Goal: Information Seeking & Learning: Learn about a topic

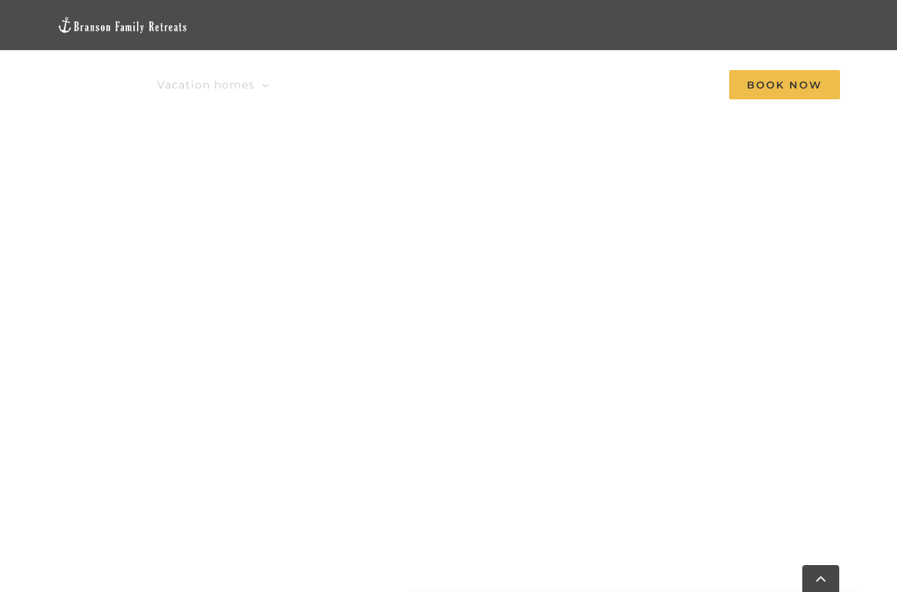
scroll to position [1554, 0]
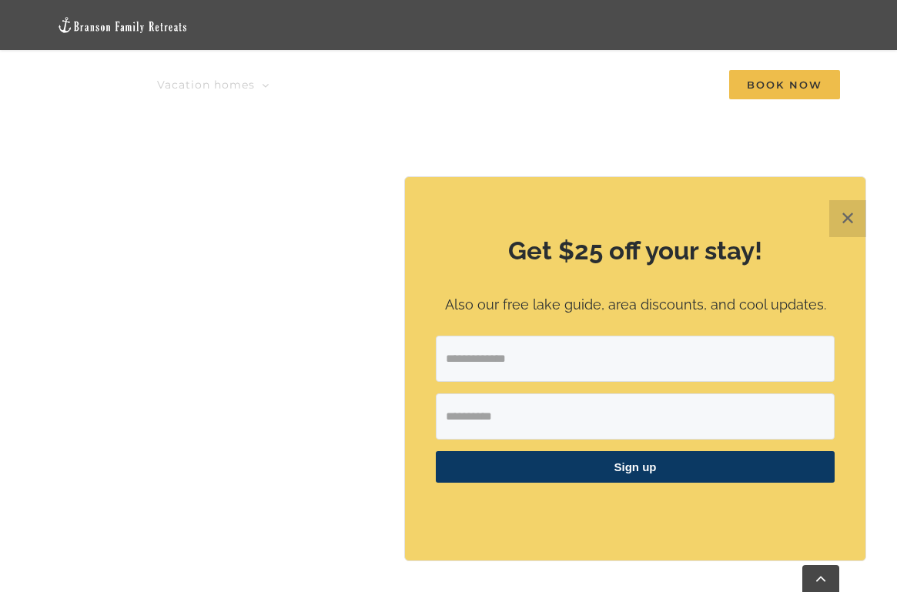
click at [849, 219] on button "✕" at bounding box center [847, 218] width 37 height 37
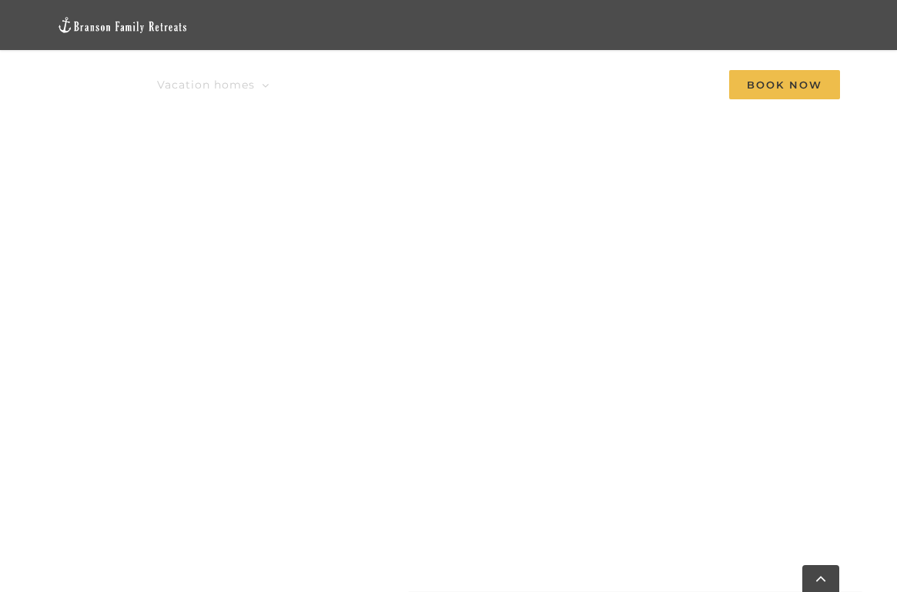
scroll to position [826, 0]
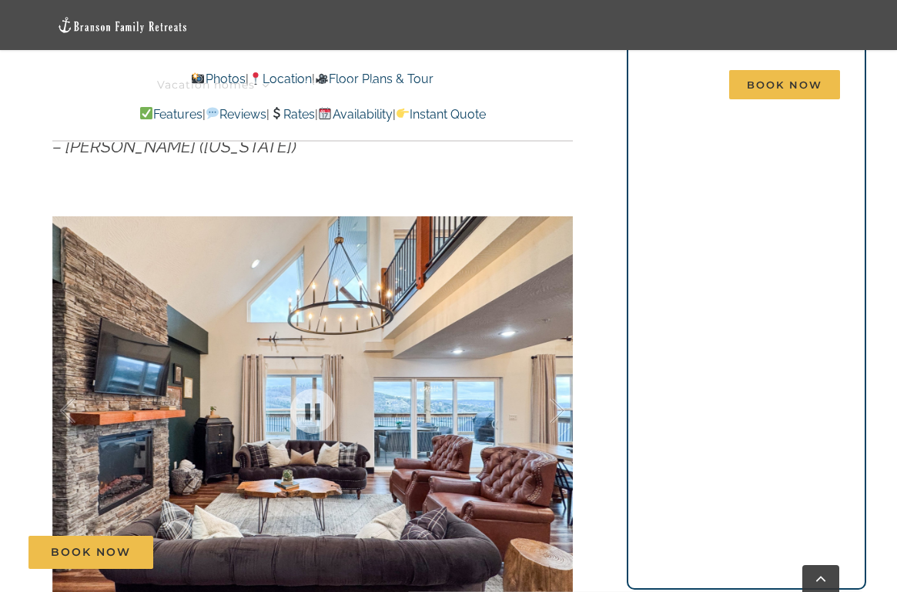
scroll to position [518, 0]
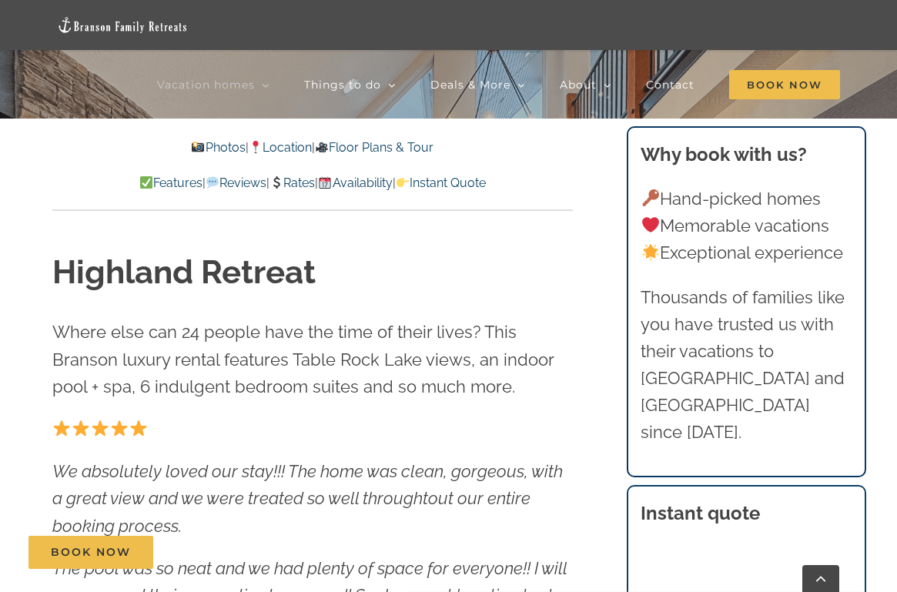
click at [216, 148] on link "Photos" at bounding box center [218, 147] width 54 height 15
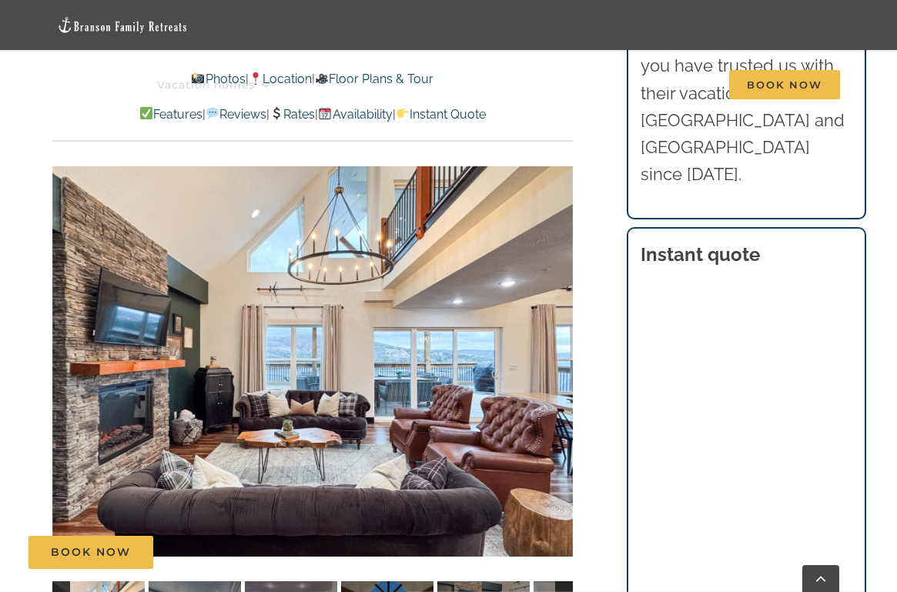
scroll to position [1162, 0]
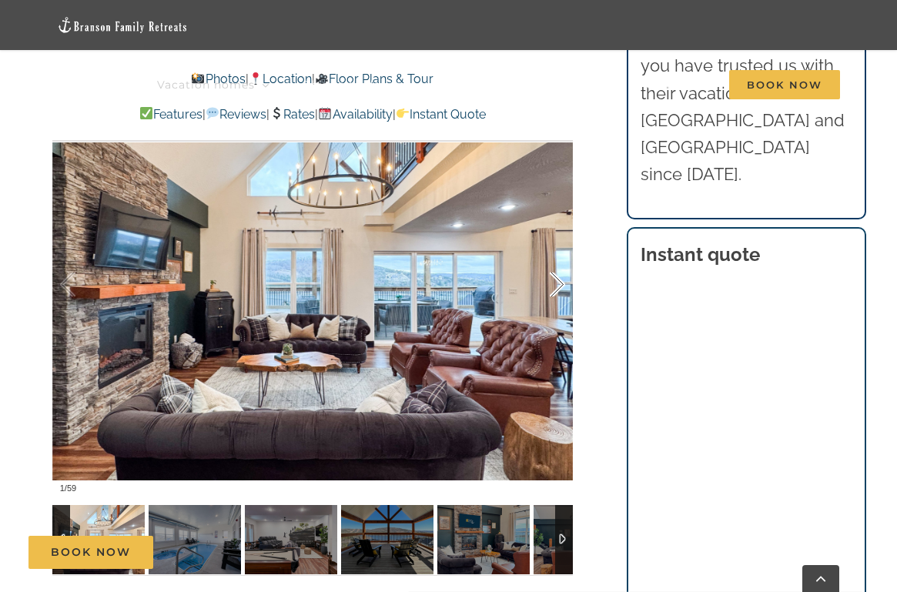
click at [564, 305] on div at bounding box center [541, 284] width 48 height 95
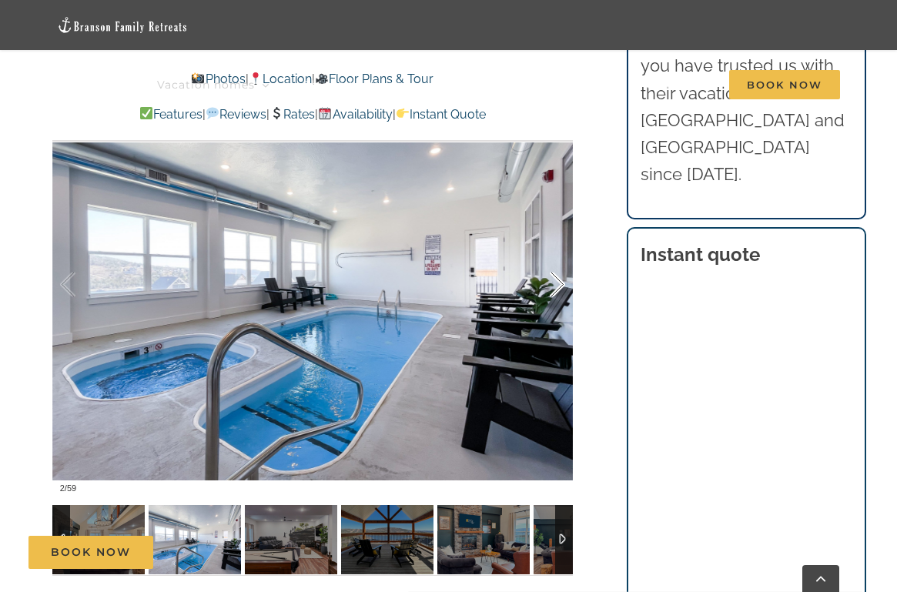
click at [563, 299] on div at bounding box center [541, 284] width 48 height 95
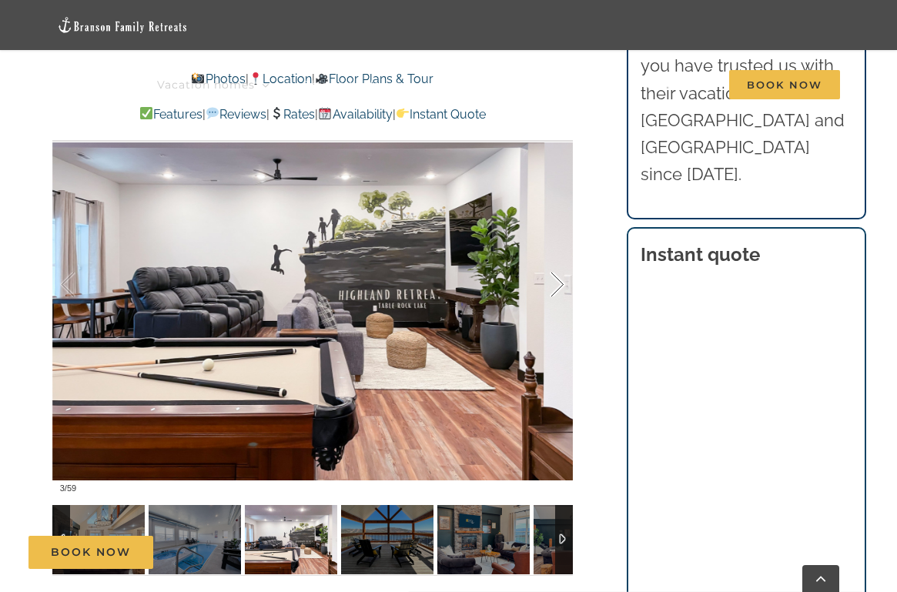
click at [563, 299] on div at bounding box center [541, 284] width 48 height 95
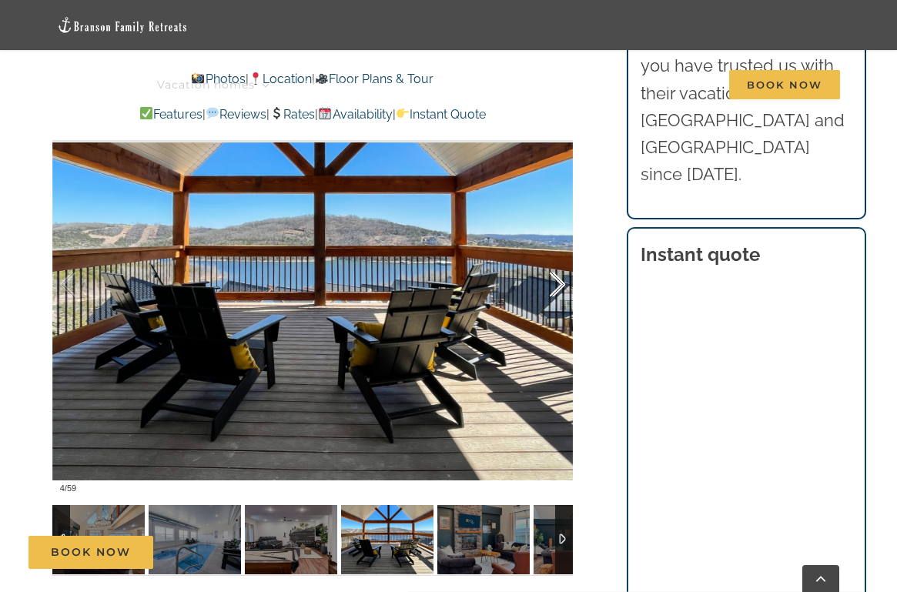
click at [563, 299] on div at bounding box center [541, 284] width 48 height 95
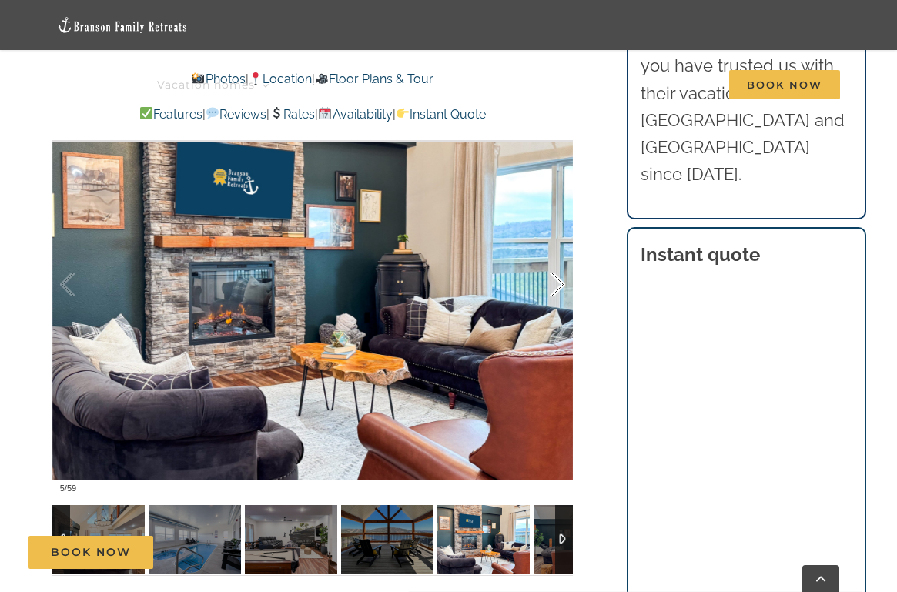
click at [563, 299] on div at bounding box center [541, 284] width 48 height 95
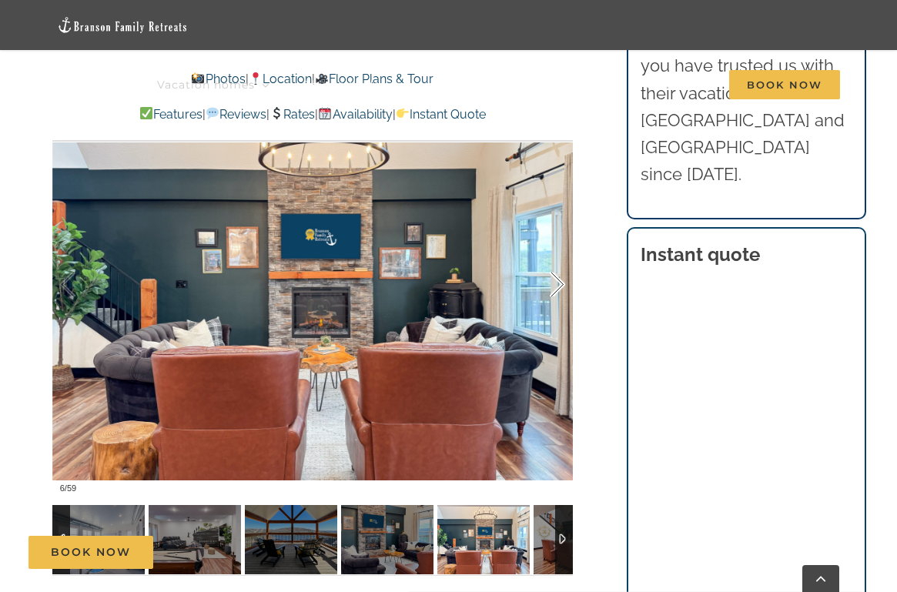
click at [563, 299] on div at bounding box center [541, 284] width 48 height 95
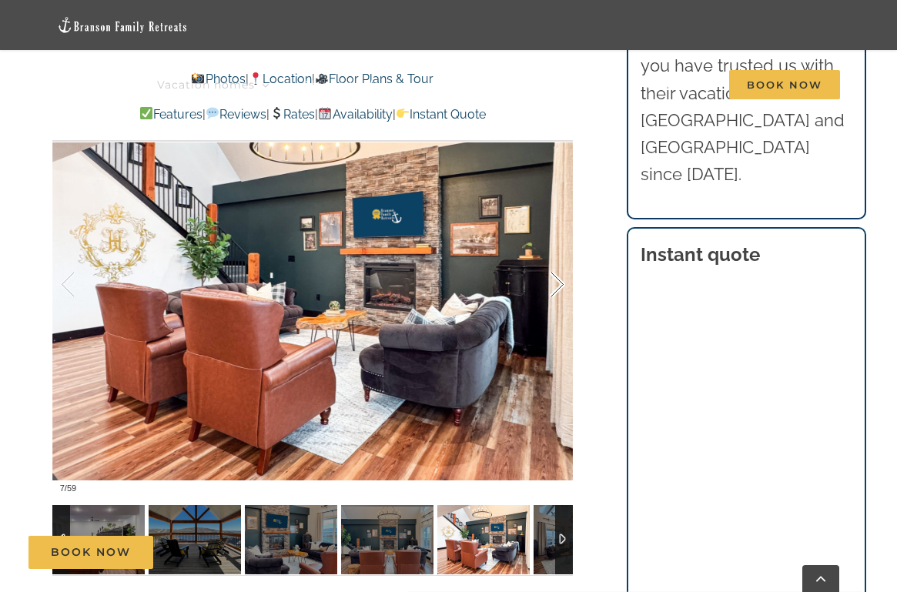
click at [563, 299] on div at bounding box center [541, 284] width 48 height 95
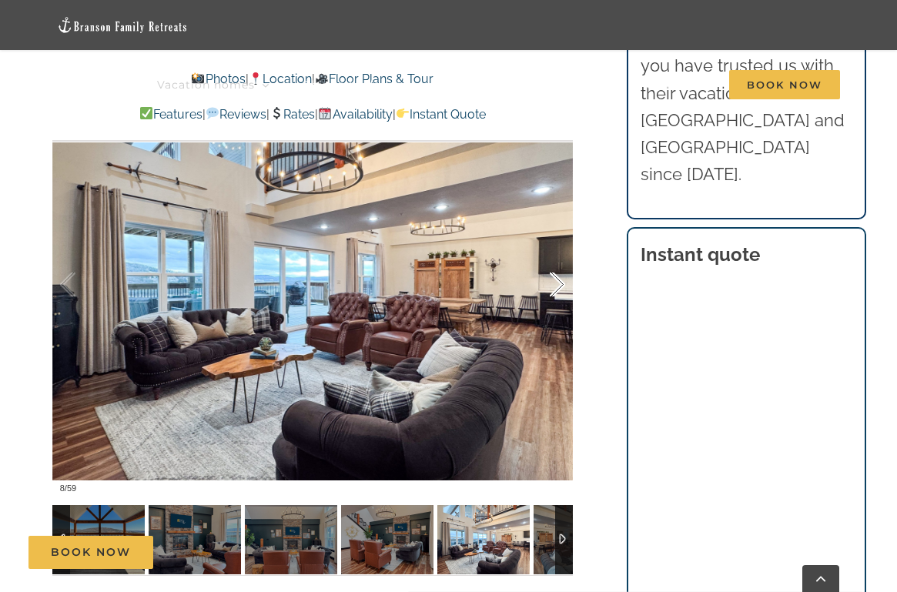
click at [563, 299] on div at bounding box center [541, 284] width 48 height 95
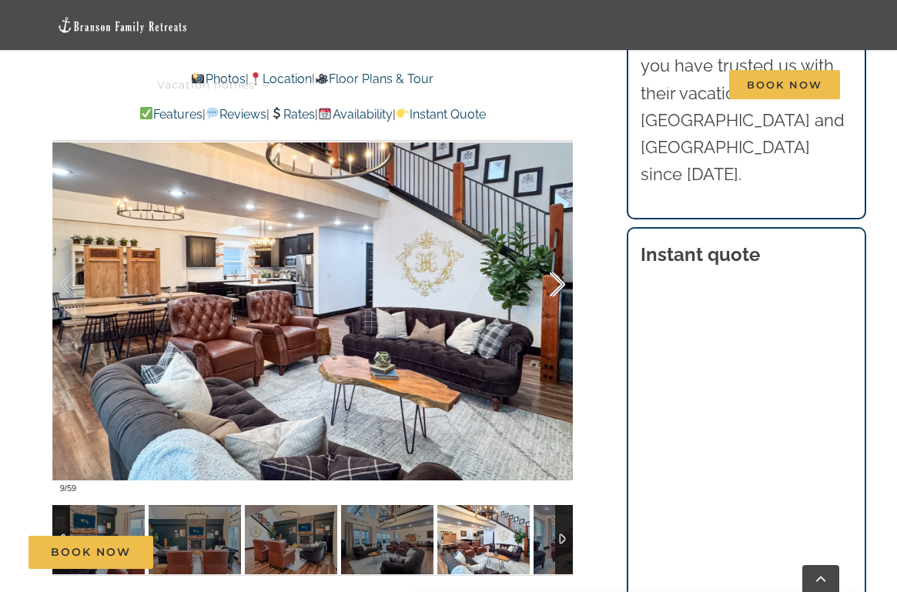
click at [563, 299] on div at bounding box center [541, 284] width 48 height 95
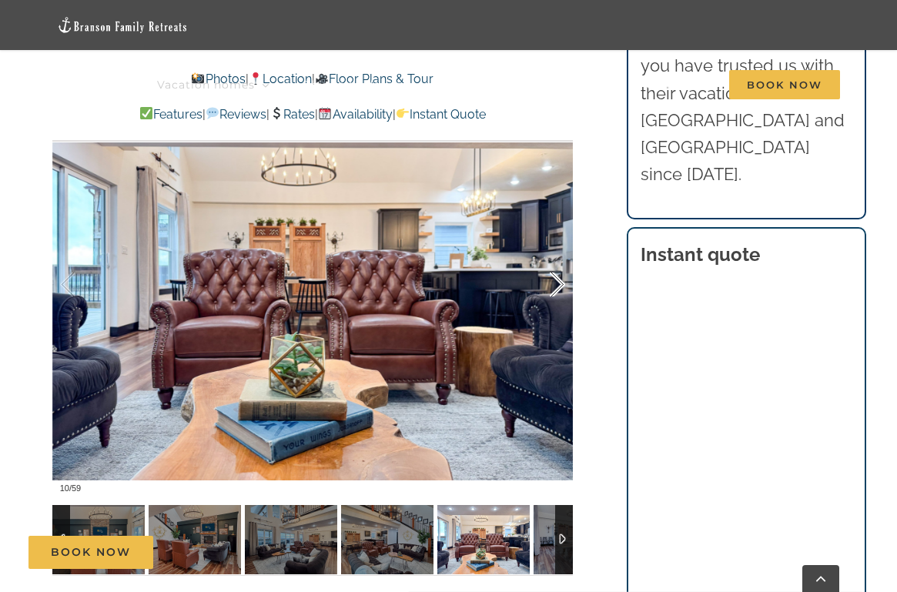
click at [563, 299] on div at bounding box center [541, 284] width 48 height 95
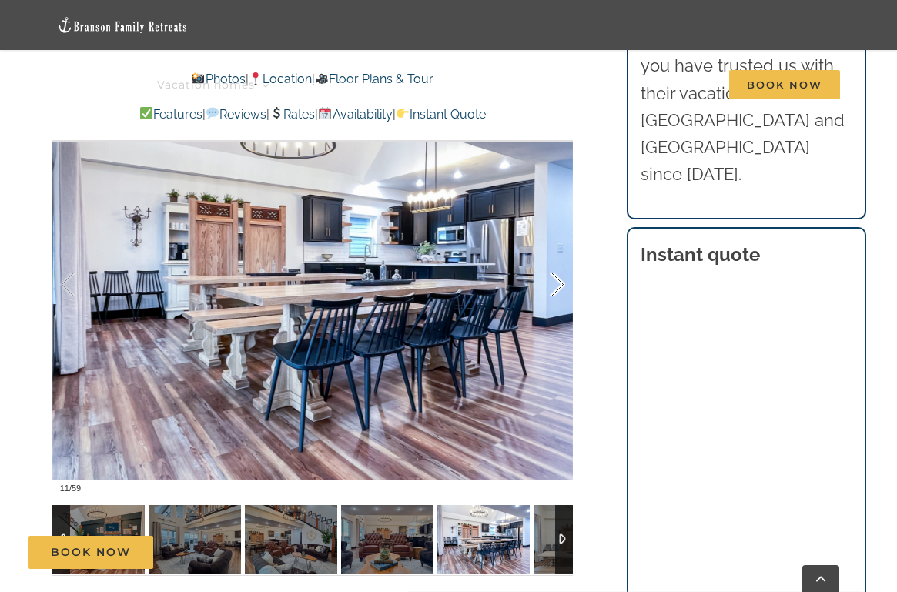
click at [563, 299] on div at bounding box center [541, 284] width 48 height 95
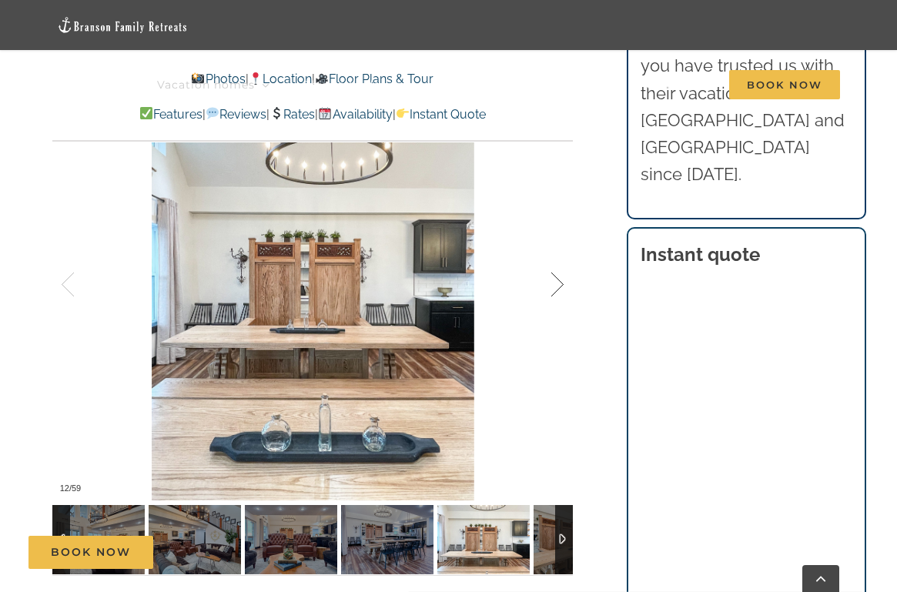
click at [563, 299] on div at bounding box center [541, 284] width 48 height 95
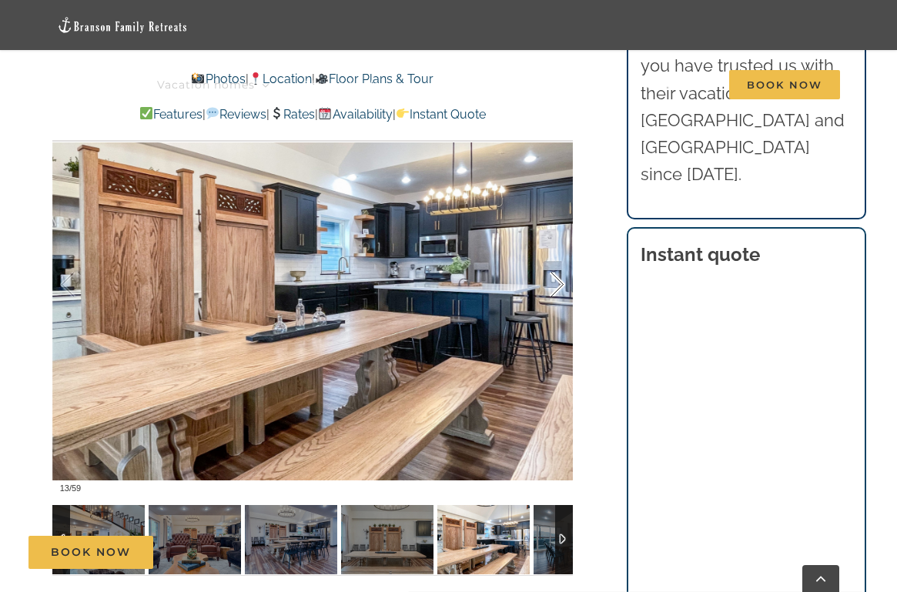
click at [563, 299] on div at bounding box center [541, 284] width 48 height 95
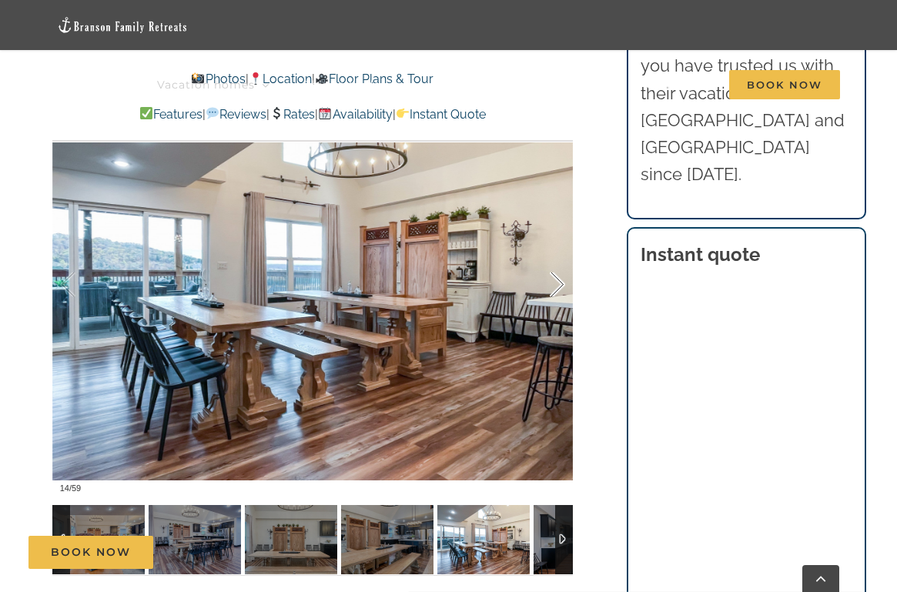
click at [563, 299] on div at bounding box center [541, 284] width 48 height 95
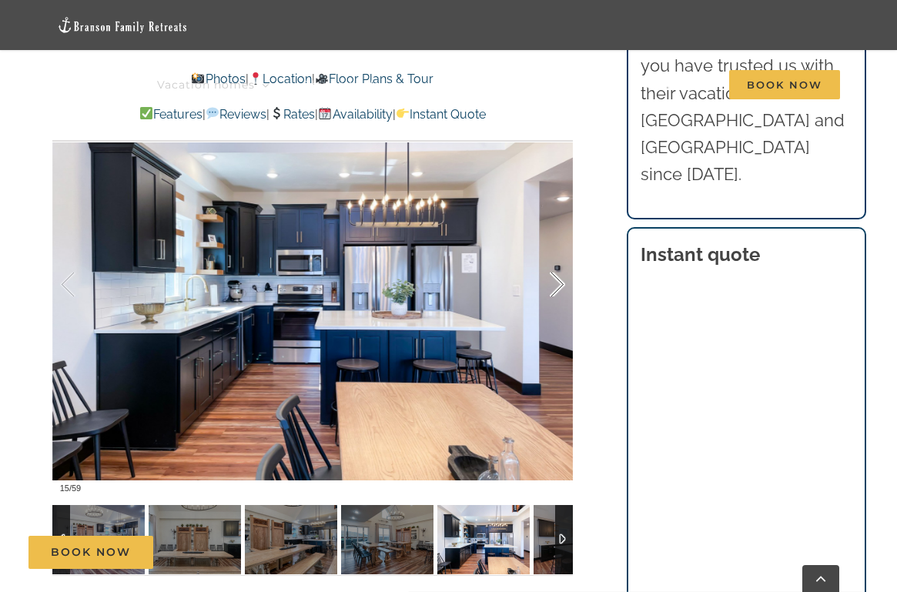
click at [563, 299] on div at bounding box center [541, 284] width 48 height 95
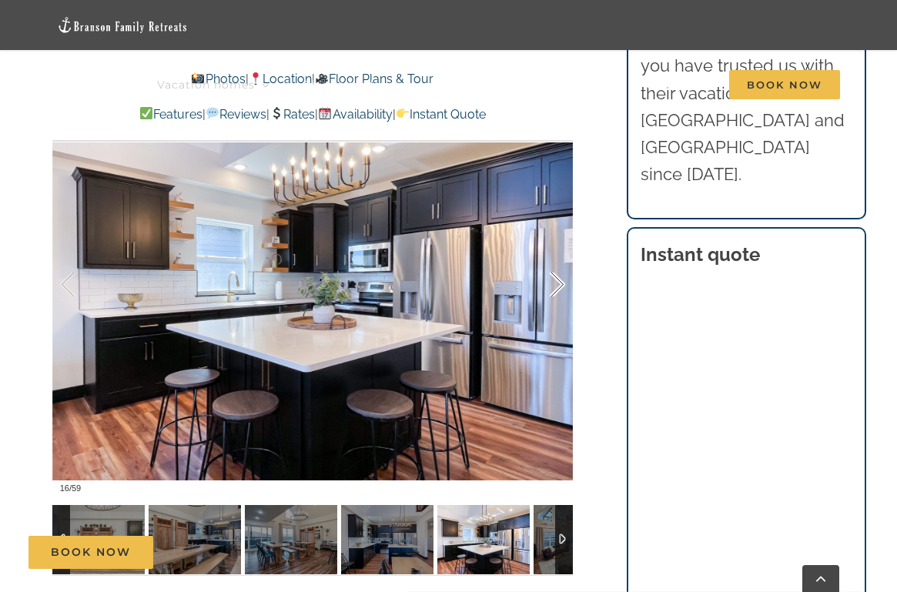
click at [563, 299] on div at bounding box center [541, 284] width 48 height 95
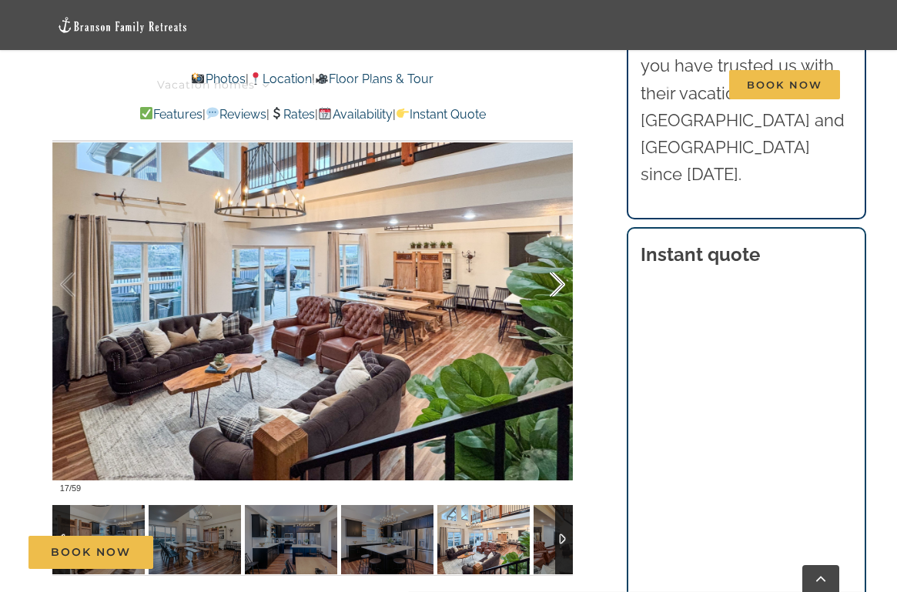
click at [563, 299] on div at bounding box center [541, 284] width 48 height 95
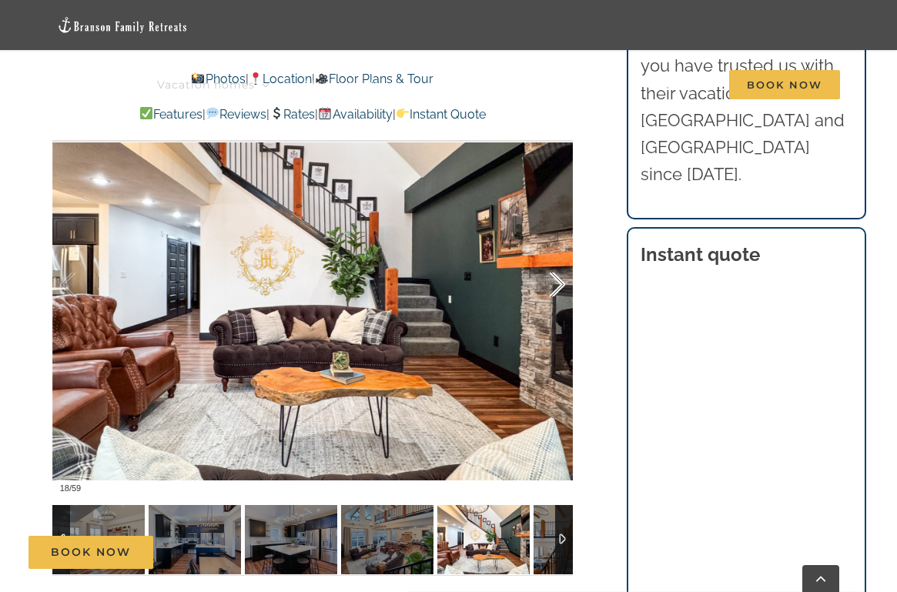
click at [563, 299] on div at bounding box center [541, 284] width 48 height 95
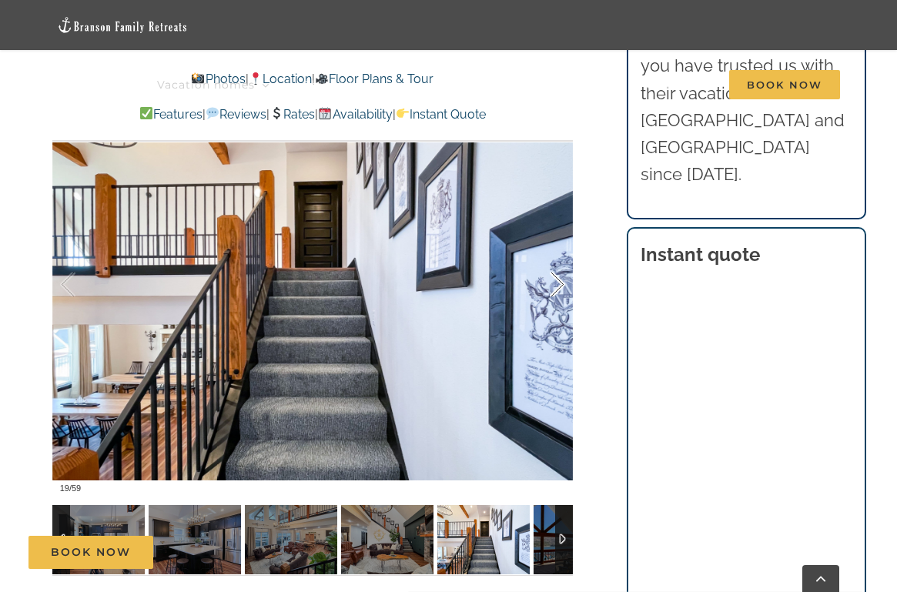
click at [563, 299] on div at bounding box center [541, 284] width 48 height 95
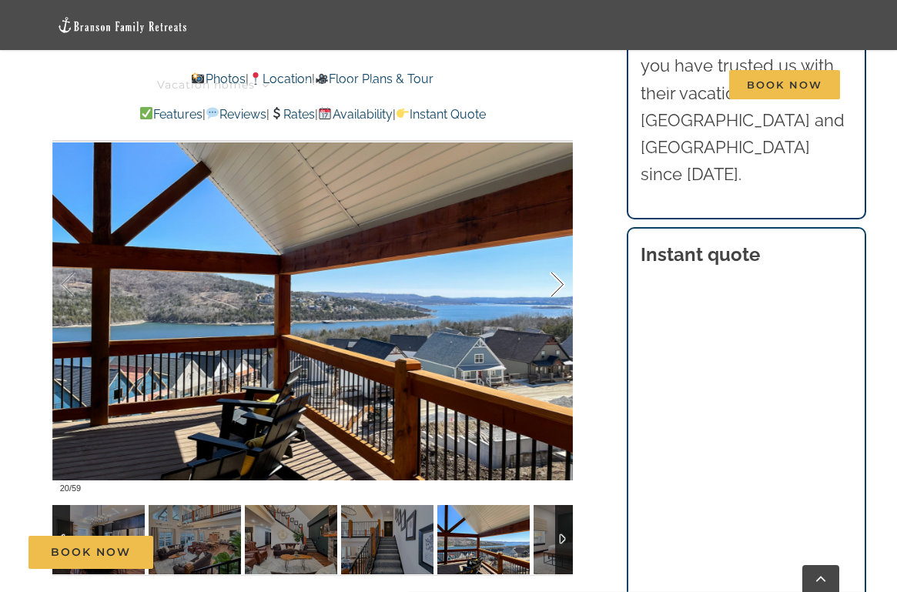
click at [563, 299] on div at bounding box center [541, 284] width 48 height 95
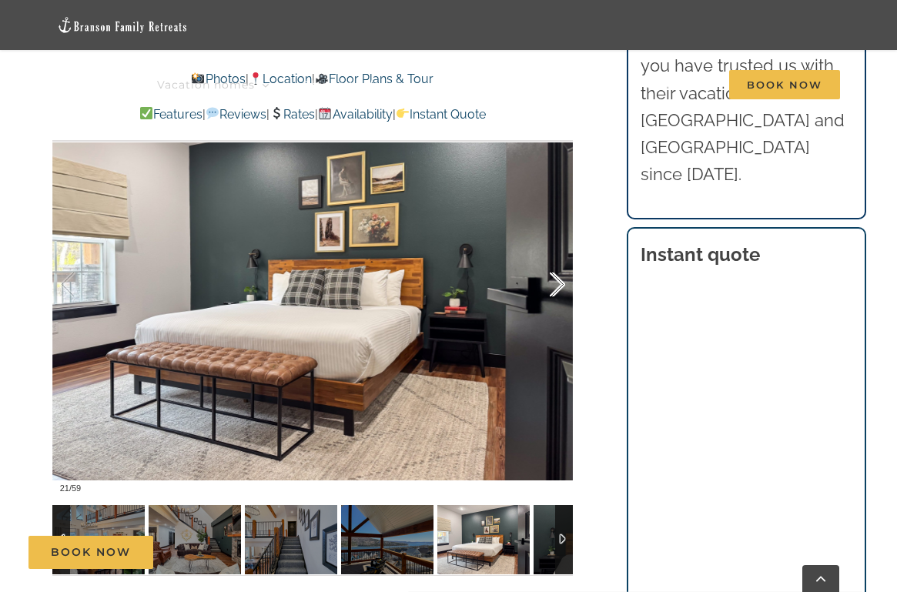
click at [563, 299] on div at bounding box center [541, 284] width 48 height 95
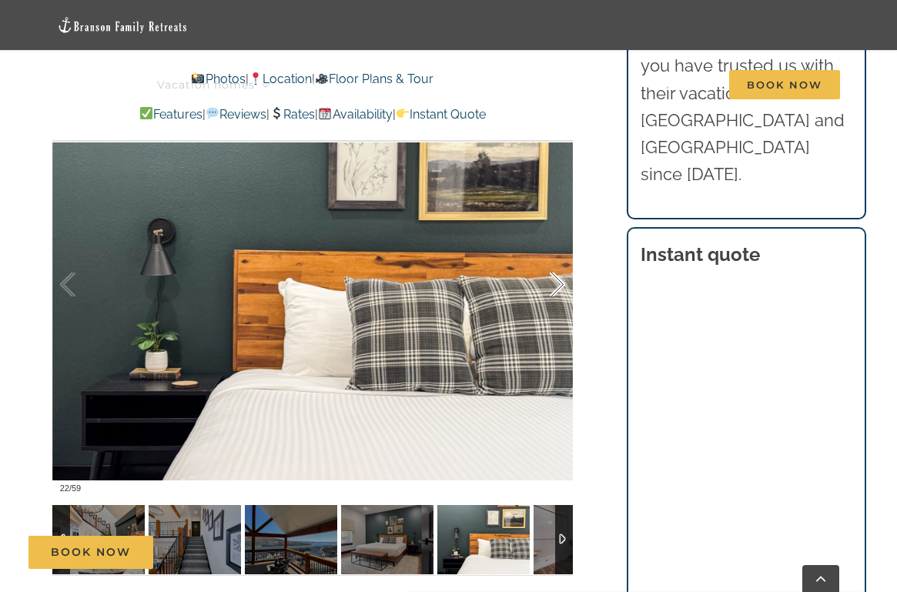
click at [563, 299] on div at bounding box center [541, 284] width 48 height 95
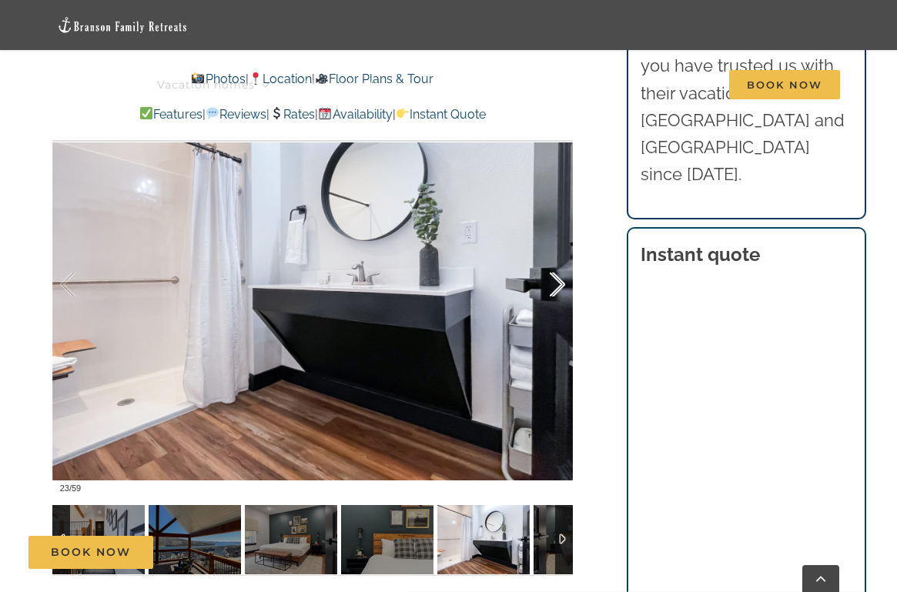
click at [563, 299] on div at bounding box center [541, 284] width 48 height 95
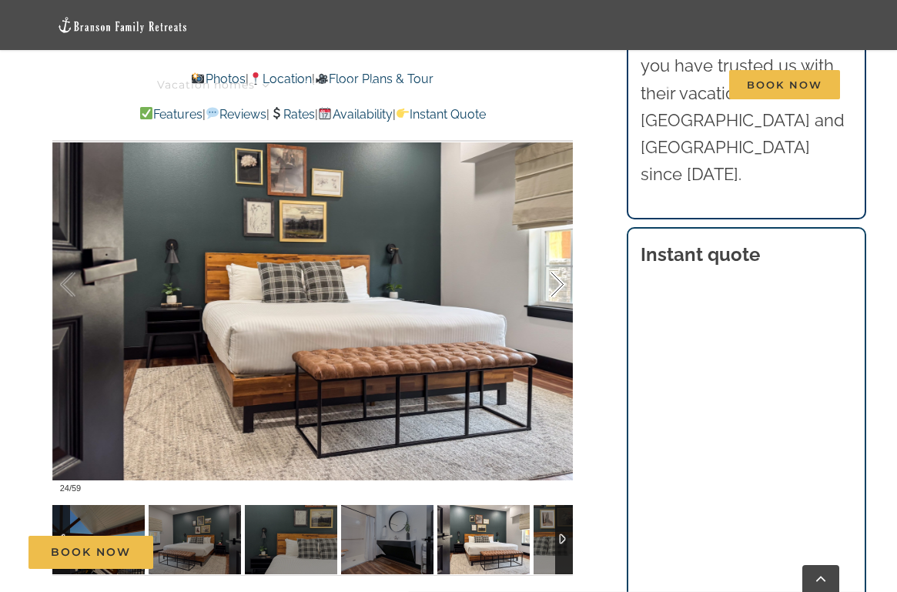
click at [563, 299] on div at bounding box center [541, 284] width 48 height 95
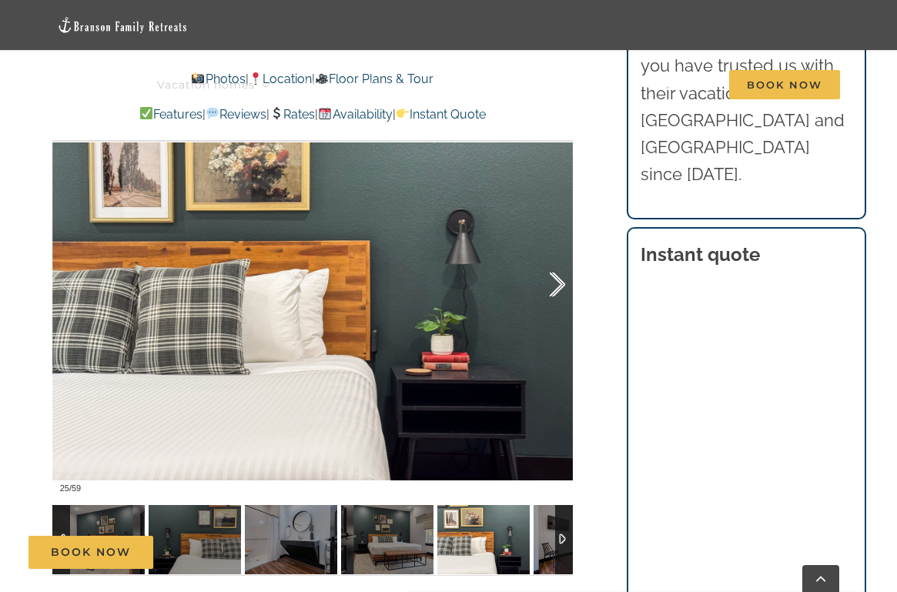
click at [563, 299] on div at bounding box center [541, 284] width 48 height 95
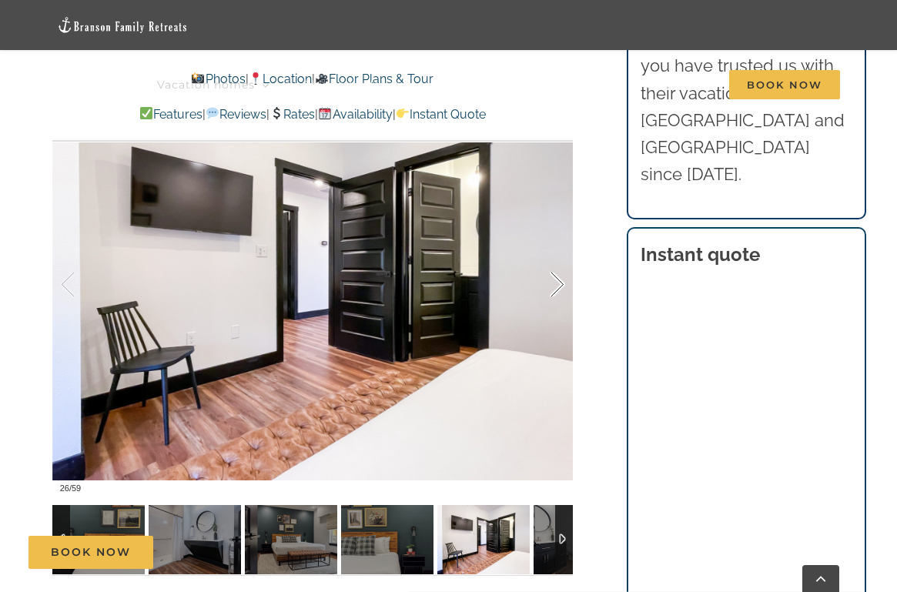
click at [563, 299] on div at bounding box center [541, 284] width 48 height 95
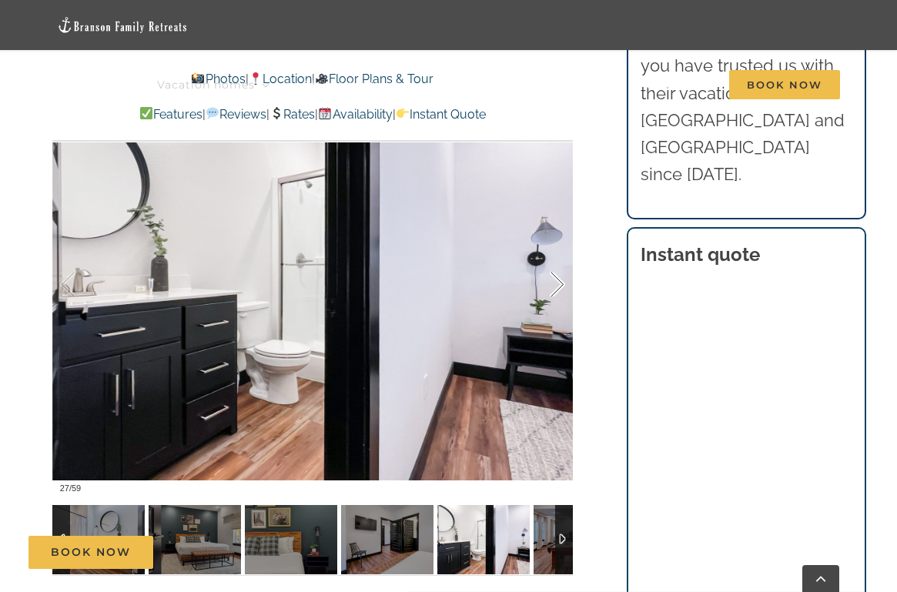
click at [563, 299] on div at bounding box center [541, 284] width 48 height 95
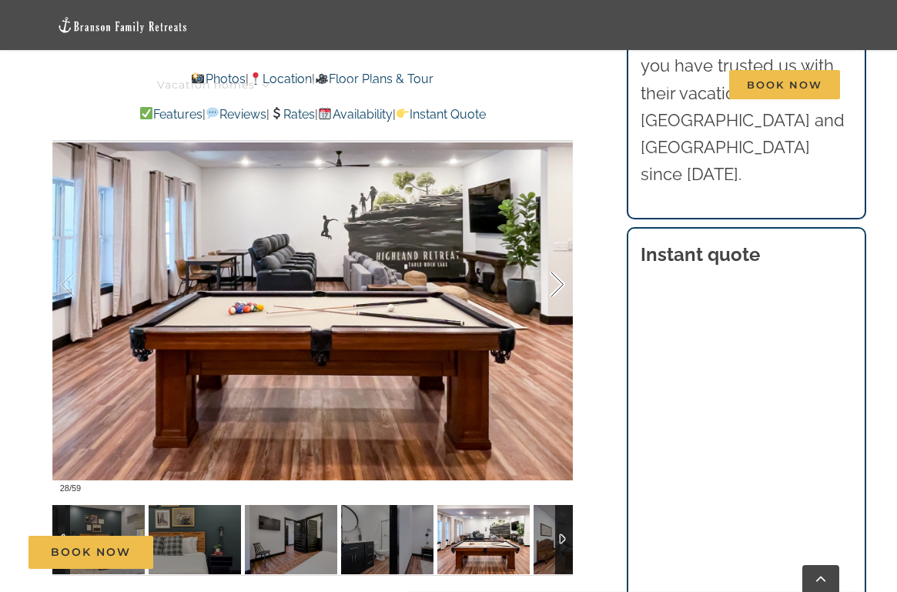
click at [563, 299] on div at bounding box center [541, 284] width 48 height 95
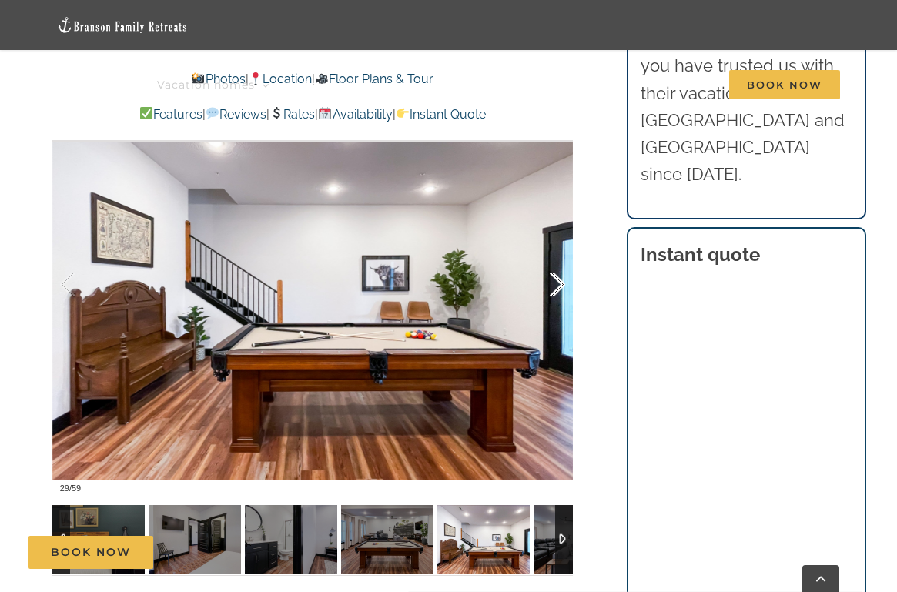
click at [563, 299] on div at bounding box center [541, 284] width 48 height 95
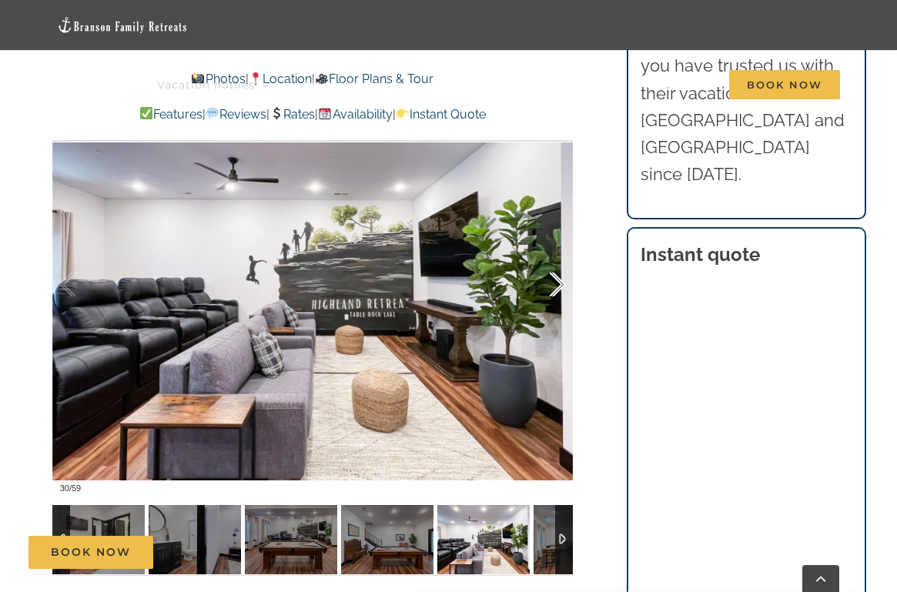
click at [563, 299] on div at bounding box center [541, 284] width 48 height 95
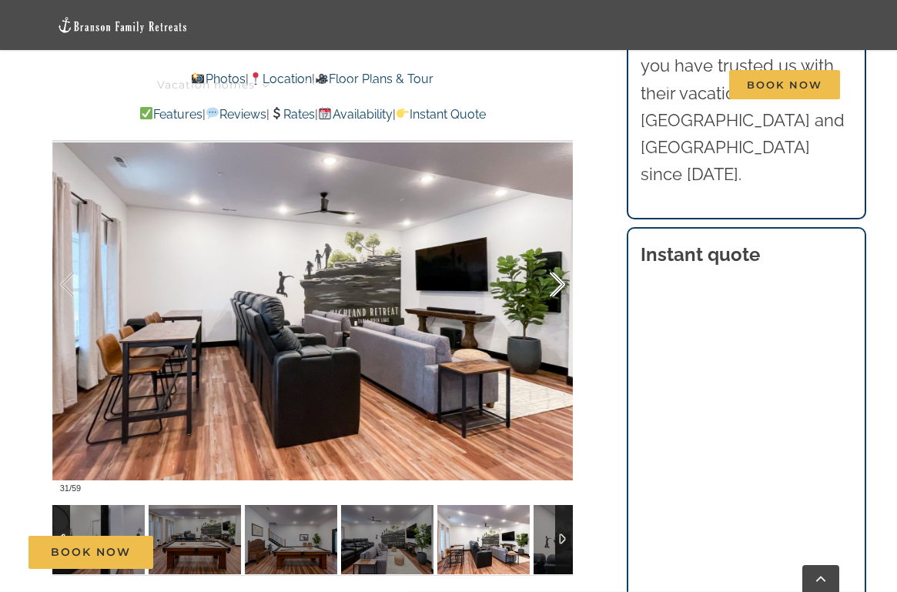
click at [563, 299] on div at bounding box center [541, 284] width 48 height 95
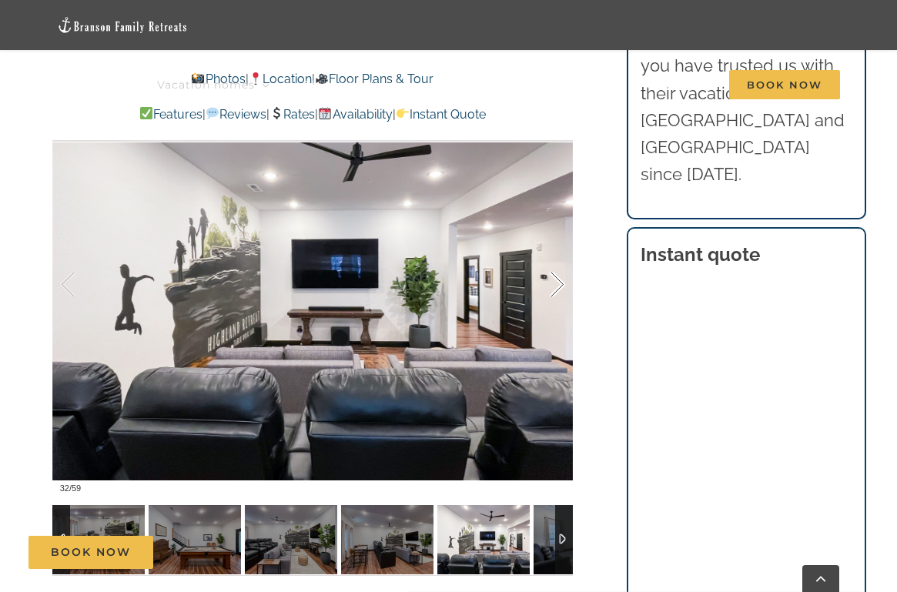
click at [563, 299] on div at bounding box center [541, 284] width 48 height 95
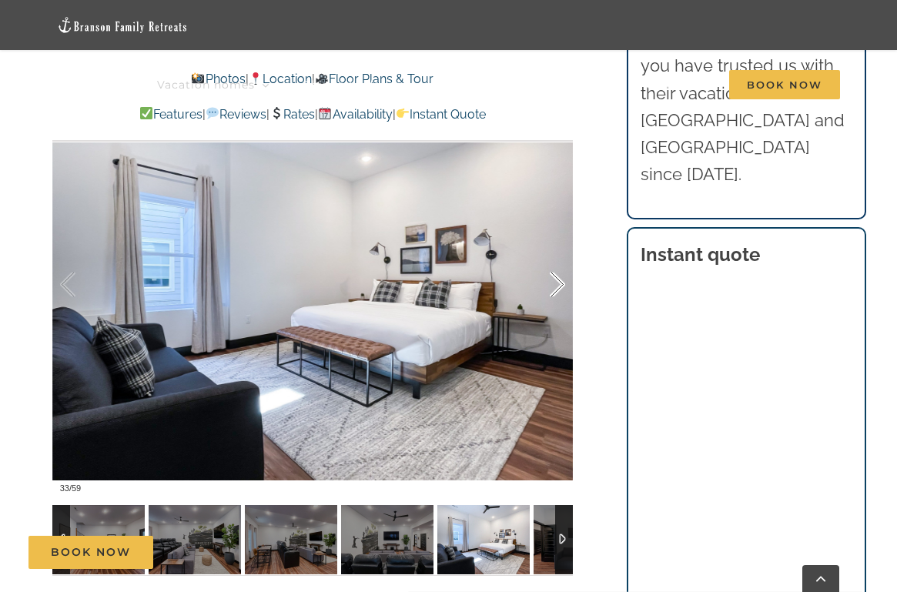
click at [563, 299] on div at bounding box center [541, 284] width 48 height 95
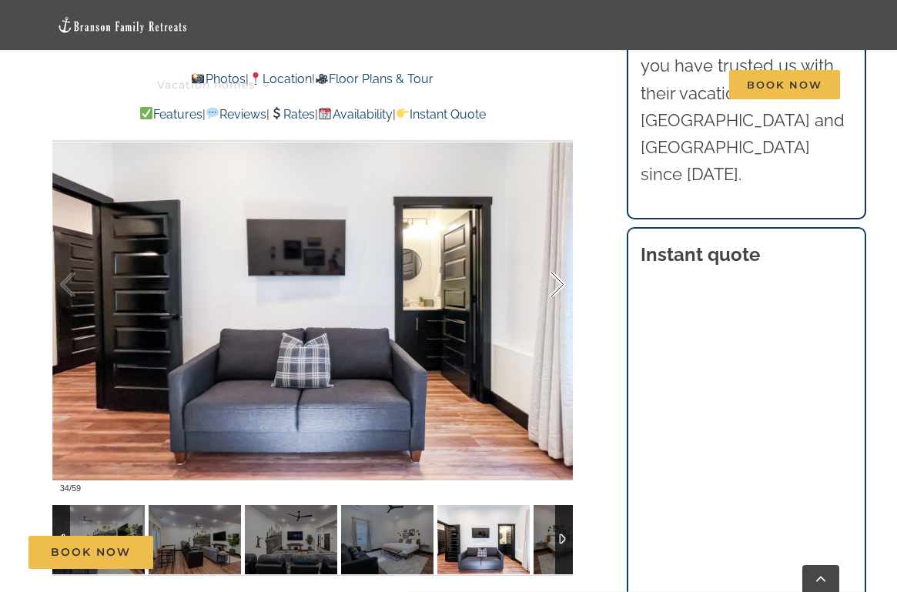
click at [563, 298] on div at bounding box center [541, 284] width 48 height 95
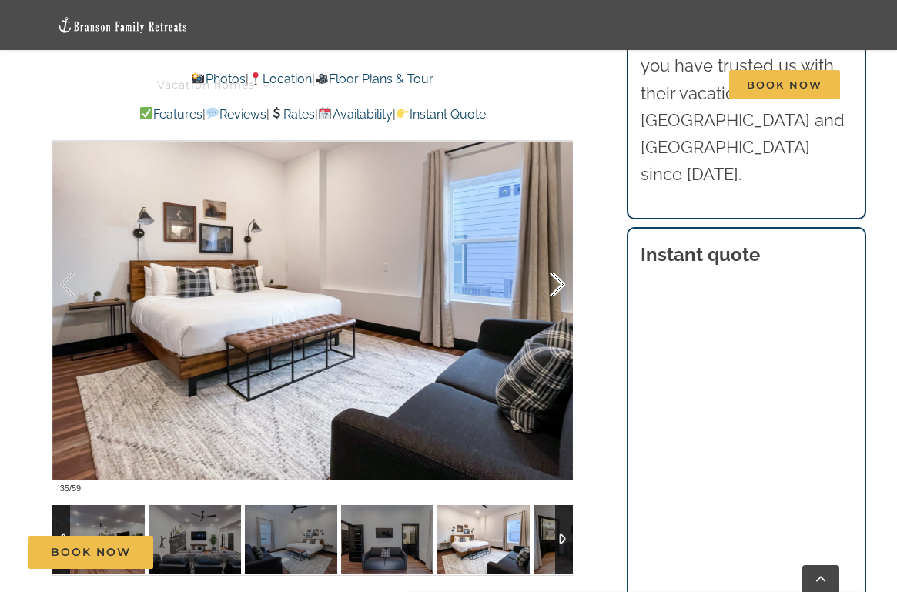
click at [563, 298] on div at bounding box center [541, 284] width 48 height 95
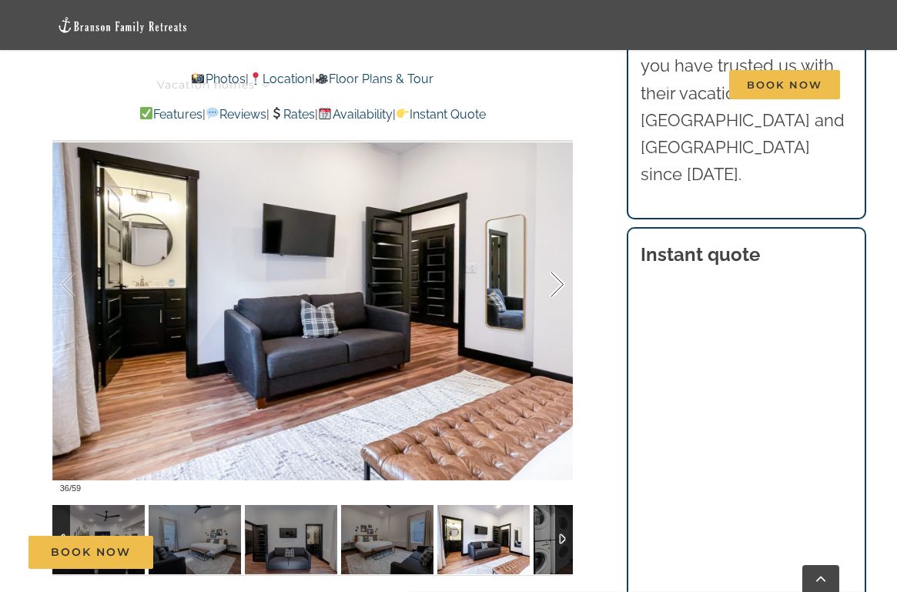
click at [563, 298] on div at bounding box center [541, 284] width 48 height 95
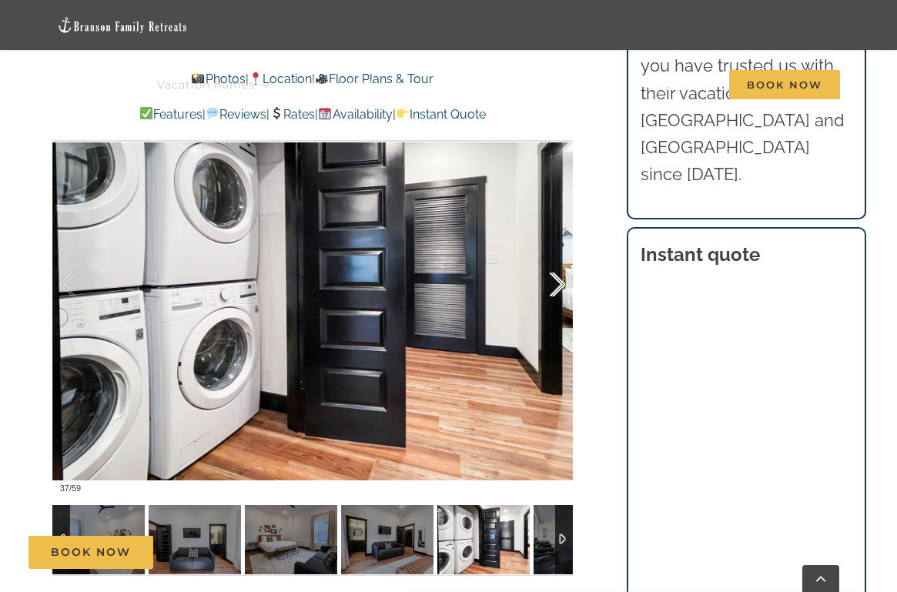
click at [563, 298] on div at bounding box center [541, 284] width 48 height 95
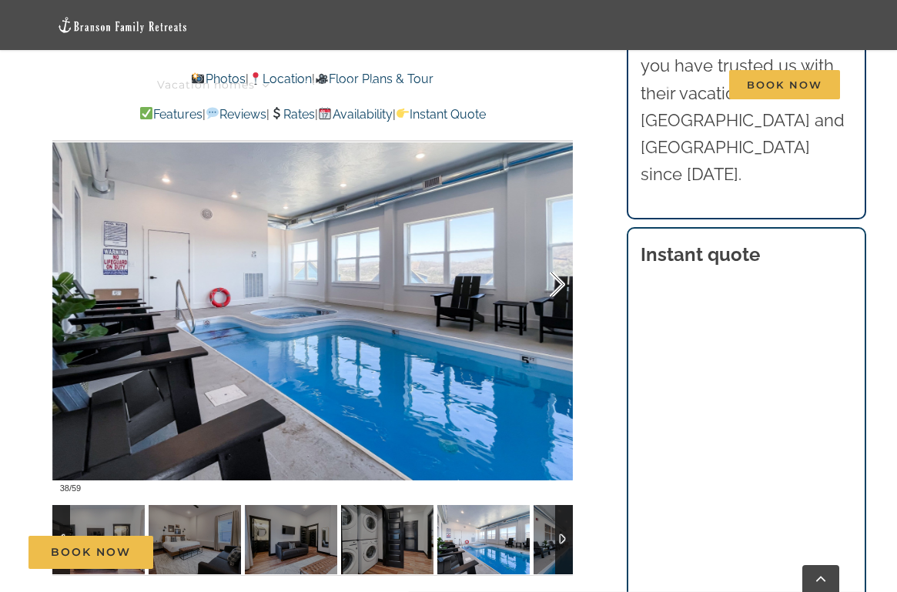
click at [563, 298] on div at bounding box center [541, 284] width 48 height 95
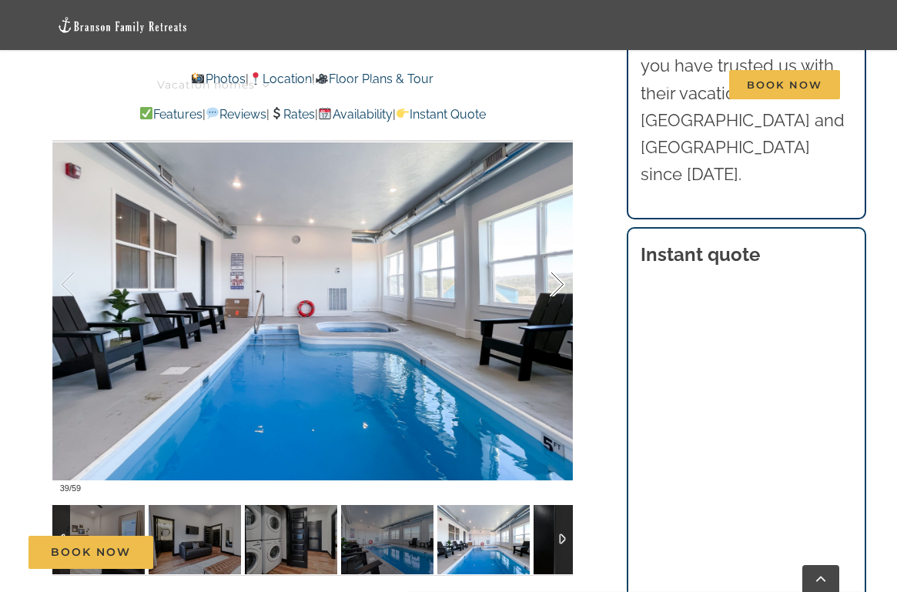
click at [563, 298] on div at bounding box center [541, 284] width 48 height 95
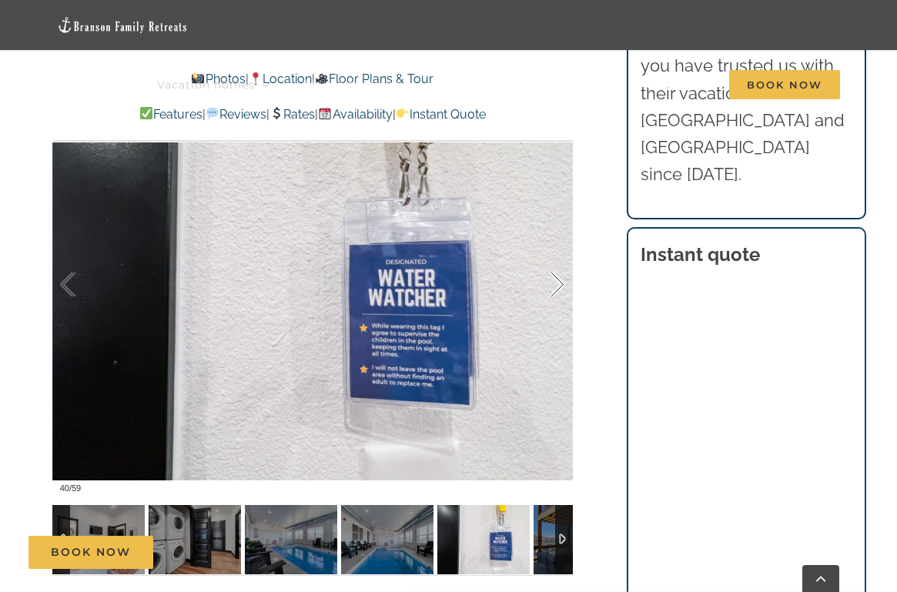
click at [563, 298] on div at bounding box center [541, 284] width 48 height 95
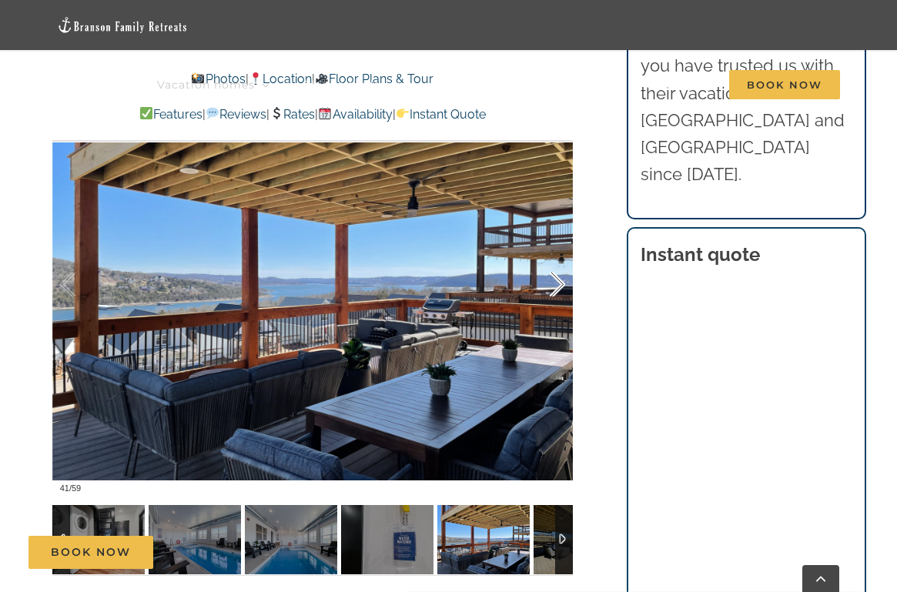
click at [563, 298] on div at bounding box center [541, 284] width 48 height 95
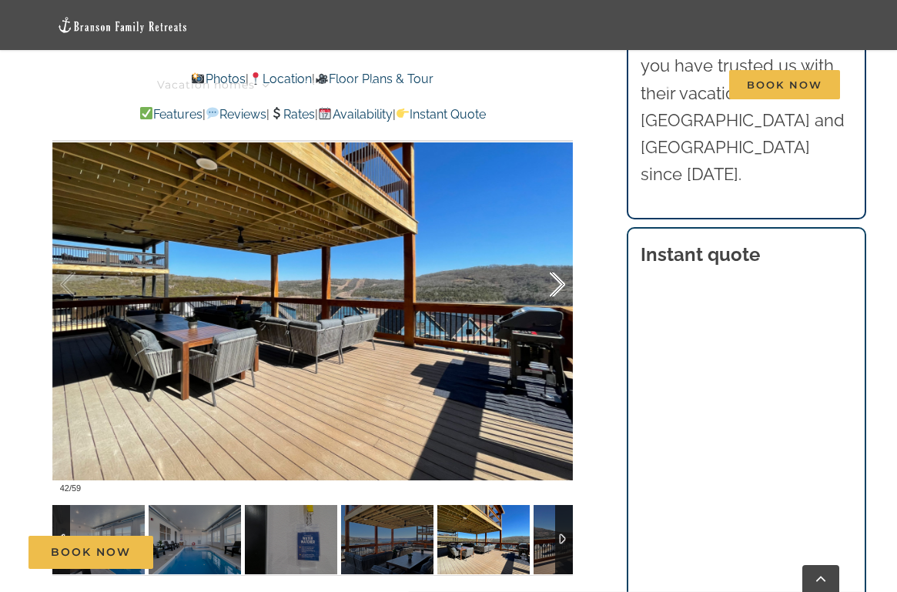
click at [563, 298] on div at bounding box center [541, 284] width 48 height 95
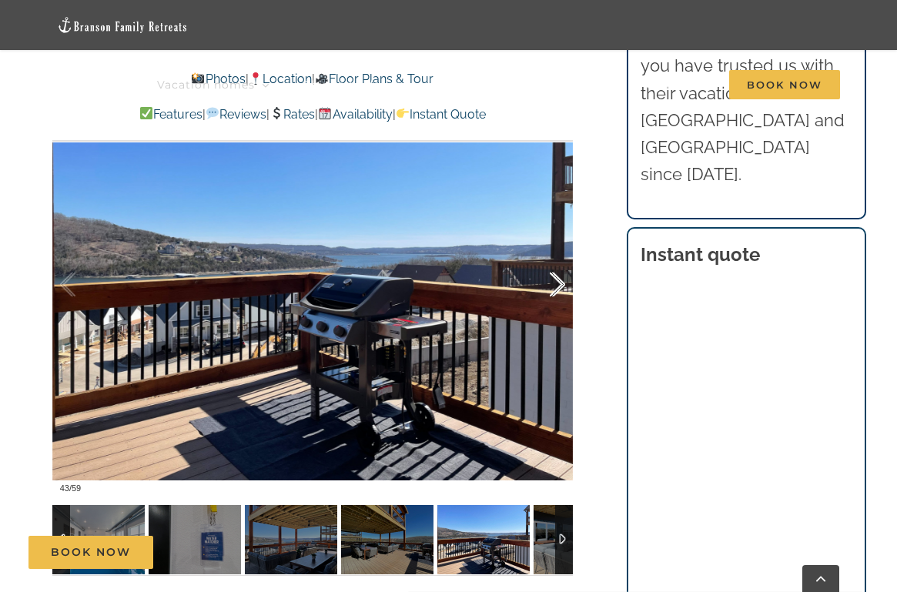
click at [562, 298] on div at bounding box center [541, 284] width 48 height 95
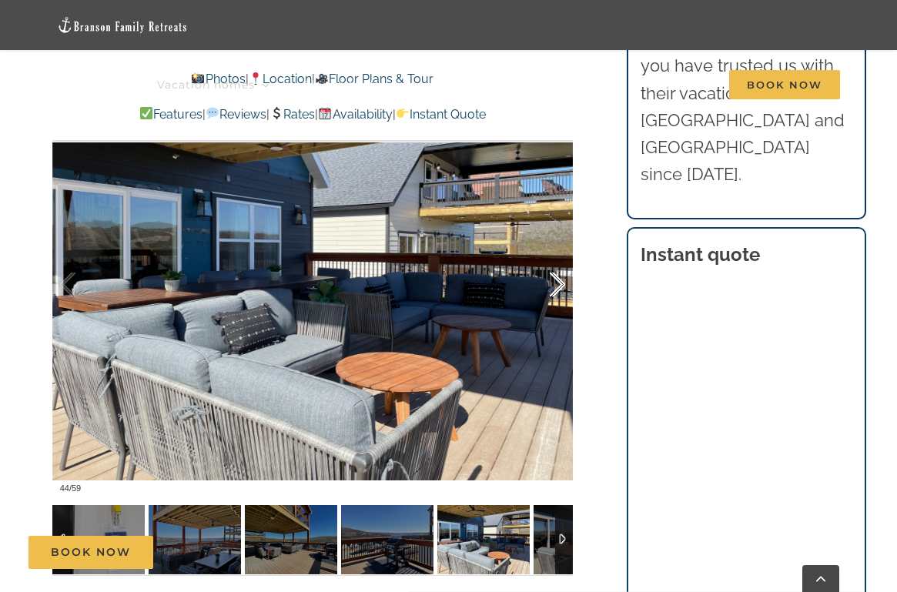
click at [562, 298] on div at bounding box center [541, 284] width 48 height 95
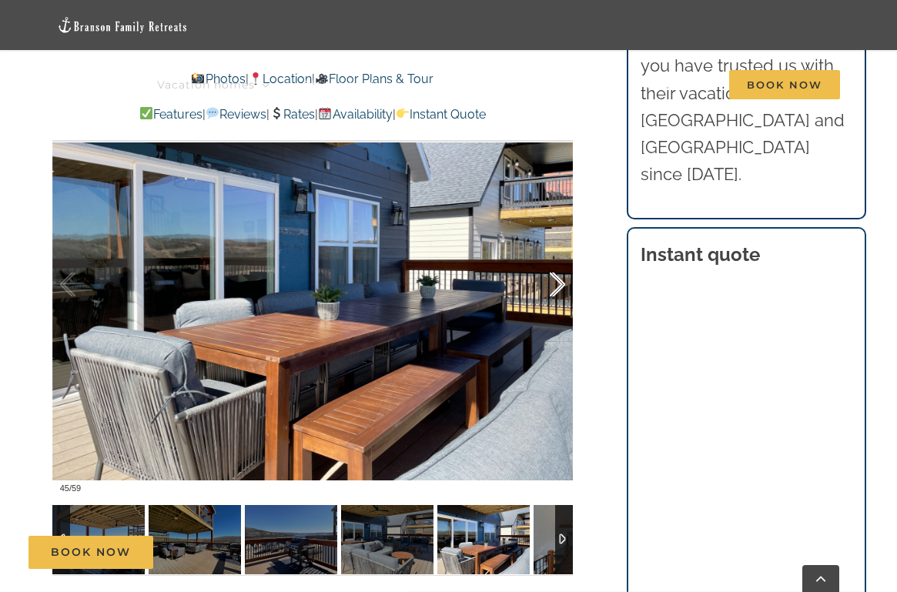
click at [562, 298] on div at bounding box center [541, 284] width 48 height 95
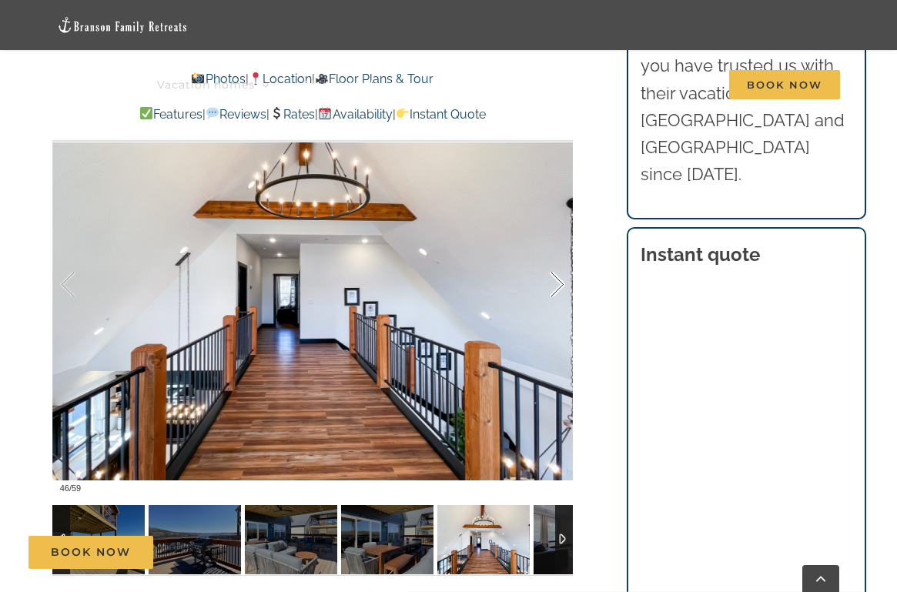
click at [562, 298] on div at bounding box center [541, 284] width 48 height 95
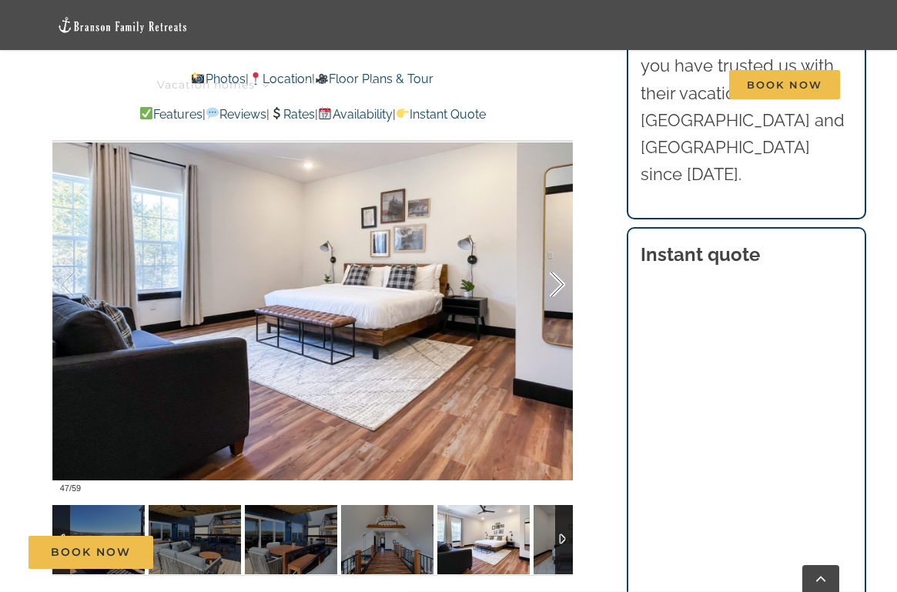
click at [562, 298] on div at bounding box center [541, 284] width 48 height 95
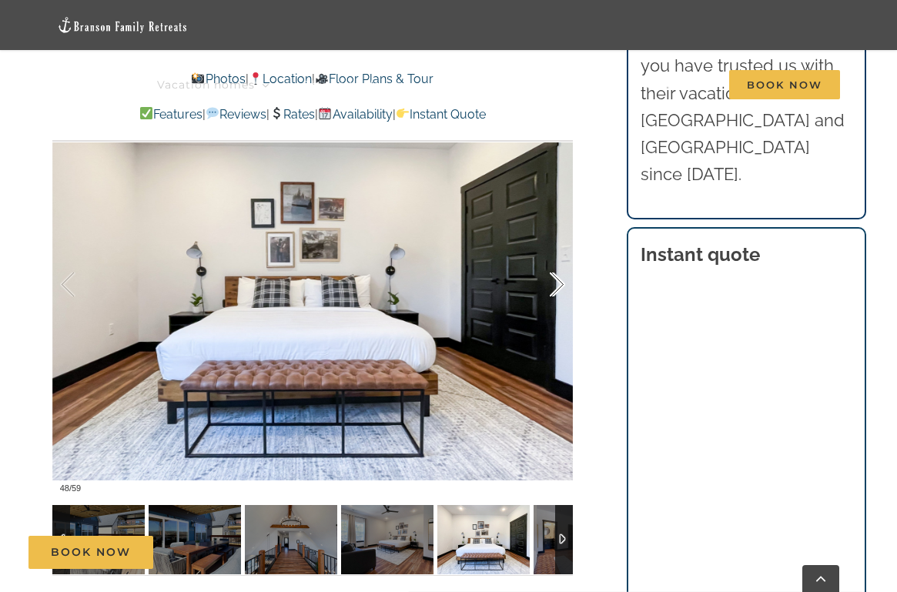
click at [562, 298] on div at bounding box center [541, 284] width 48 height 95
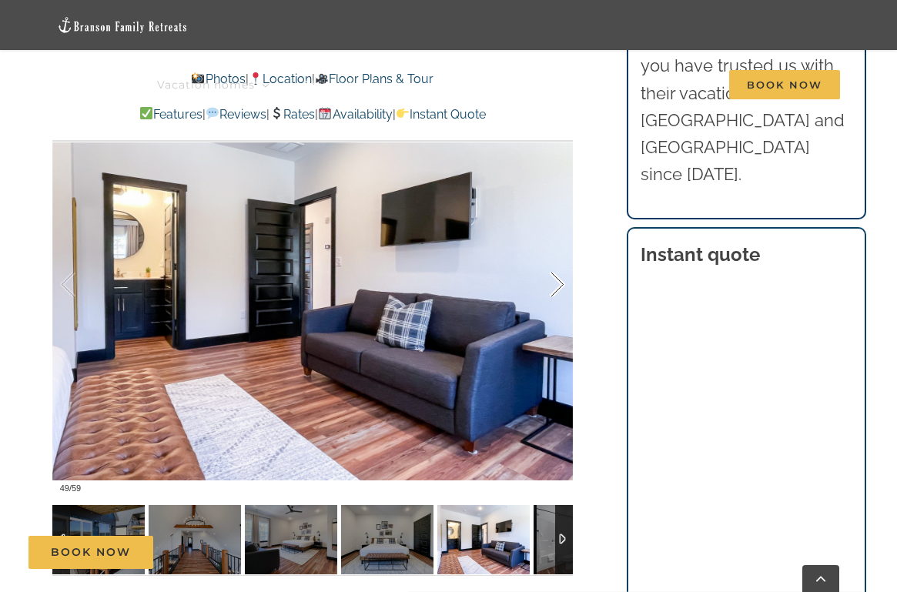
click at [562, 298] on div at bounding box center [541, 284] width 48 height 95
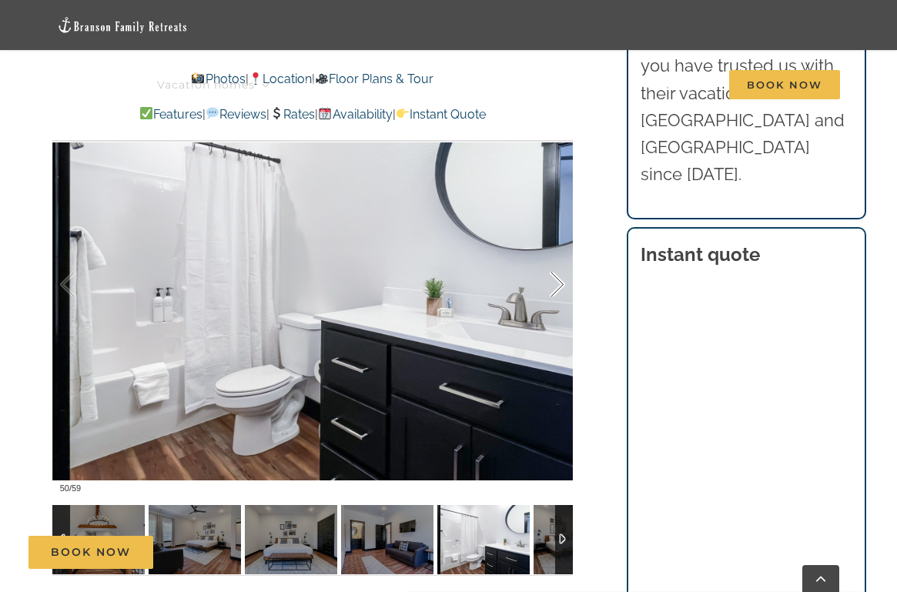
click at [562, 298] on div at bounding box center [541, 284] width 48 height 95
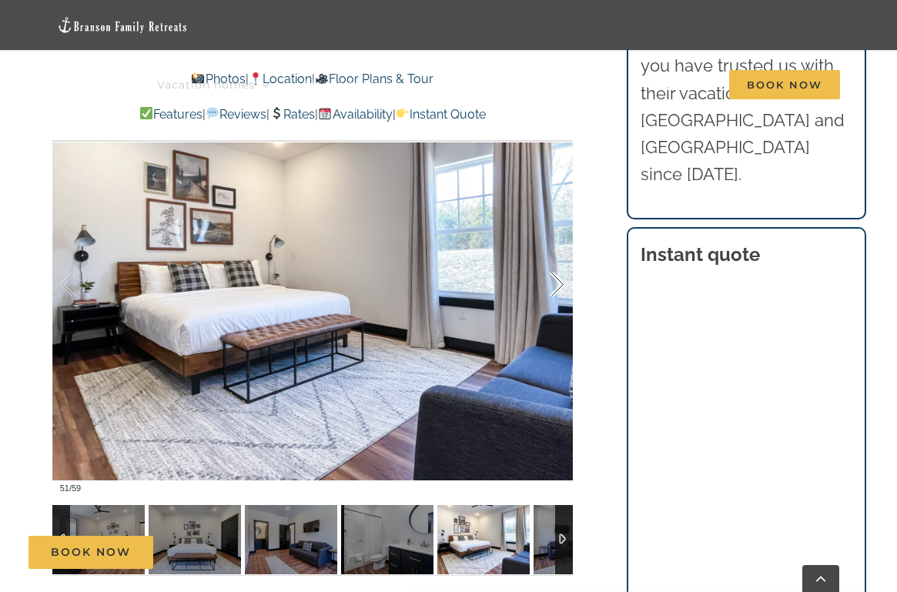
click at [562, 298] on div at bounding box center [541, 284] width 48 height 95
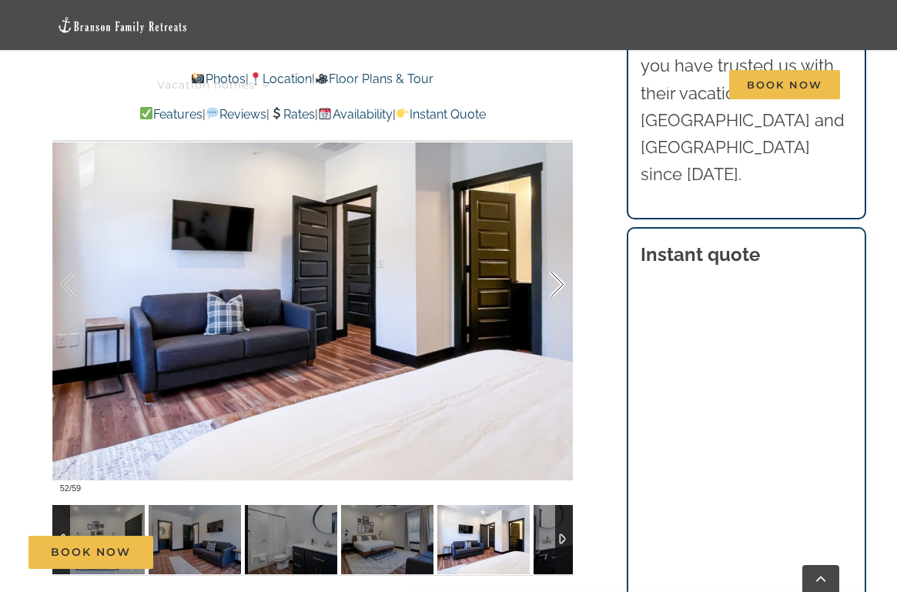
click at [562, 298] on div at bounding box center [541, 284] width 48 height 95
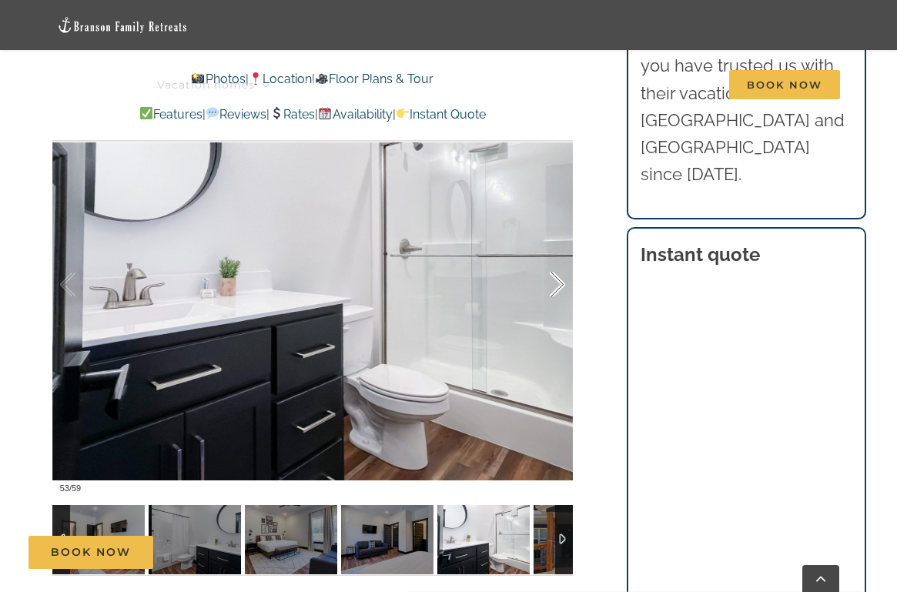
click at [562, 298] on div at bounding box center [541, 284] width 48 height 95
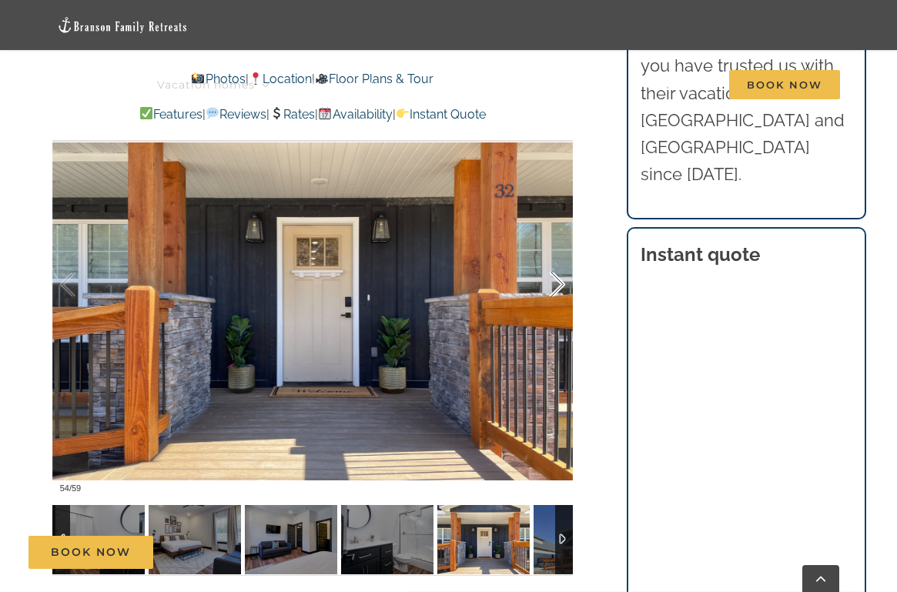
click at [562, 298] on div at bounding box center [541, 284] width 48 height 95
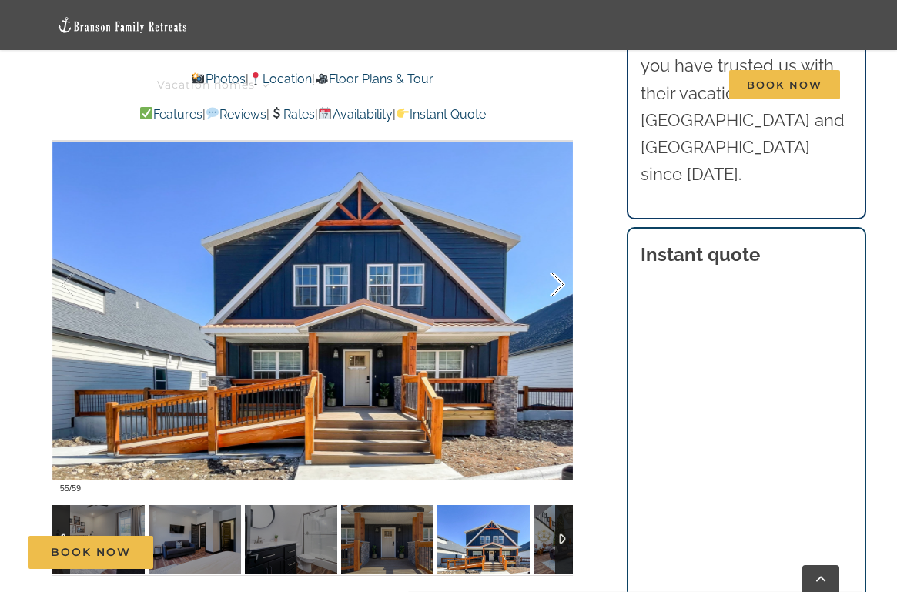
click at [562, 298] on div at bounding box center [541, 284] width 48 height 95
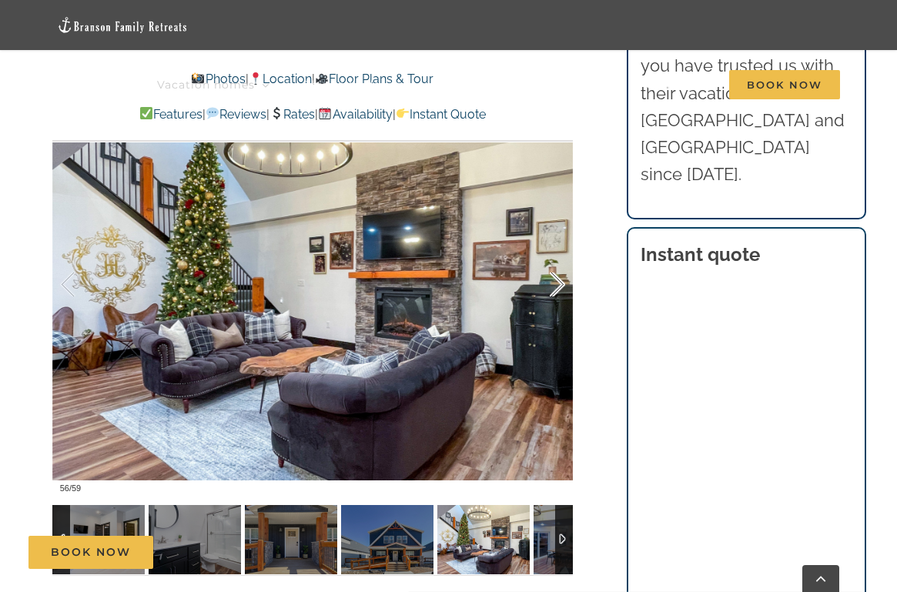
click at [562, 298] on div at bounding box center [541, 284] width 48 height 95
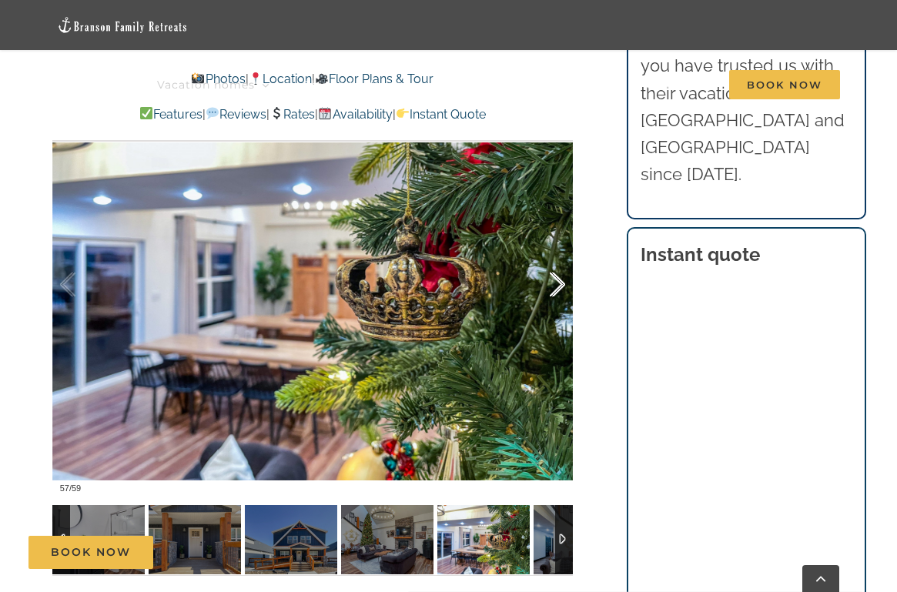
click at [562, 298] on div at bounding box center [541, 284] width 48 height 95
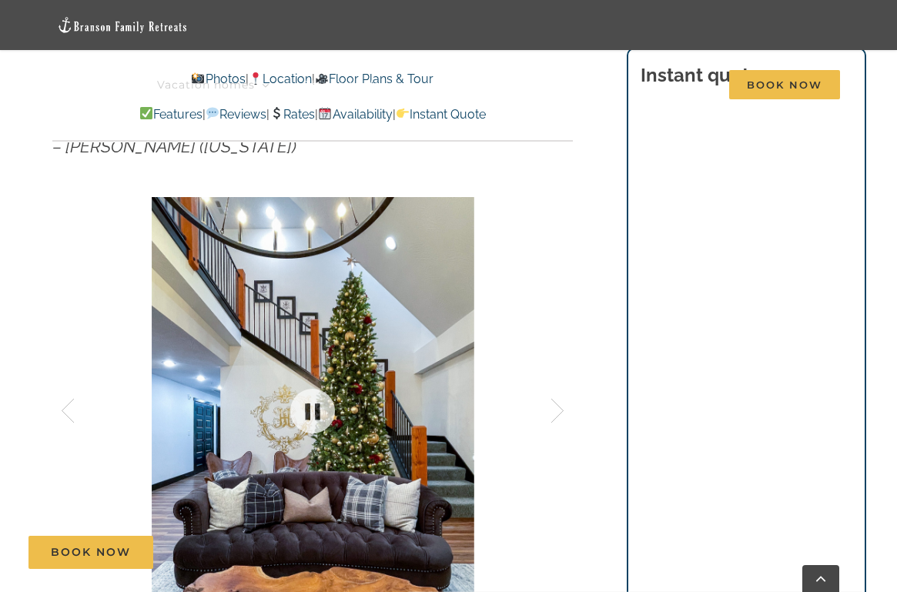
scroll to position [518, 0]
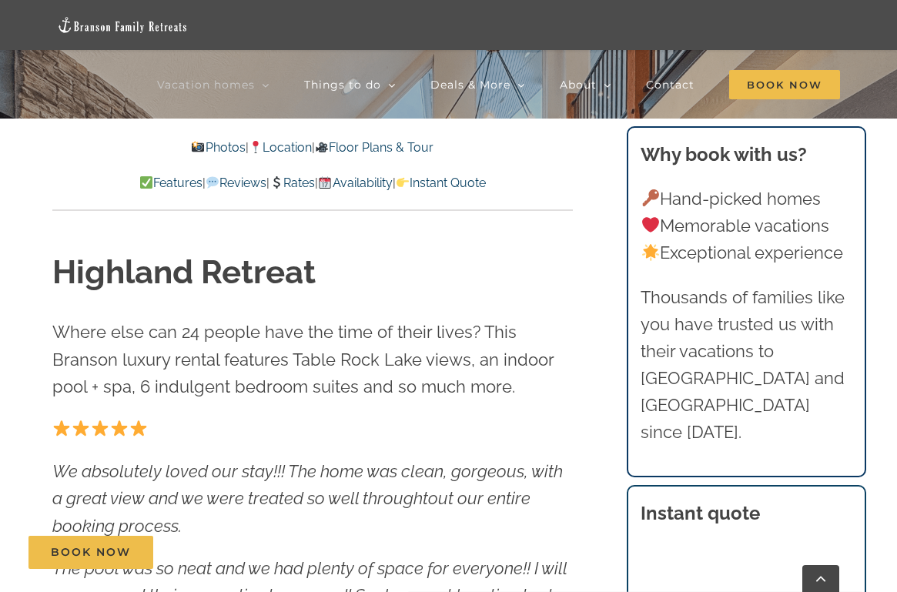
click at [410, 144] on link "Floor Plans & Tour" at bounding box center [374, 147] width 119 height 15
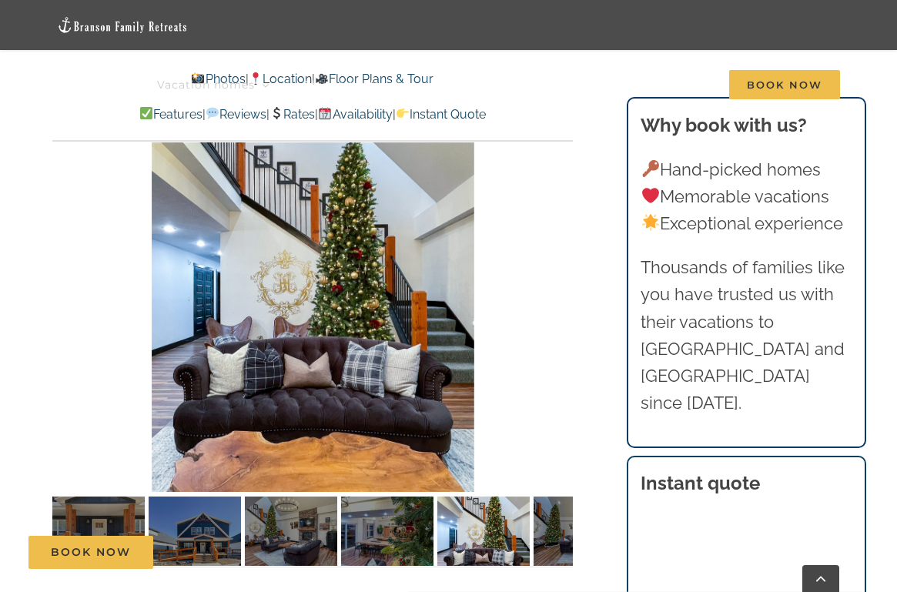
scroll to position [1036, 0]
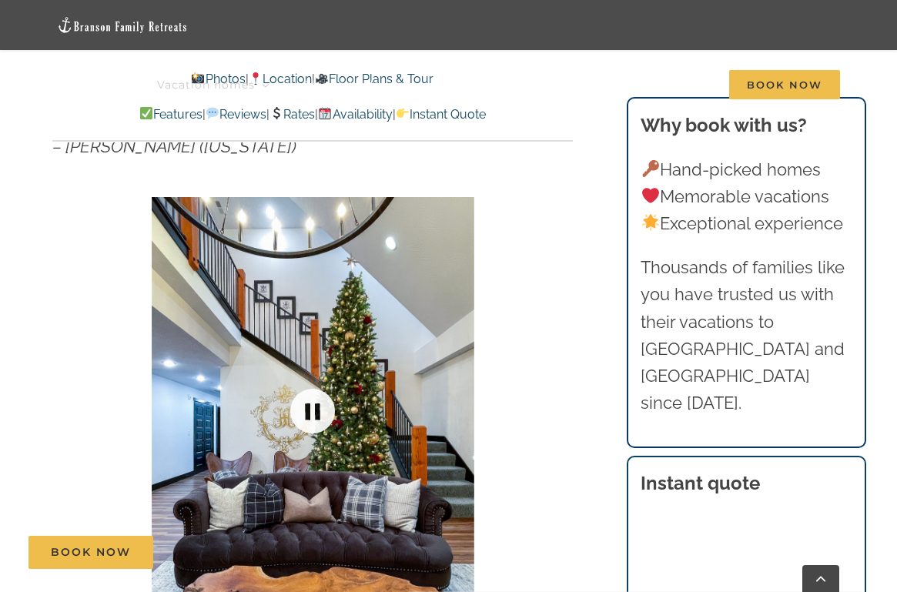
click at [311, 409] on link at bounding box center [313, 411] width 62 height 62
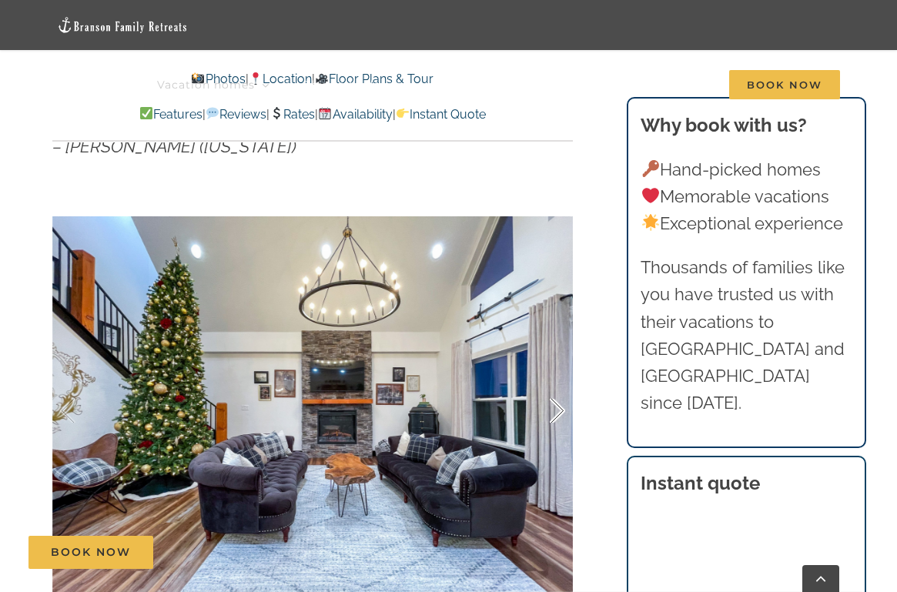
click at [551, 411] on div at bounding box center [541, 410] width 48 height 95
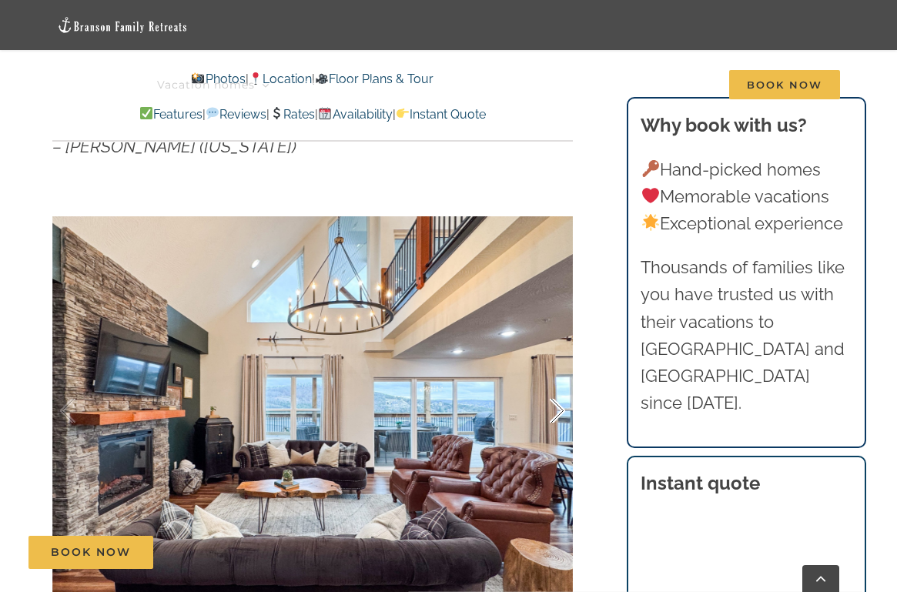
click at [551, 411] on div at bounding box center [541, 410] width 48 height 95
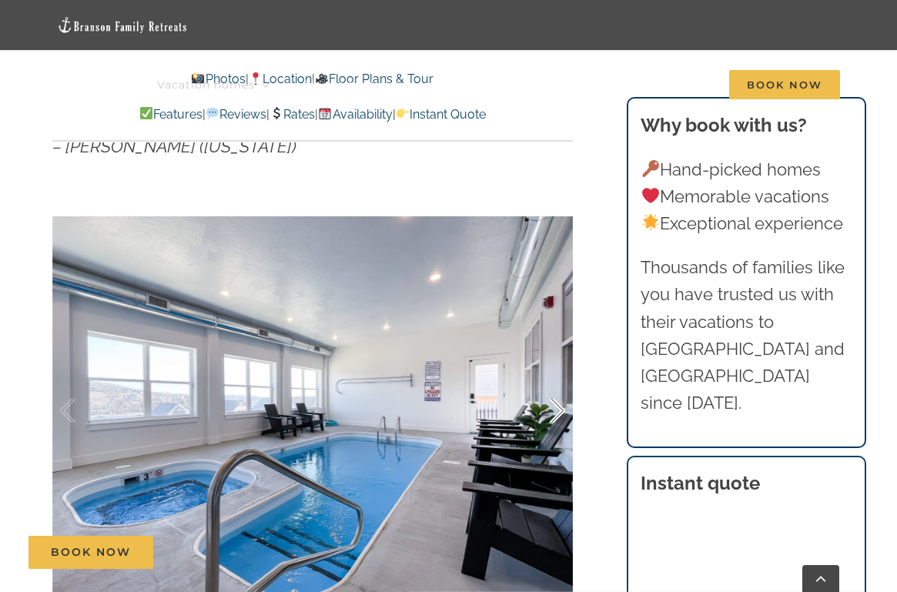
click at [551, 411] on div at bounding box center [541, 410] width 48 height 95
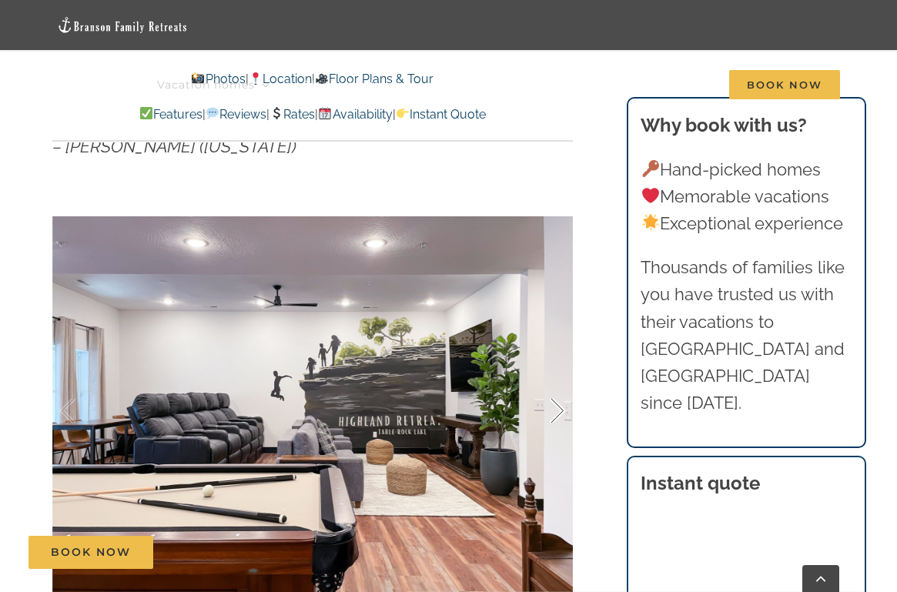
click at [551, 411] on div at bounding box center [541, 410] width 48 height 95
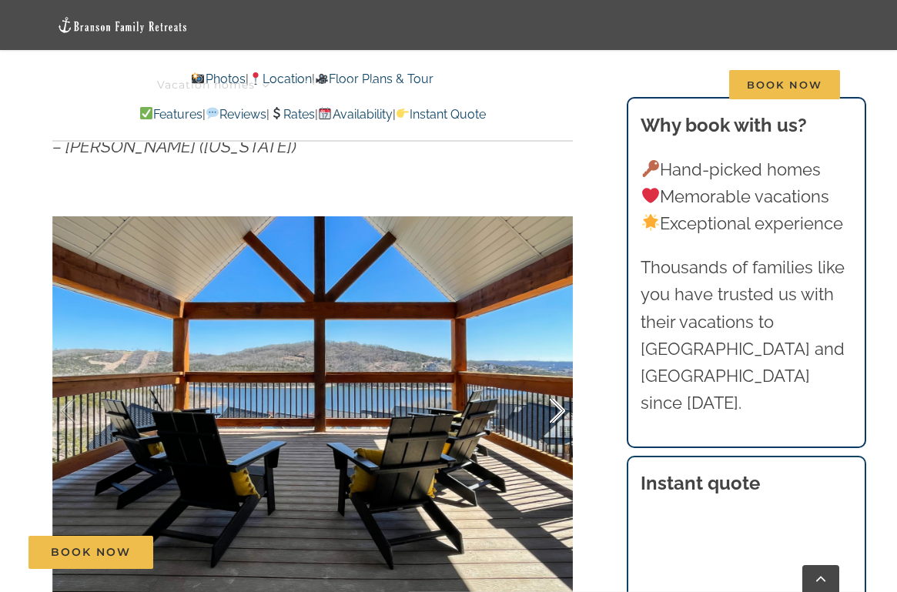
click at [551, 412] on div at bounding box center [541, 410] width 48 height 95
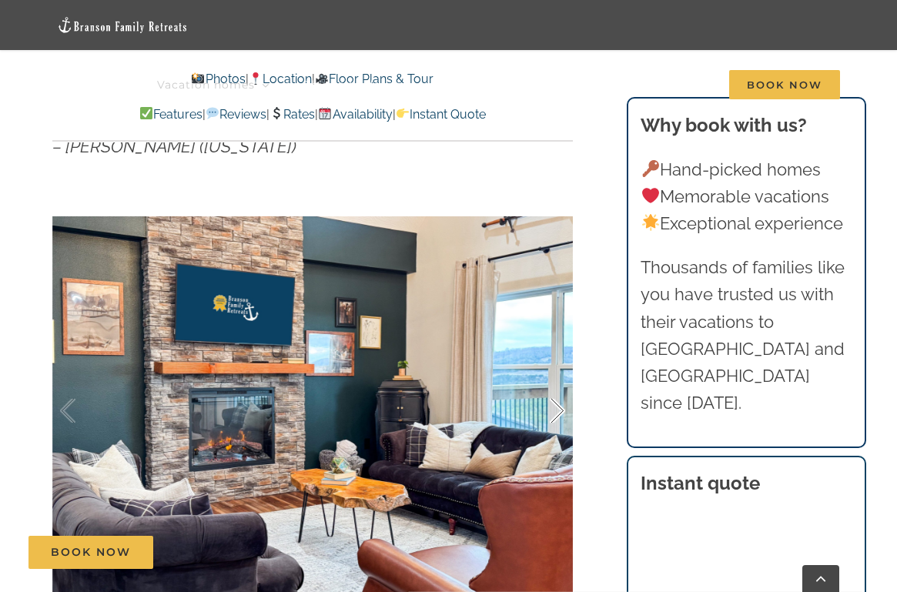
click at [551, 412] on div at bounding box center [541, 410] width 48 height 95
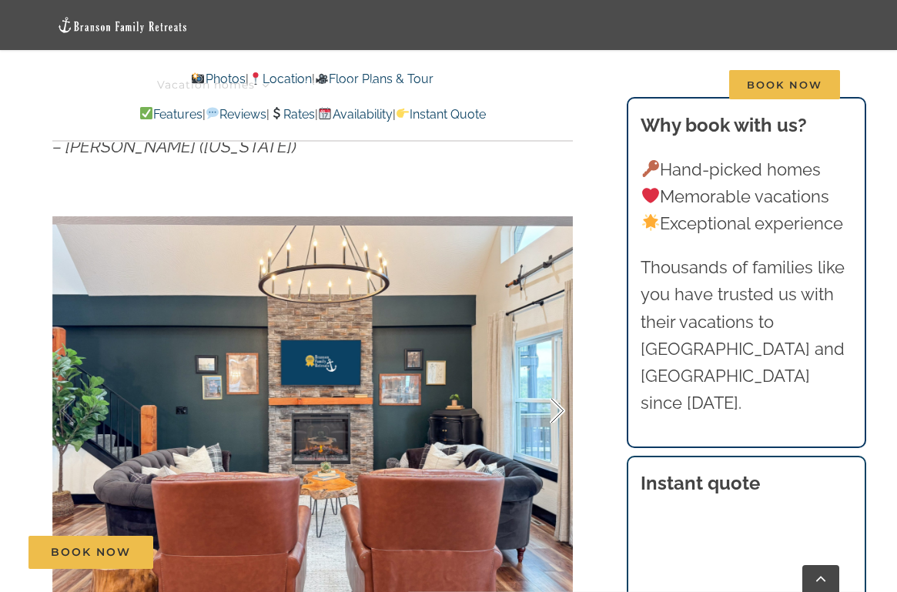
click at [551, 412] on div at bounding box center [541, 410] width 48 height 95
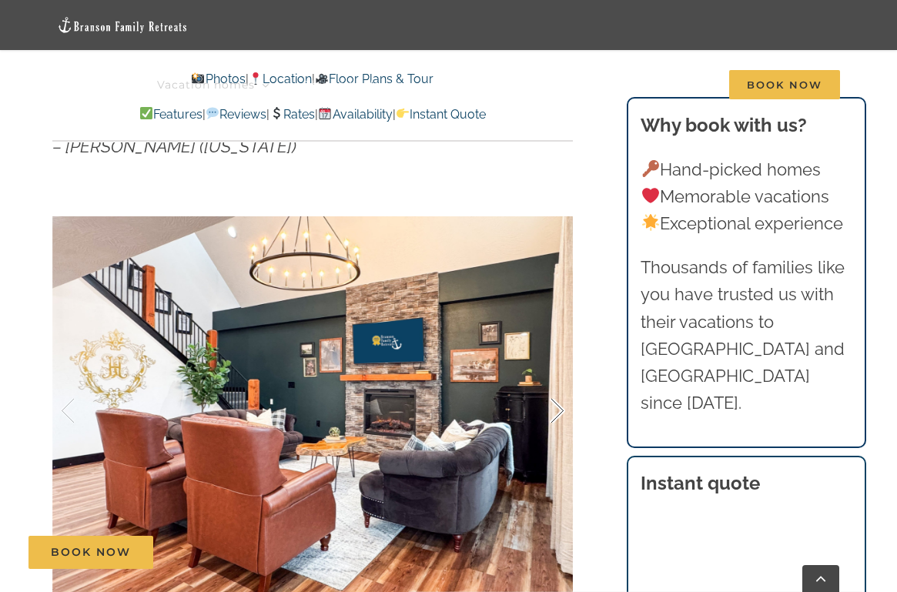
click at [551, 412] on div at bounding box center [541, 410] width 48 height 95
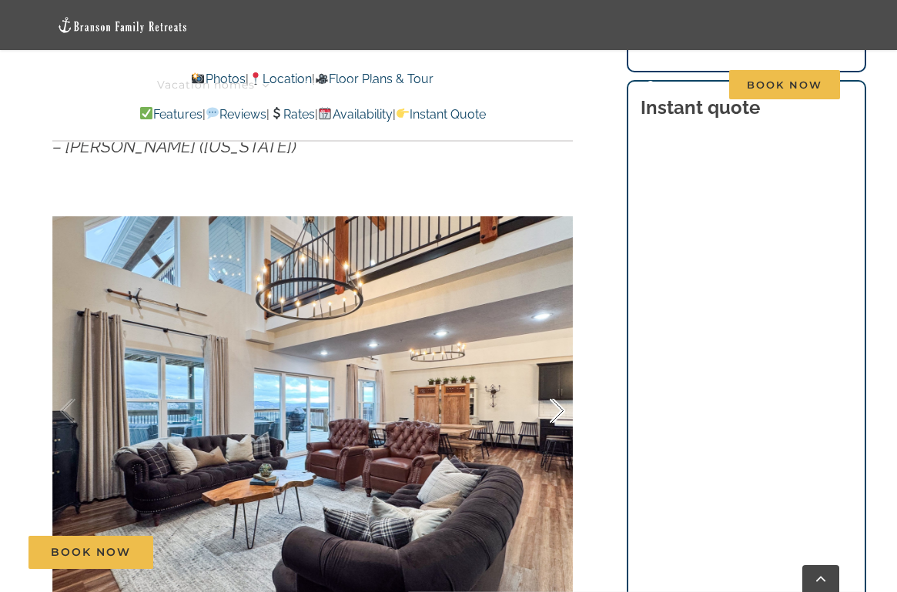
click at [556, 406] on div at bounding box center [541, 410] width 48 height 95
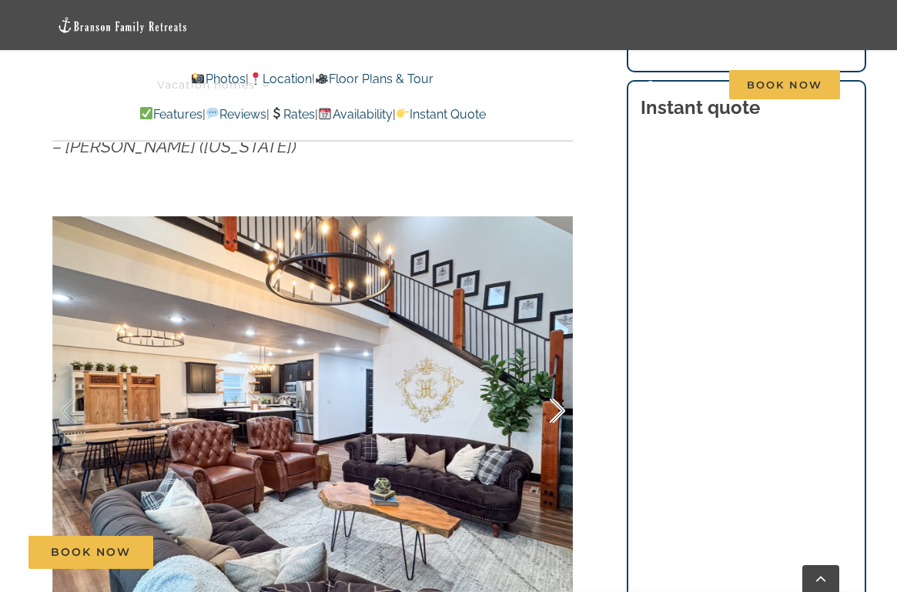
click at [556, 406] on div at bounding box center [541, 410] width 48 height 95
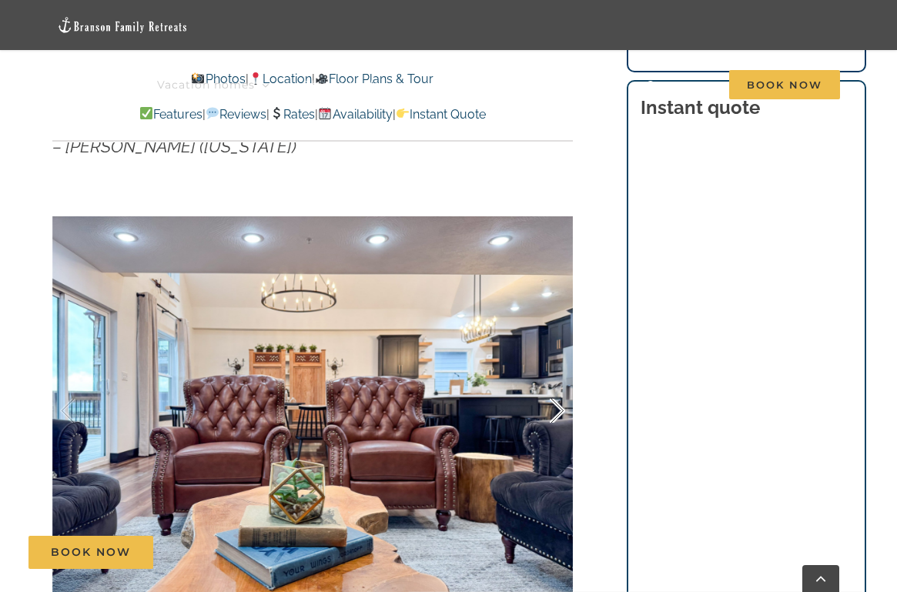
click at [556, 406] on div at bounding box center [541, 410] width 48 height 95
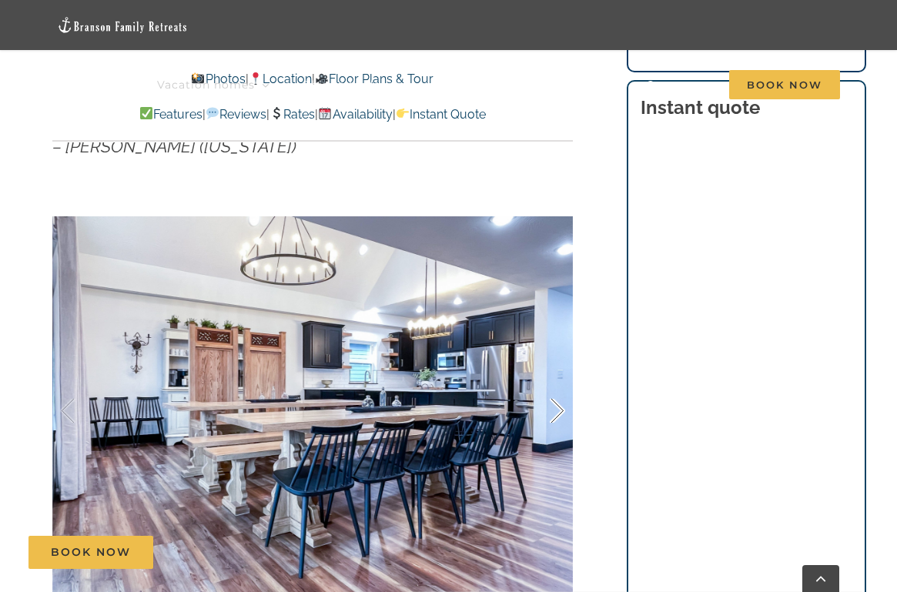
click at [556, 406] on div at bounding box center [541, 410] width 48 height 95
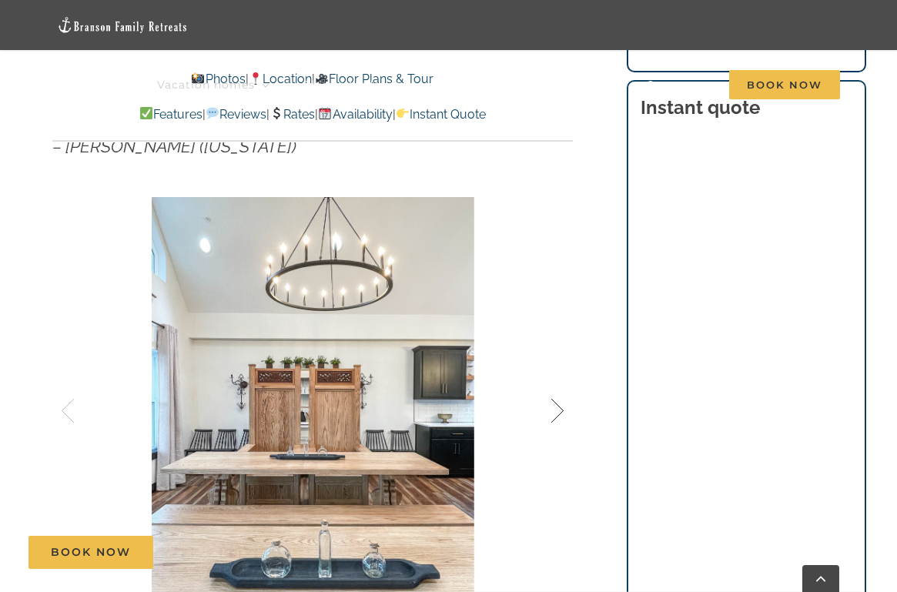
click at [556, 406] on div at bounding box center [541, 410] width 48 height 95
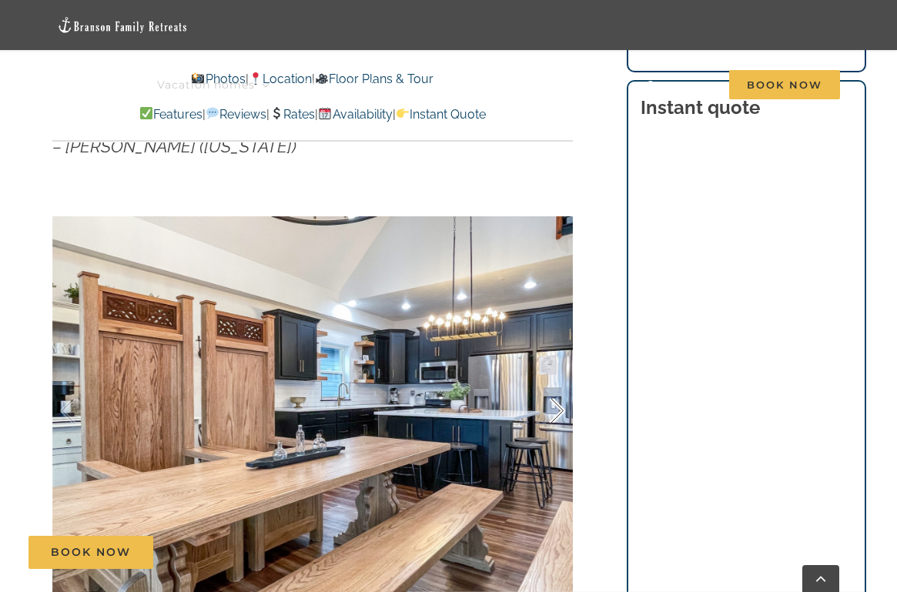
click at [557, 412] on div at bounding box center [541, 410] width 48 height 95
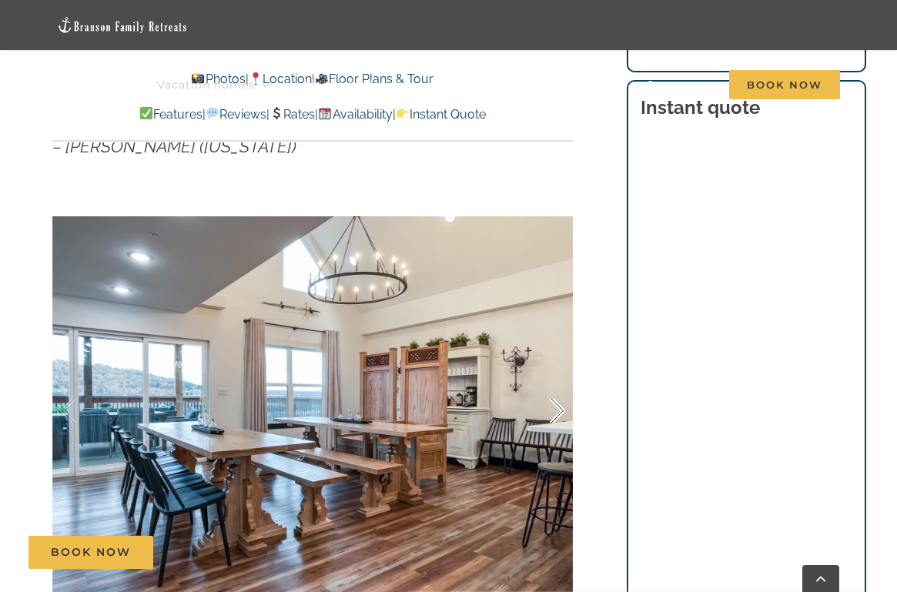
click at [557, 412] on div at bounding box center [541, 410] width 48 height 95
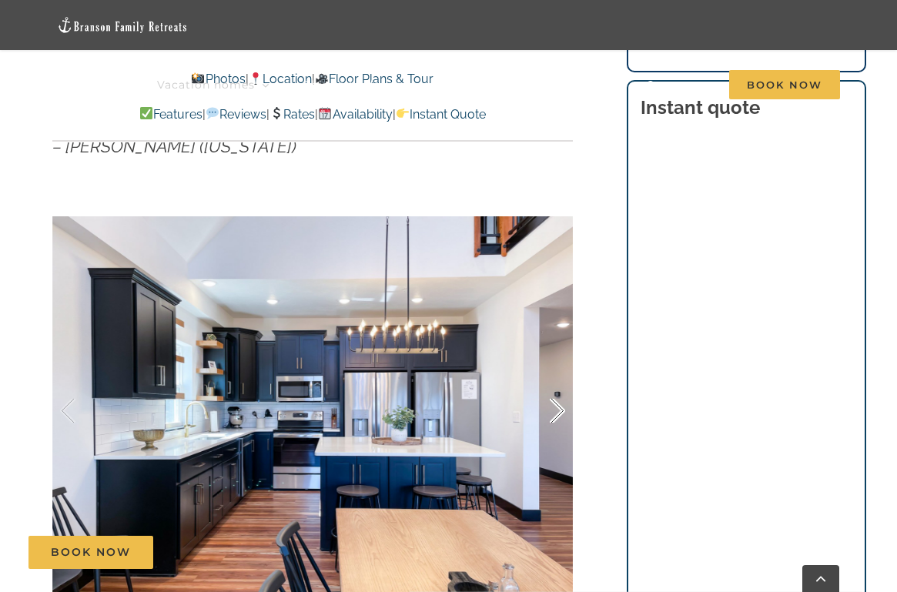
click at [557, 412] on div at bounding box center [541, 410] width 48 height 95
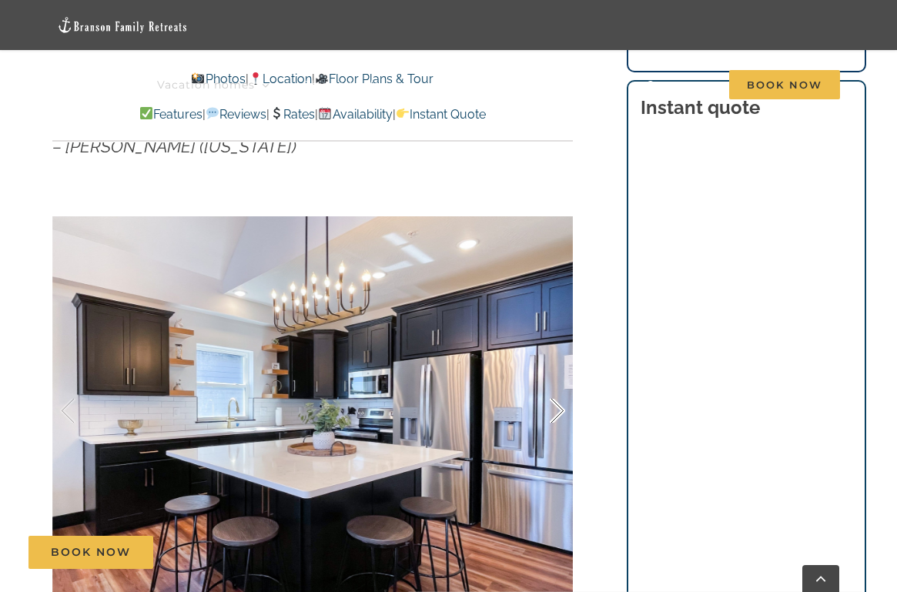
click at [557, 412] on div at bounding box center [541, 410] width 48 height 95
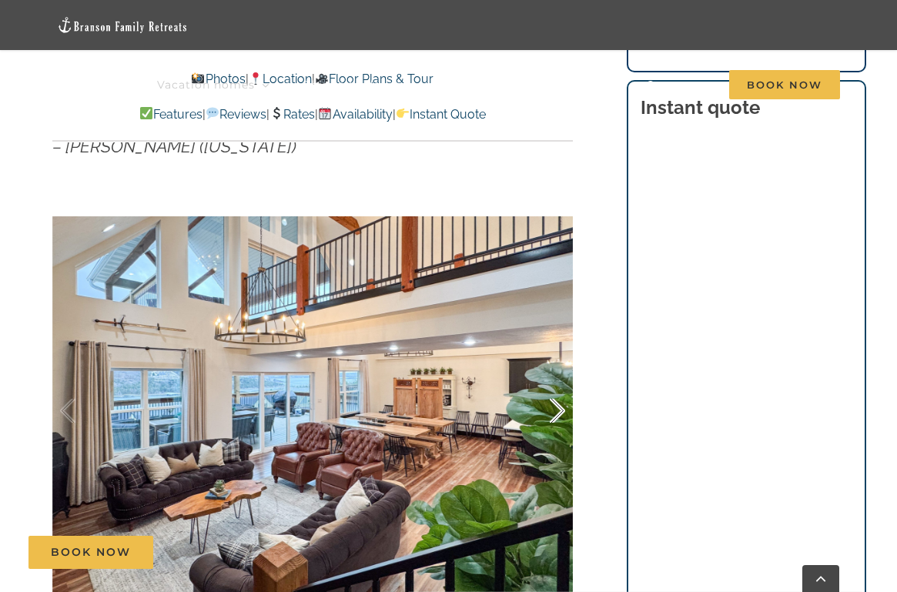
click at [557, 412] on div at bounding box center [541, 410] width 48 height 95
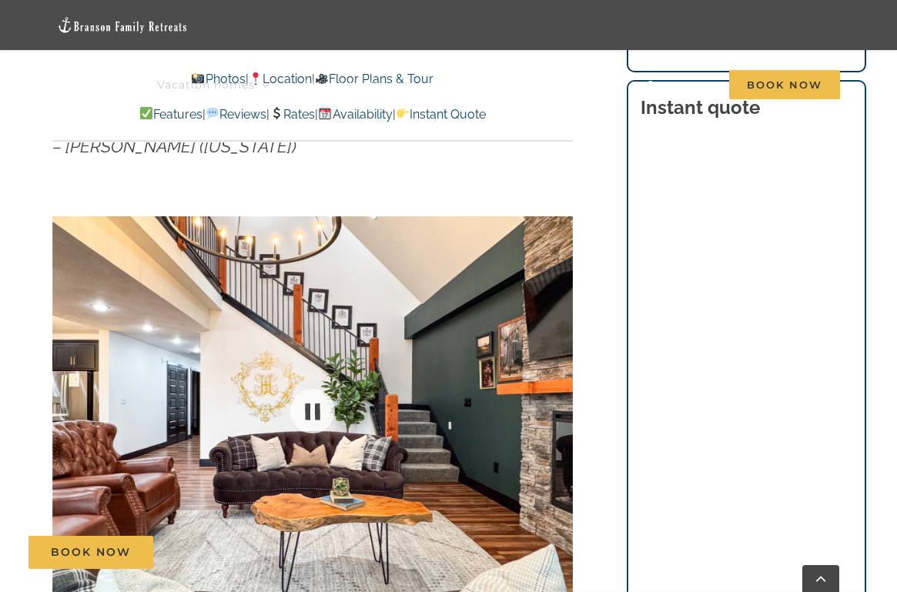
click at [557, 412] on div at bounding box center [312, 410] width 520 height 429
click at [557, 412] on div at bounding box center [541, 410] width 48 height 95
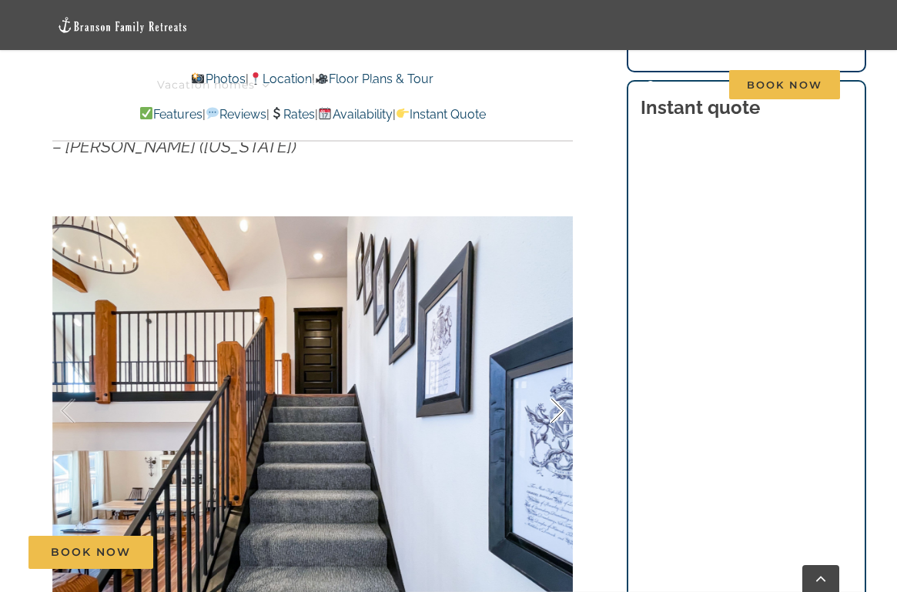
click at [550, 400] on div at bounding box center [541, 410] width 48 height 95
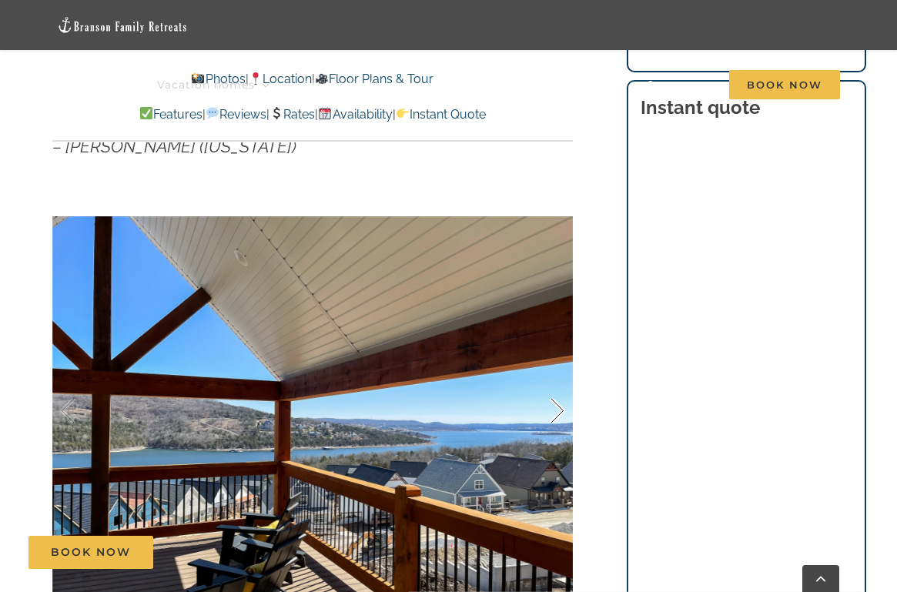
click at [550, 400] on div at bounding box center [541, 410] width 48 height 95
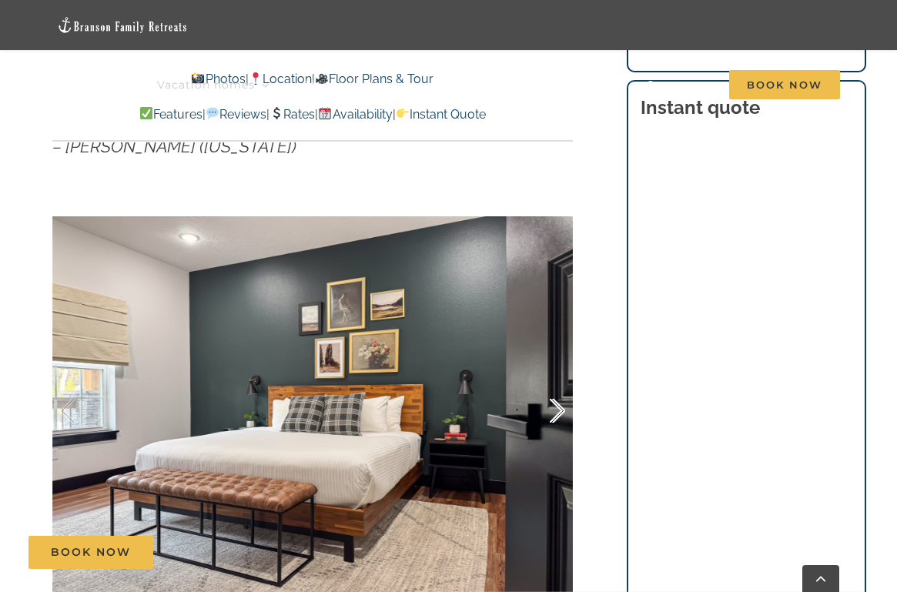
click at [550, 399] on div at bounding box center [541, 410] width 48 height 95
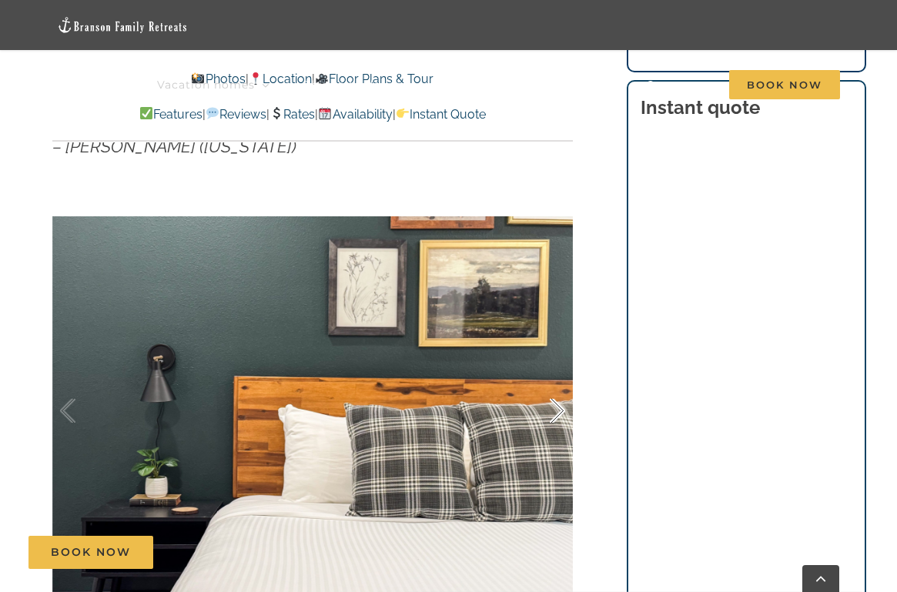
click at [550, 399] on div at bounding box center [541, 410] width 48 height 95
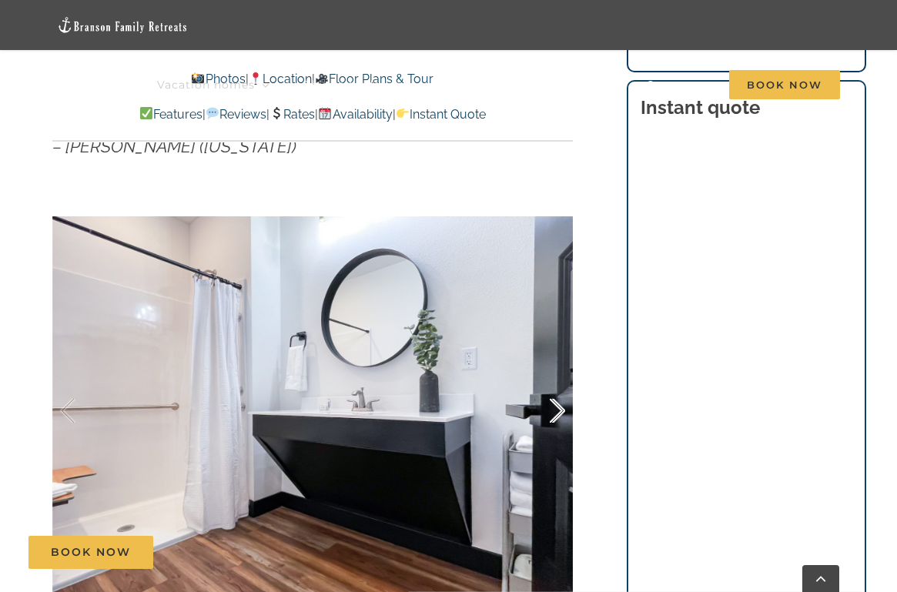
click at [550, 399] on div at bounding box center [541, 410] width 48 height 95
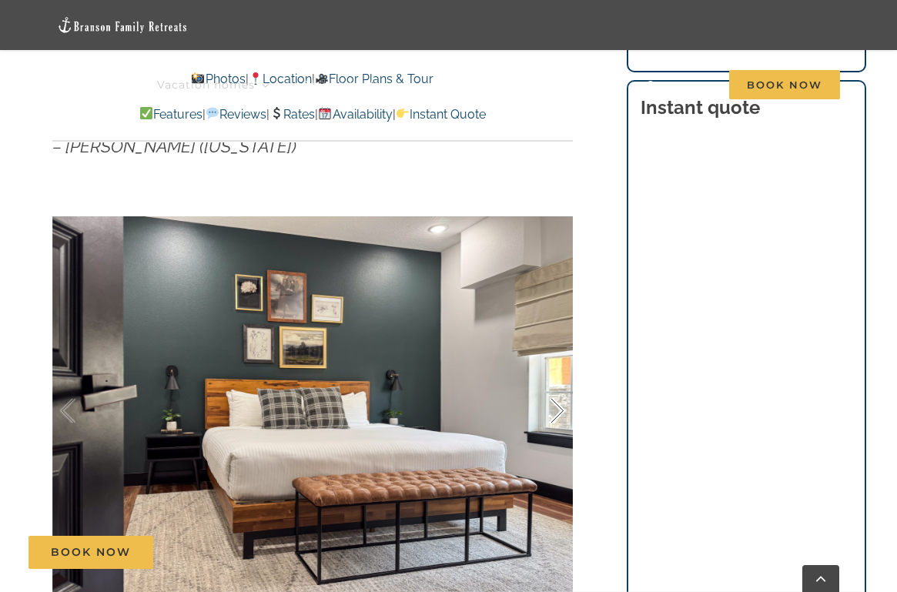
click at [550, 399] on div at bounding box center [541, 410] width 48 height 95
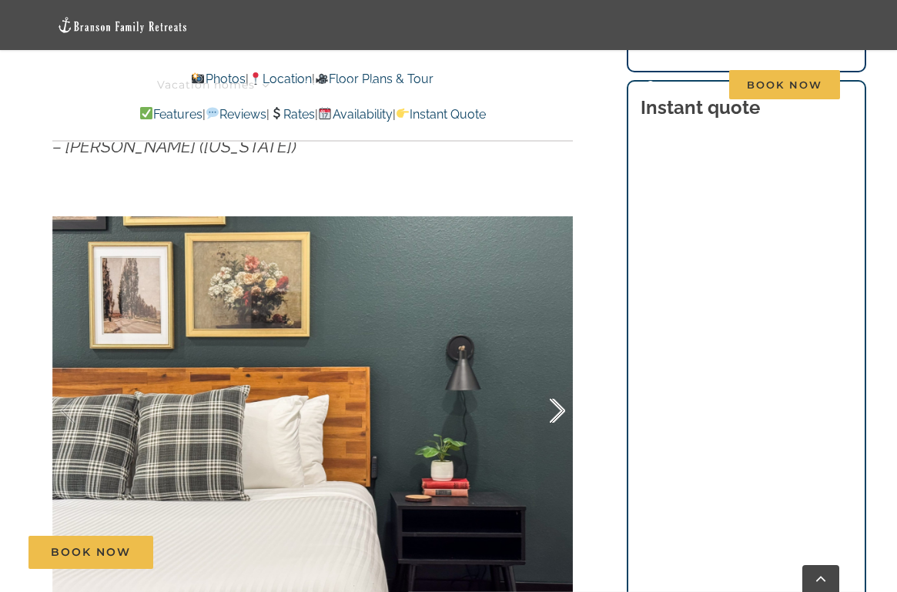
click at [550, 399] on div at bounding box center [541, 410] width 48 height 95
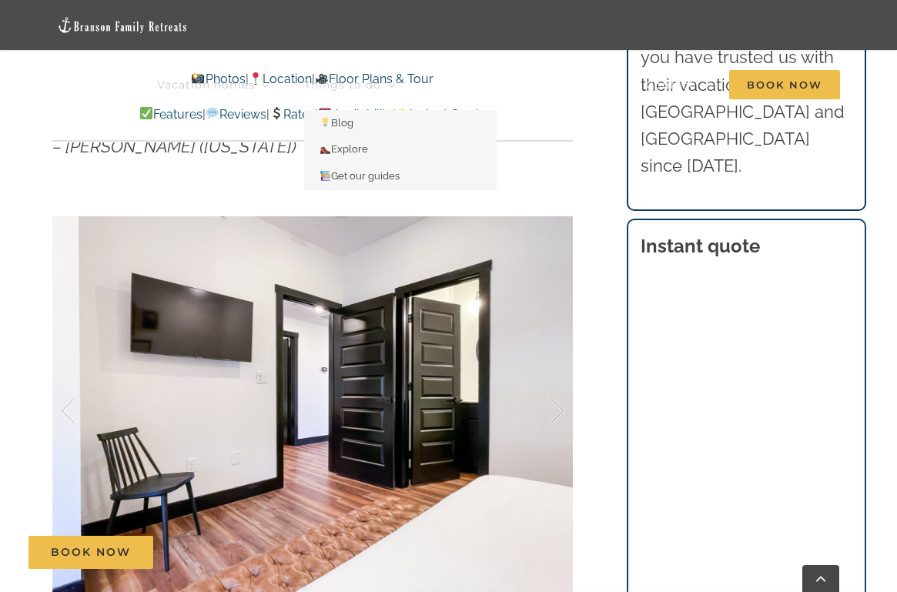
click at [396, 75] on link "Things to do" at bounding box center [350, 85] width 92 height 50
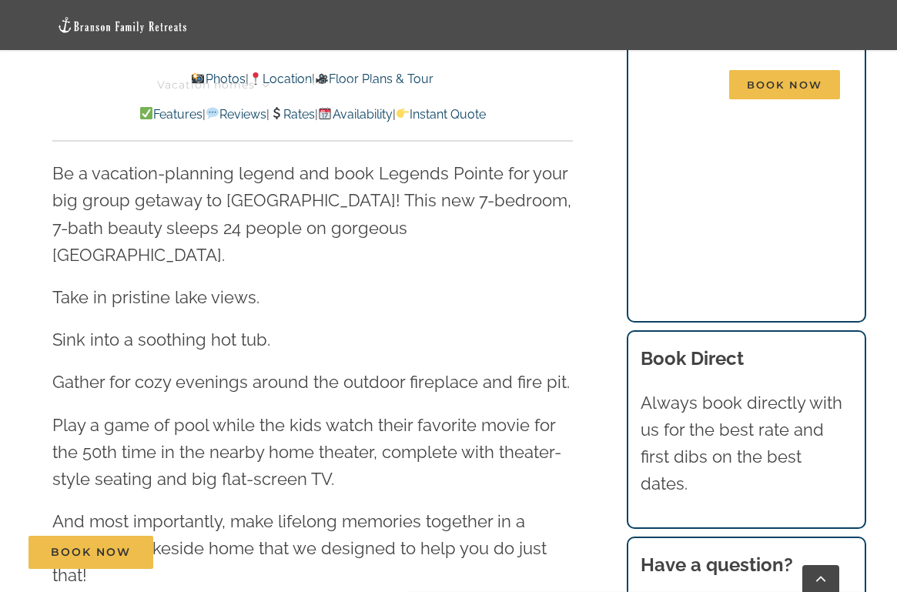
scroll to position [1036, 0]
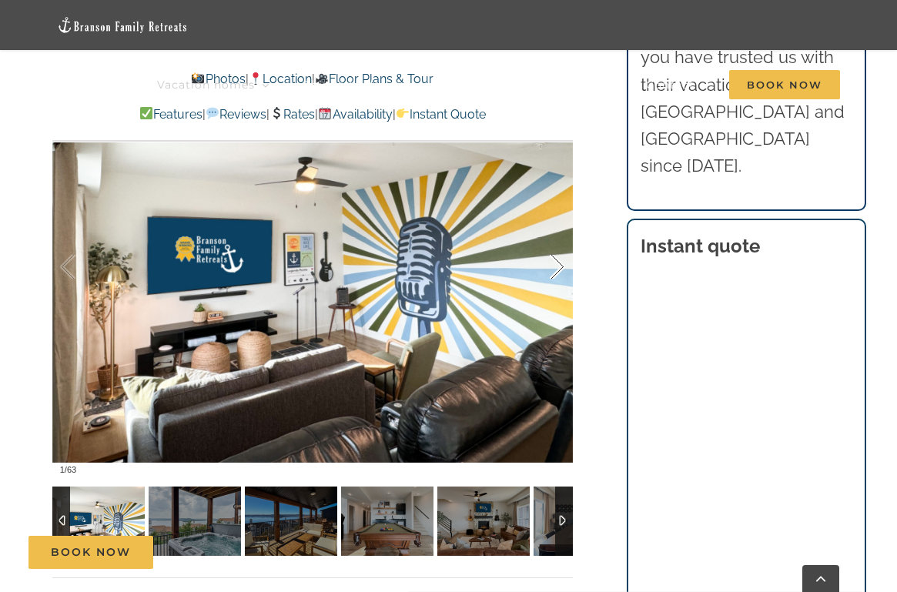
click at [559, 265] on div at bounding box center [541, 266] width 48 height 95
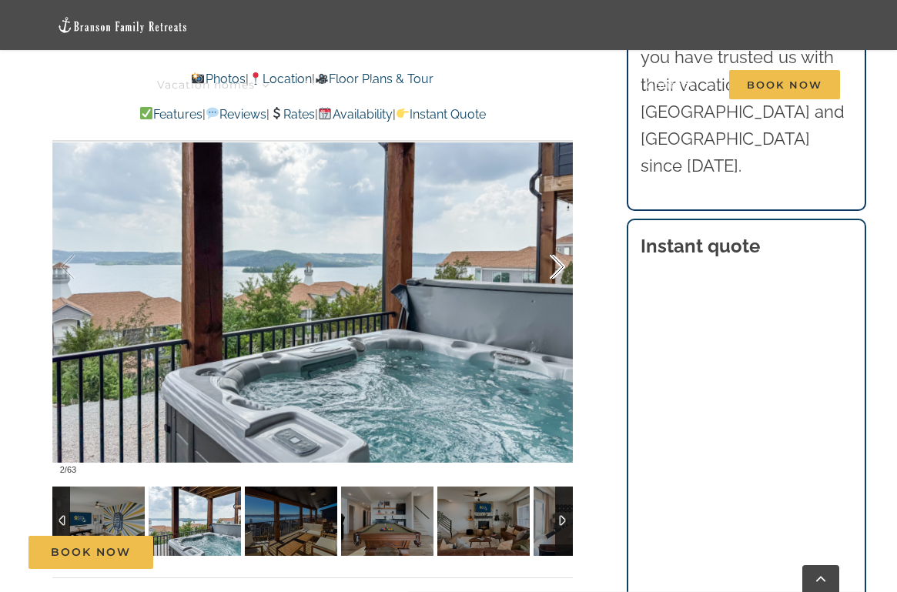
click at [559, 265] on div at bounding box center [541, 266] width 48 height 95
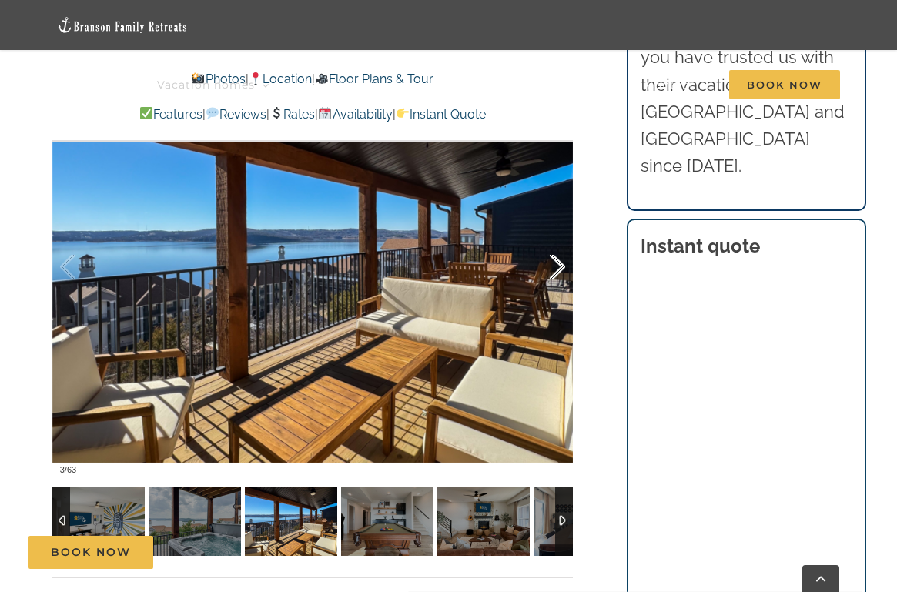
click at [559, 265] on div at bounding box center [541, 266] width 48 height 95
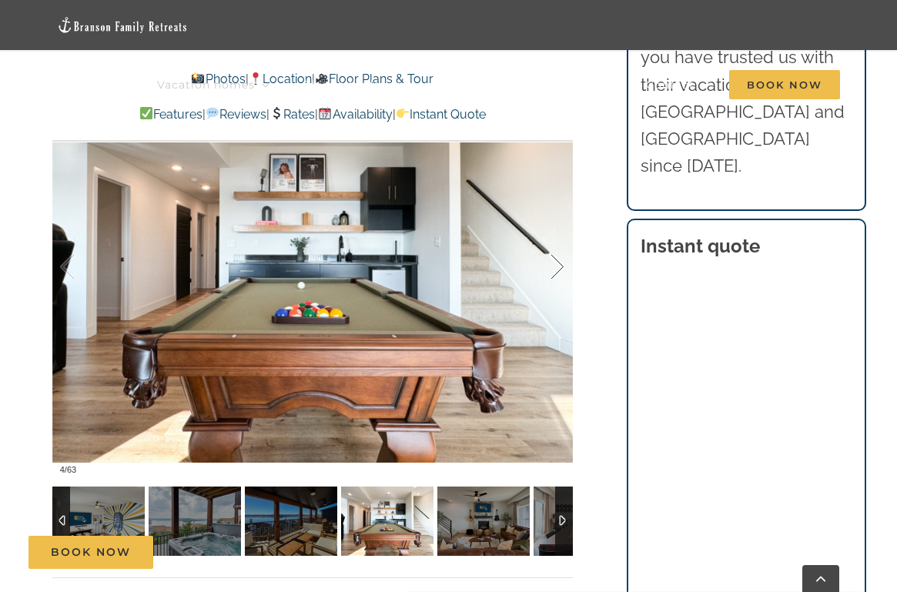
click at [559, 265] on div at bounding box center [541, 266] width 48 height 95
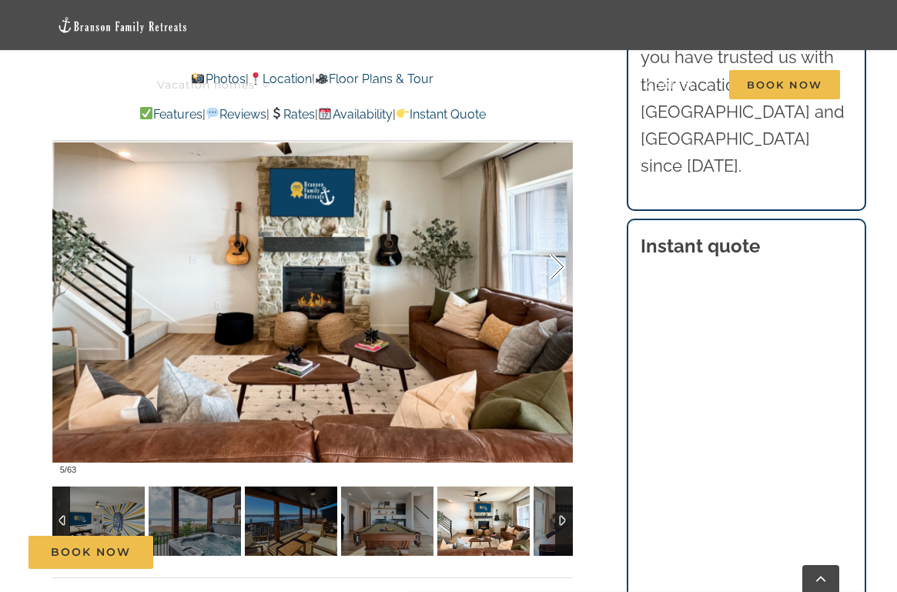
click at [559, 265] on div at bounding box center [541, 266] width 48 height 95
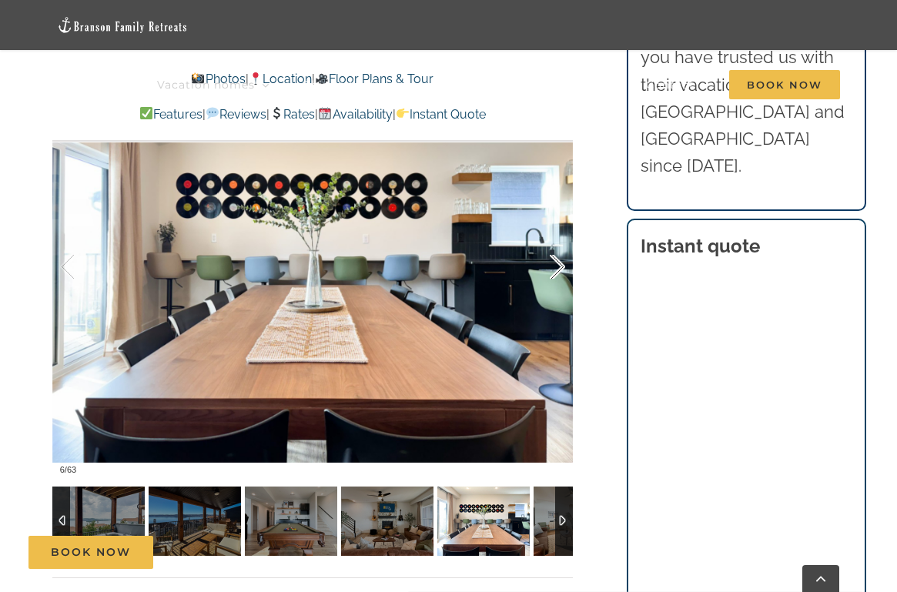
click at [559, 265] on div at bounding box center [541, 266] width 48 height 95
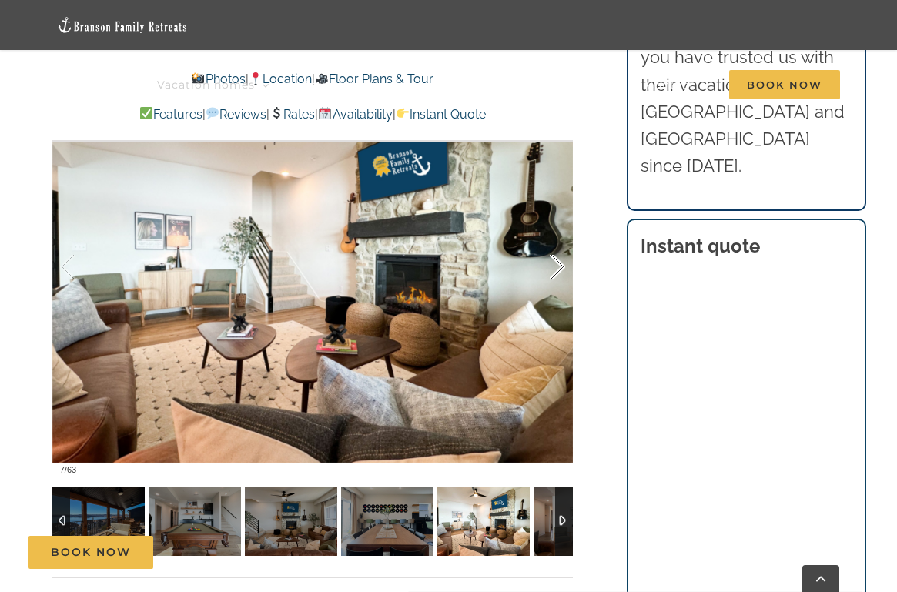
click at [559, 265] on div at bounding box center [541, 266] width 48 height 95
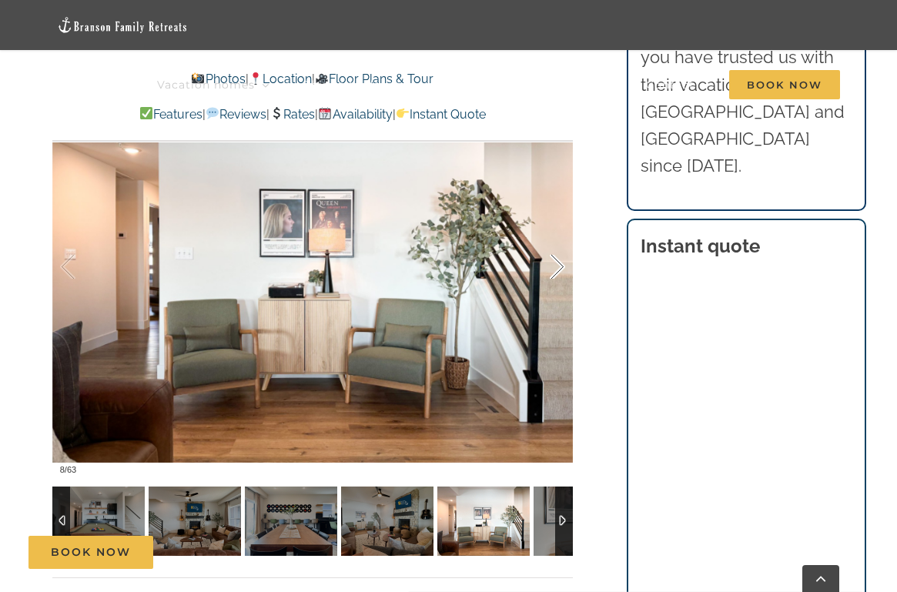
click at [559, 265] on div at bounding box center [541, 266] width 48 height 95
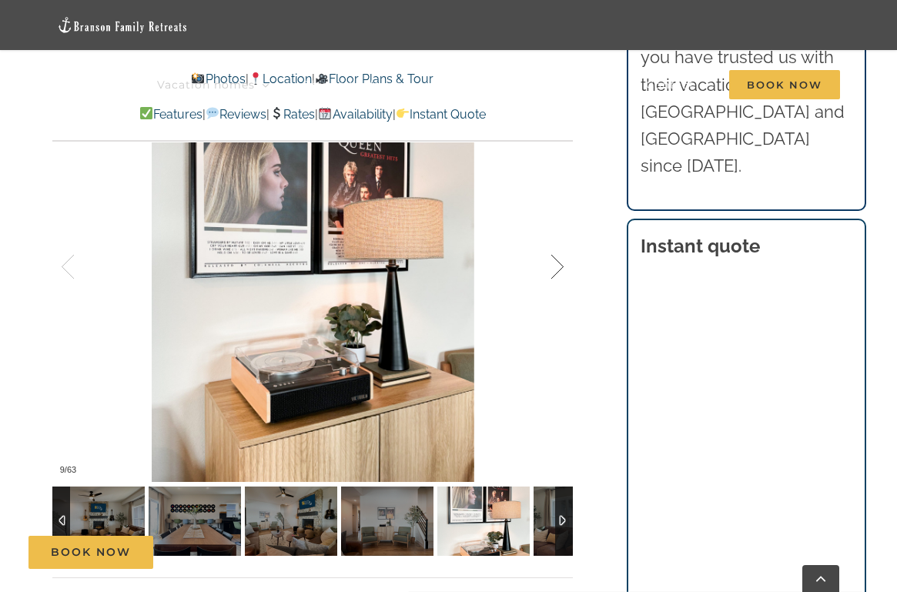
click at [559, 265] on div at bounding box center [541, 266] width 48 height 95
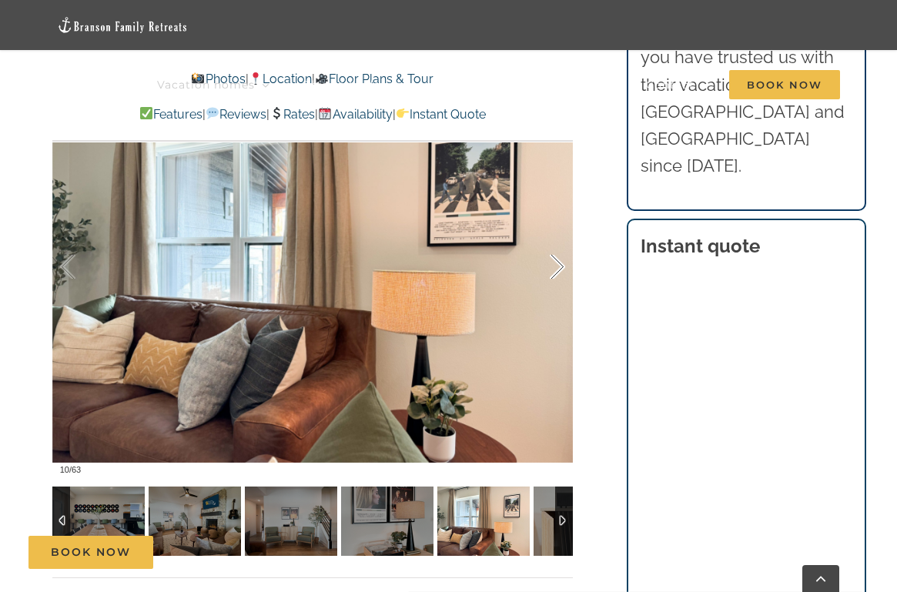
click at [559, 265] on div at bounding box center [541, 266] width 48 height 95
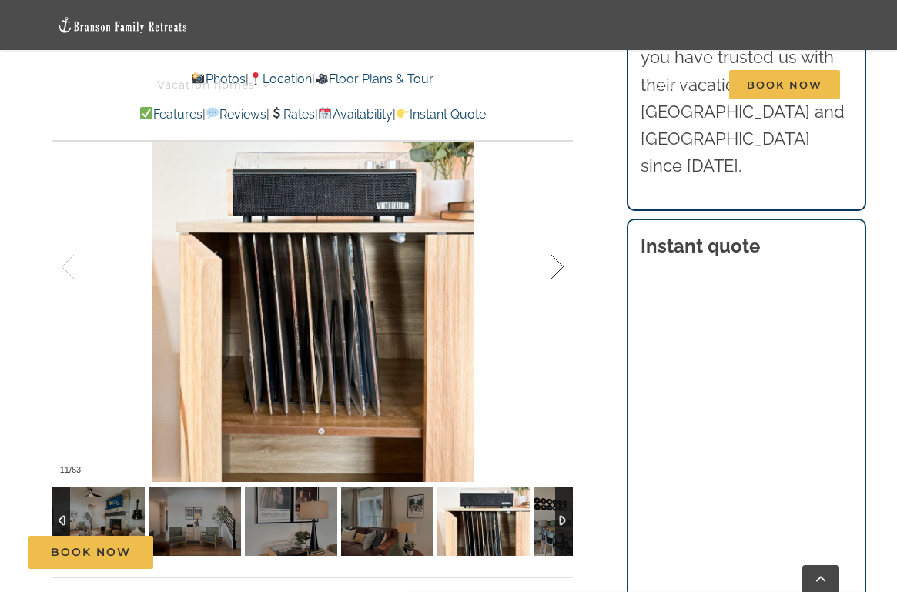
click at [559, 265] on div at bounding box center [541, 266] width 48 height 95
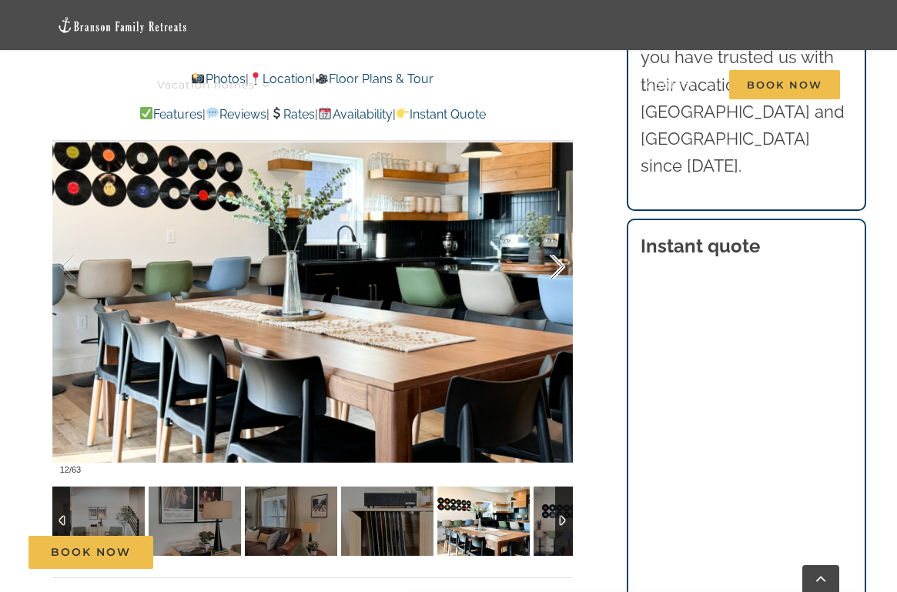
click at [559, 265] on div at bounding box center [541, 266] width 48 height 95
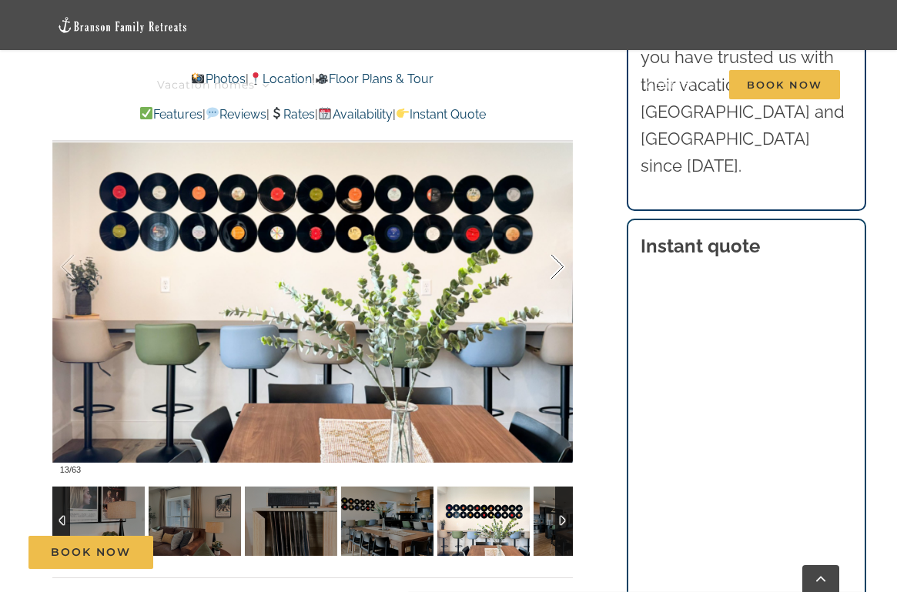
click at [559, 265] on div at bounding box center [541, 266] width 48 height 95
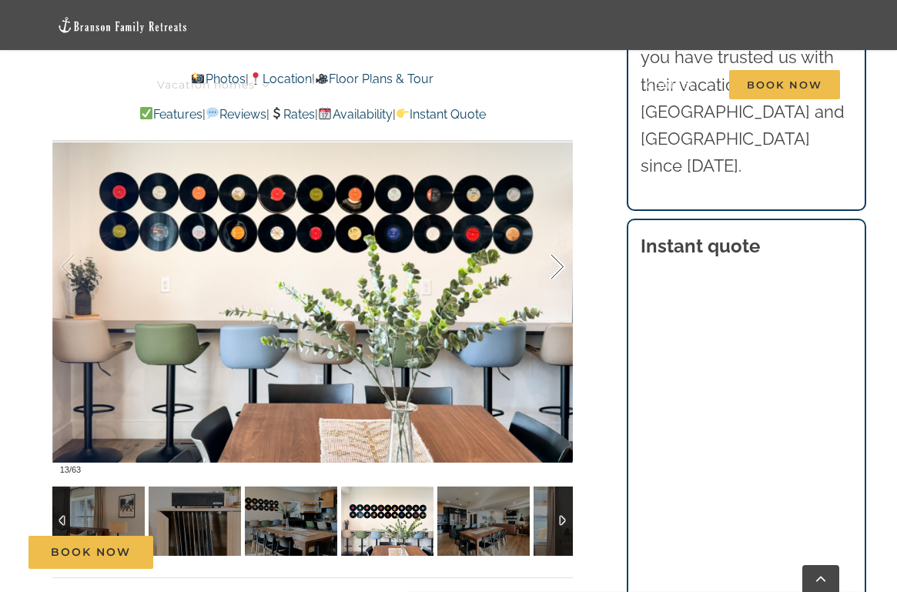
click at [559, 265] on div at bounding box center [541, 266] width 48 height 95
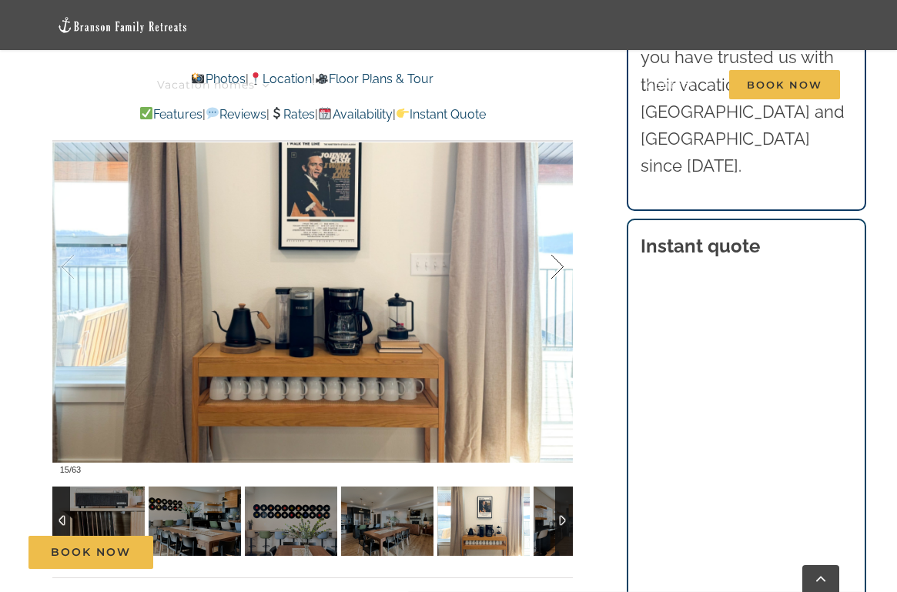
click at [559, 265] on div at bounding box center [541, 266] width 48 height 95
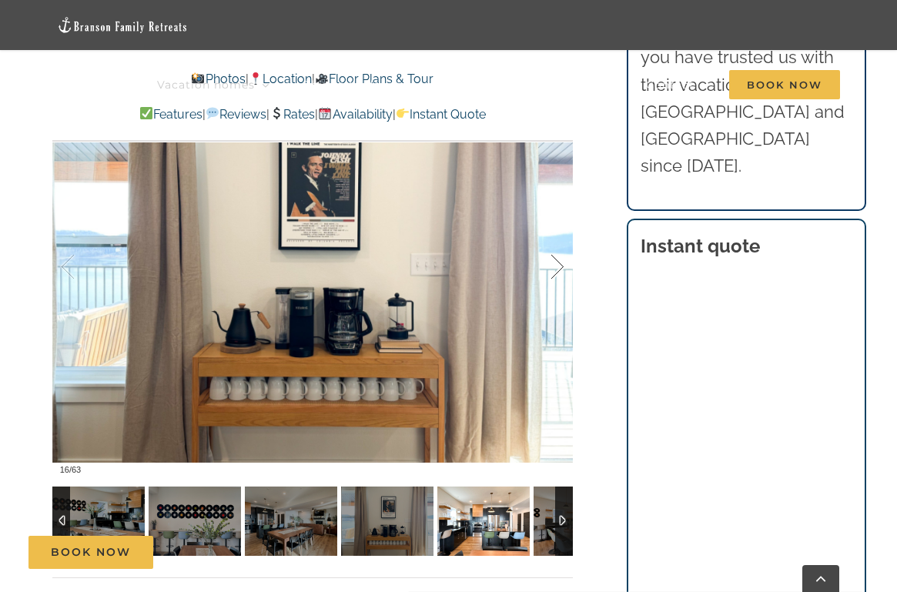
click at [559, 265] on div at bounding box center [541, 266] width 48 height 95
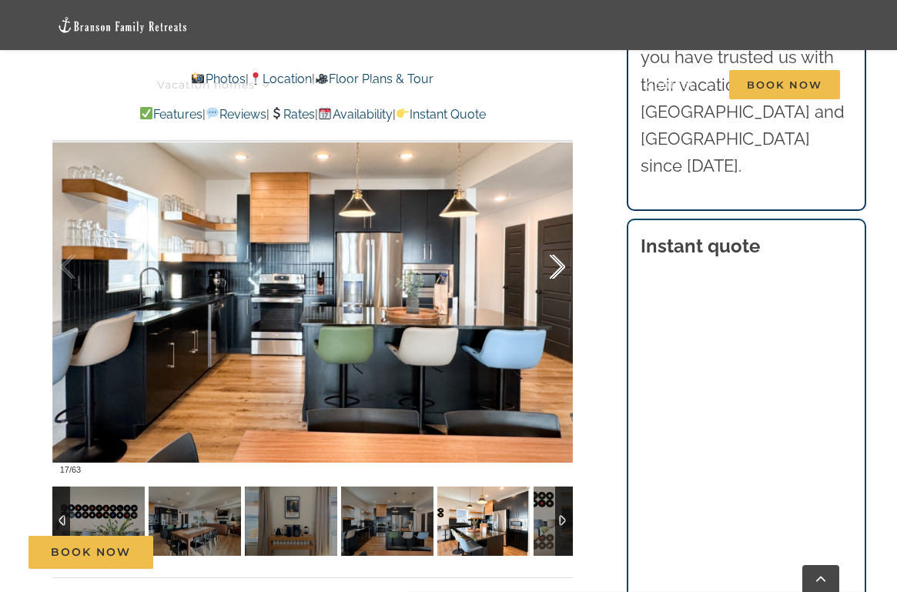
click at [559, 265] on div at bounding box center [541, 266] width 48 height 95
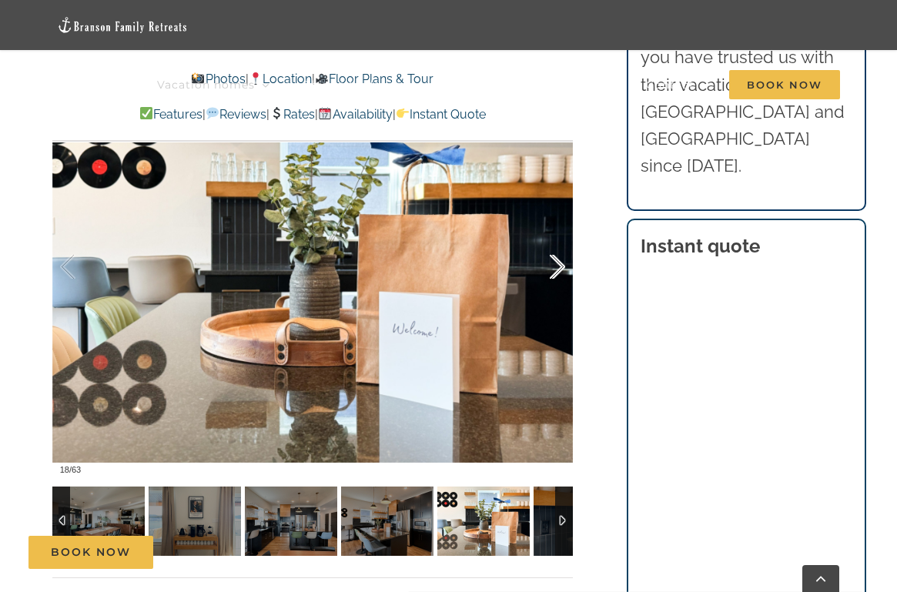
click at [559, 265] on div at bounding box center [541, 266] width 48 height 95
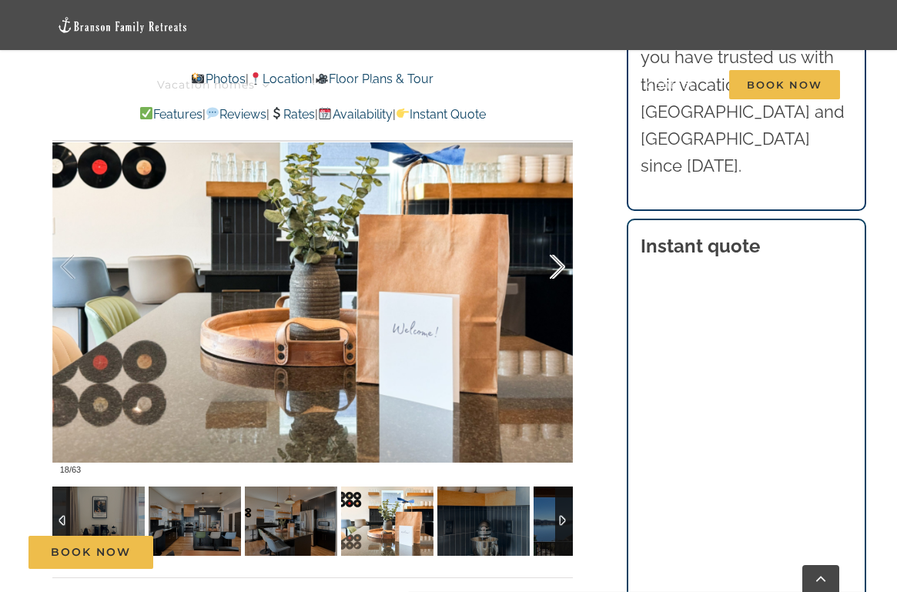
click at [559, 265] on div at bounding box center [541, 266] width 48 height 95
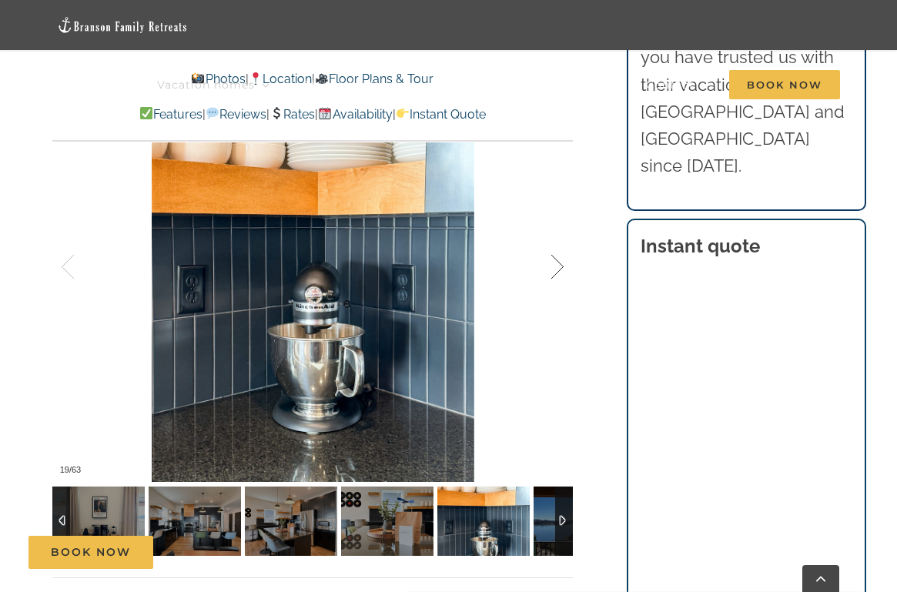
click at [559, 265] on div at bounding box center [541, 266] width 48 height 95
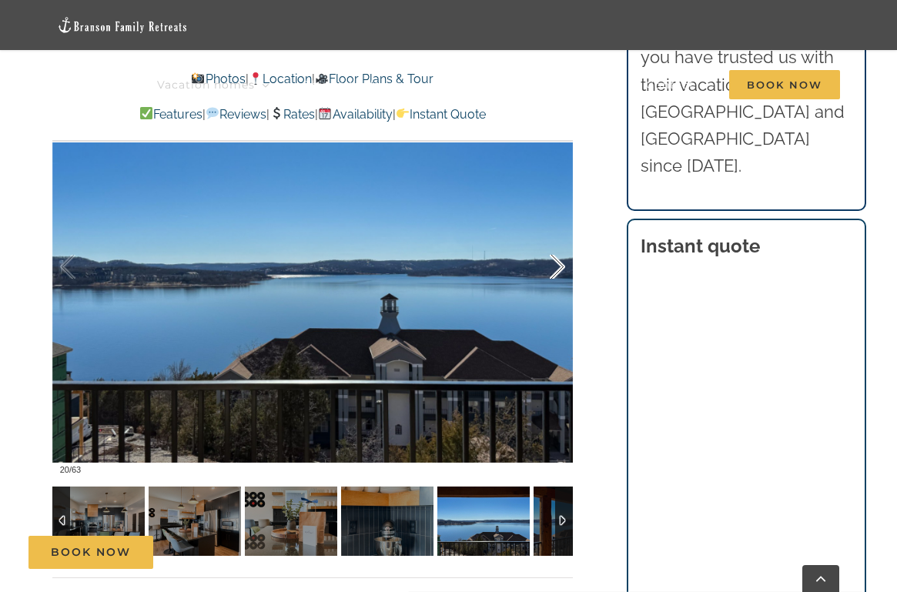
click at [559, 265] on div at bounding box center [541, 266] width 48 height 95
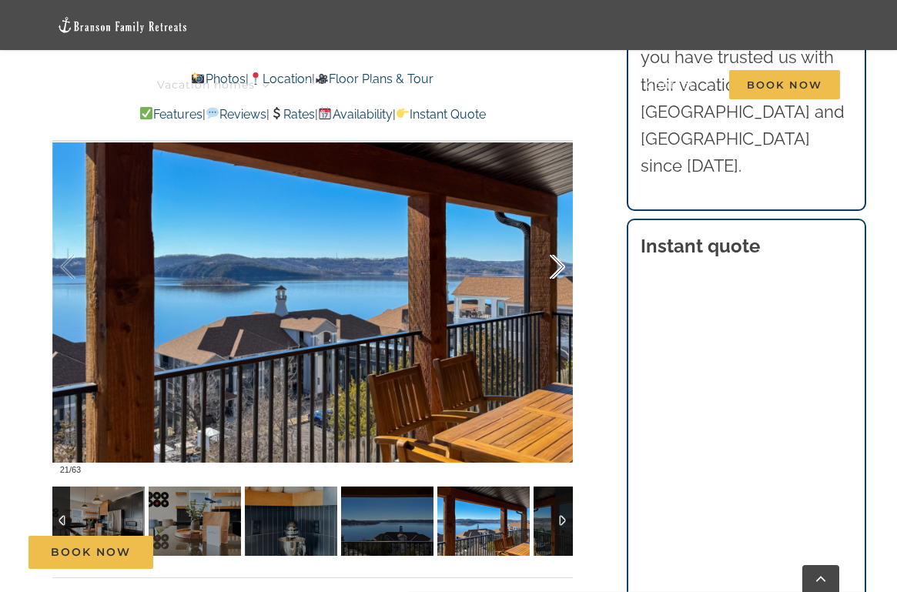
click at [559, 265] on div at bounding box center [541, 266] width 48 height 95
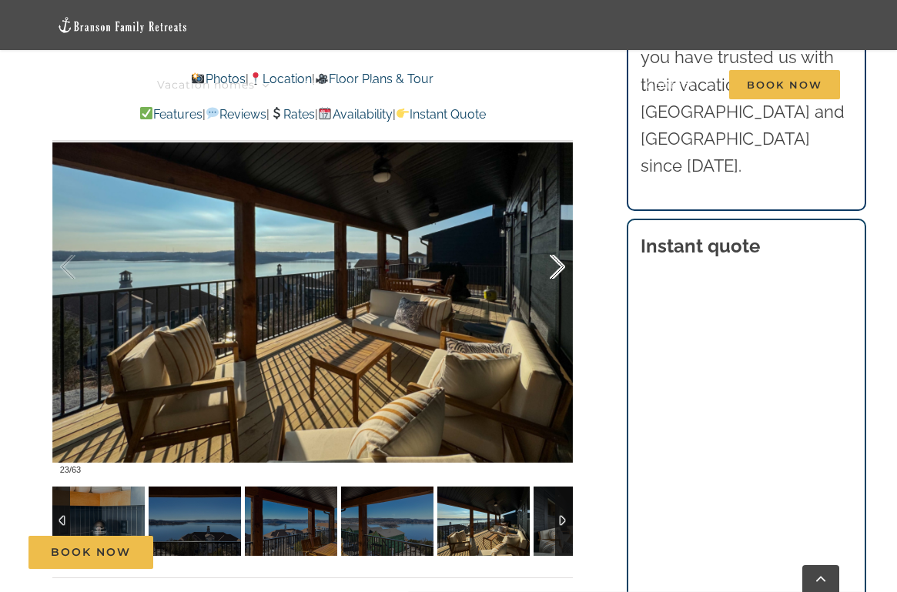
click at [559, 265] on div at bounding box center [541, 266] width 48 height 95
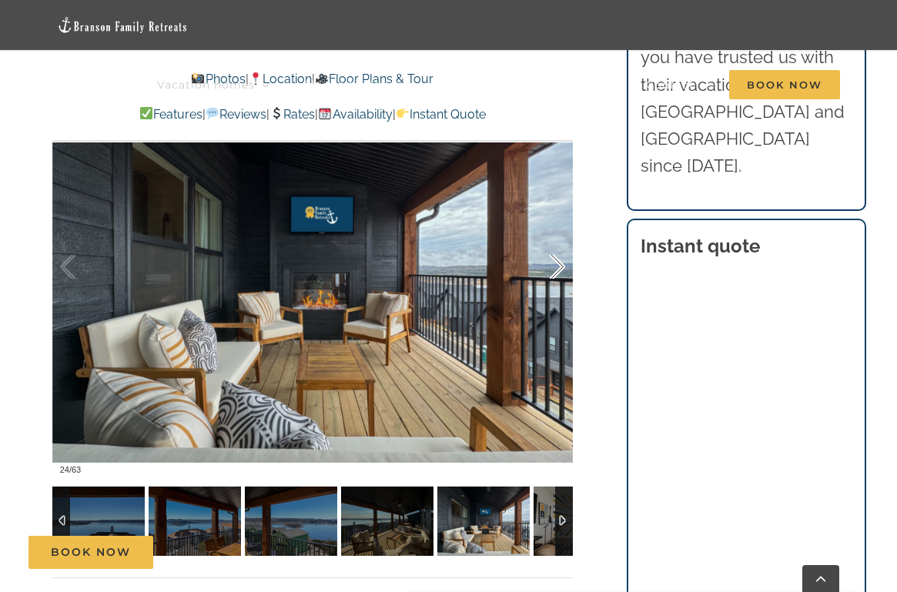
click at [559, 265] on div at bounding box center [541, 266] width 48 height 95
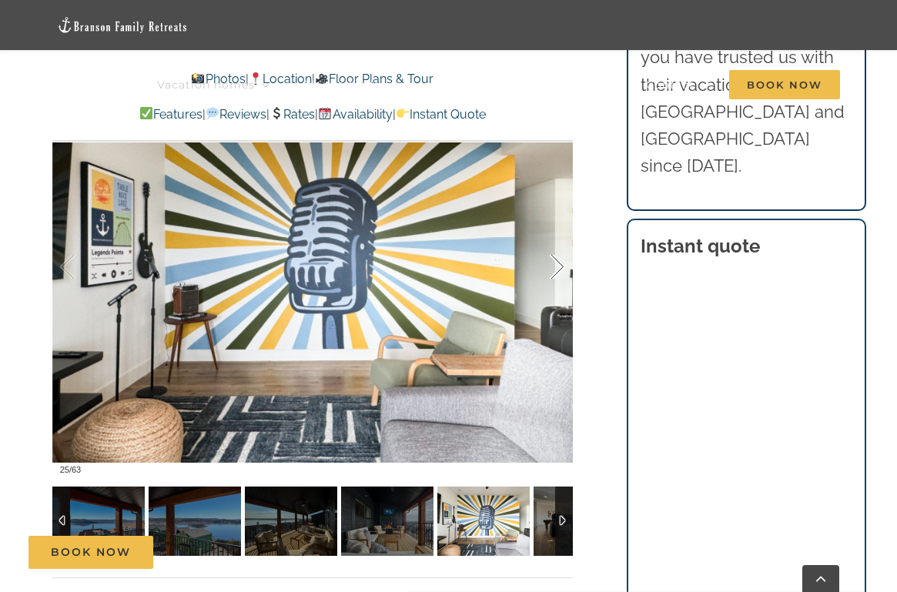
click at [559, 265] on div at bounding box center [541, 266] width 48 height 95
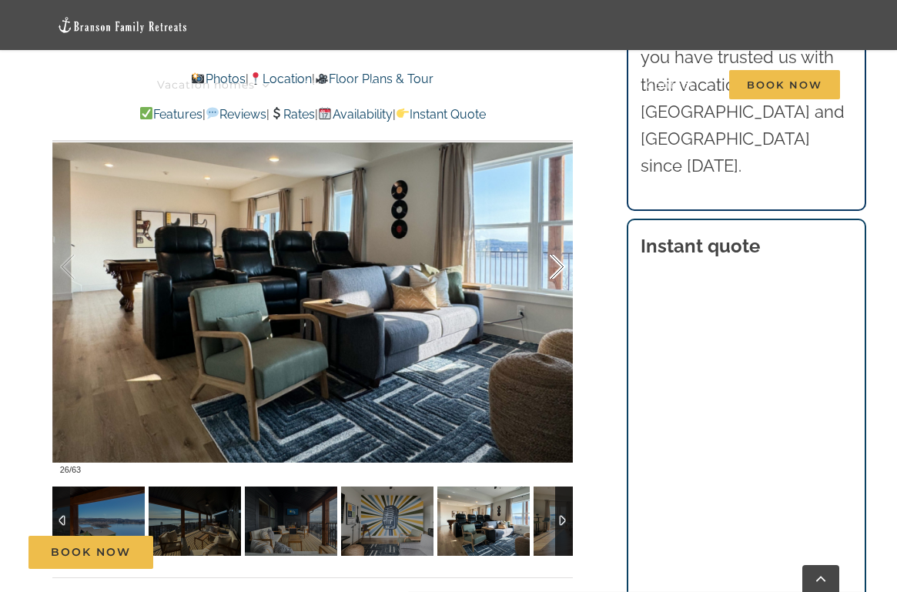
click at [559, 265] on div at bounding box center [541, 266] width 48 height 95
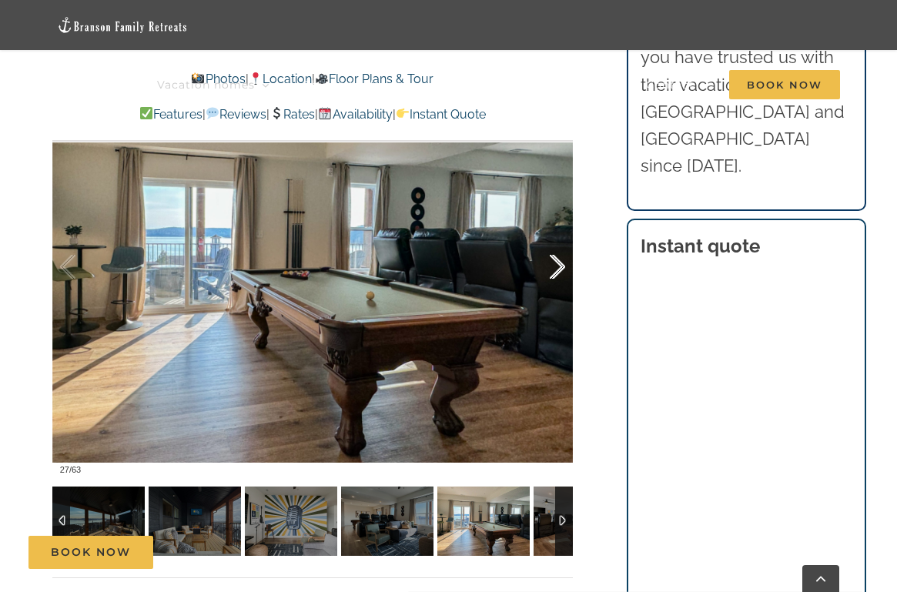
click at [559, 265] on div at bounding box center [541, 266] width 48 height 95
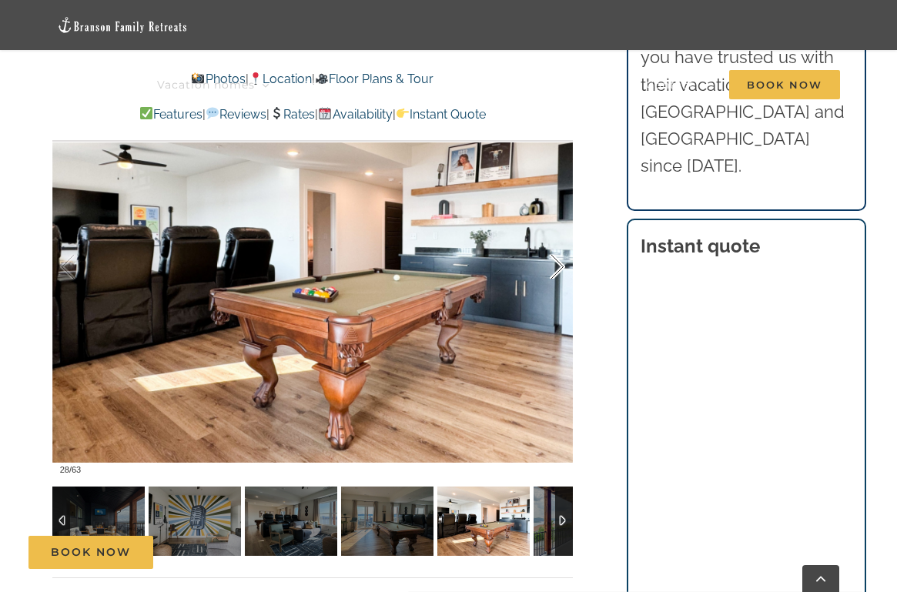
click at [559, 265] on div at bounding box center [541, 266] width 48 height 95
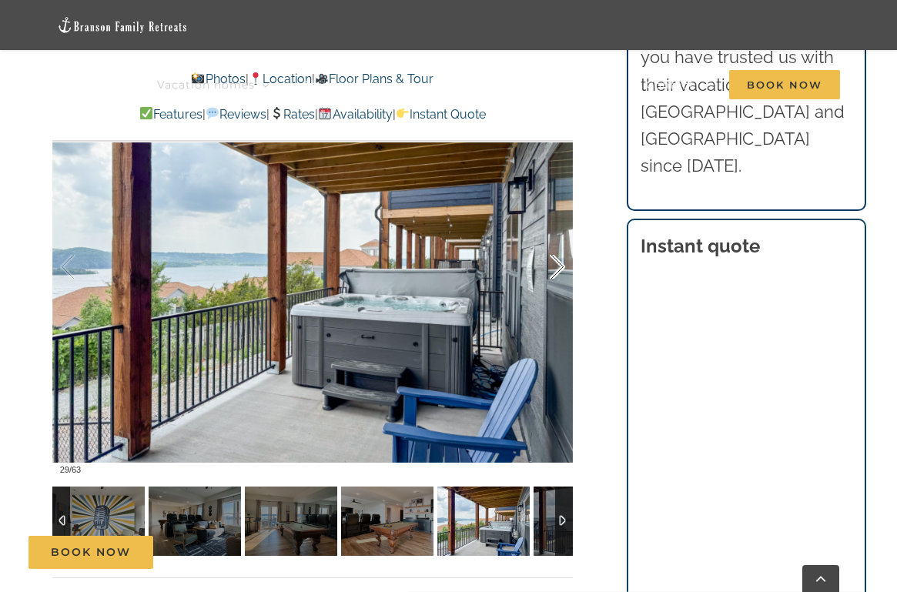
click at [559, 265] on div at bounding box center [541, 266] width 48 height 95
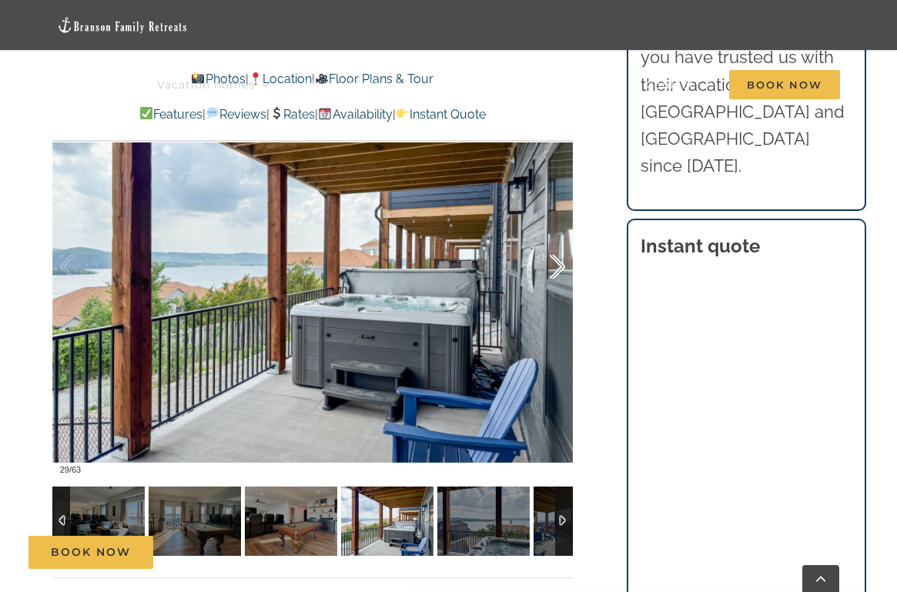
click at [559, 265] on div at bounding box center [541, 266] width 48 height 95
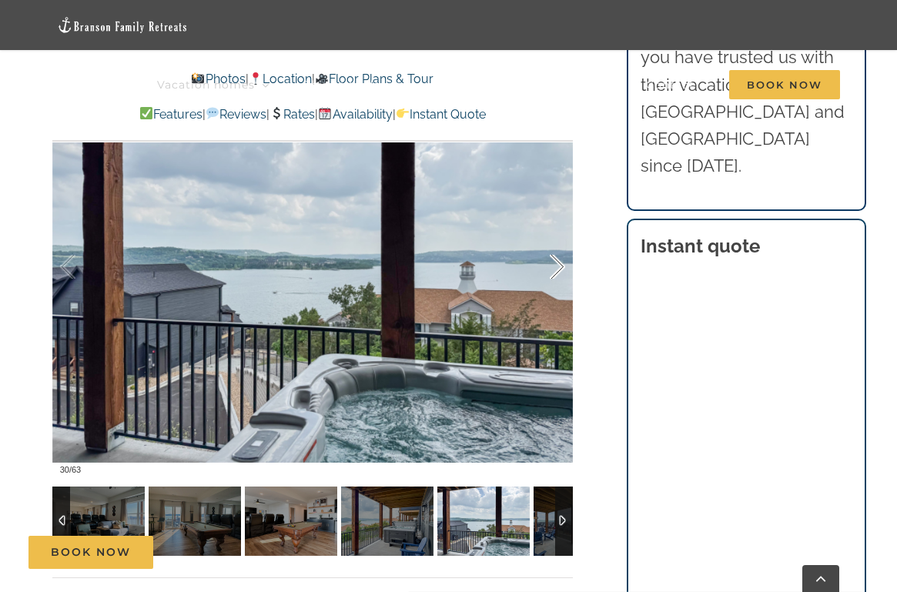
click at [559, 265] on div at bounding box center [541, 266] width 48 height 95
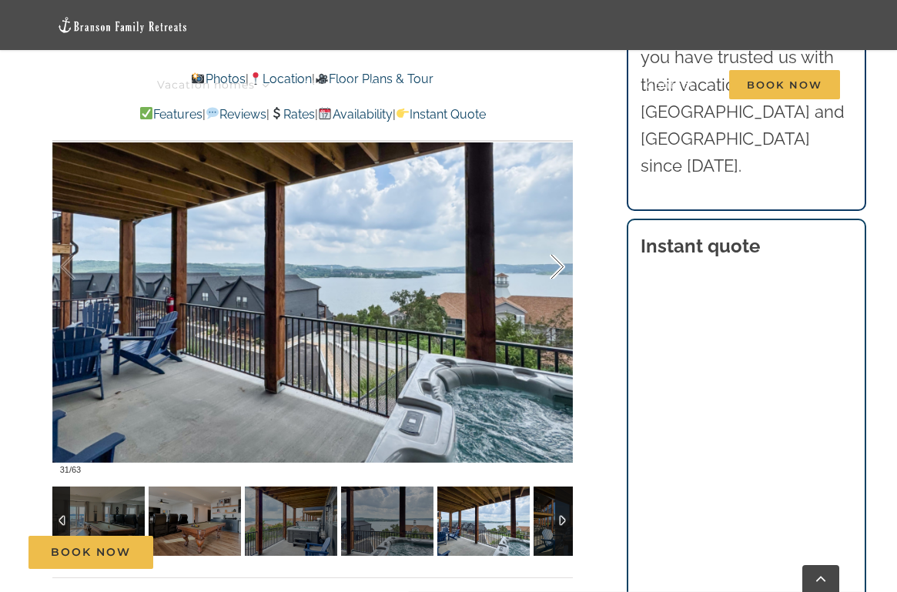
click at [559, 265] on div at bounding box center [541, 266] width 48 height 95
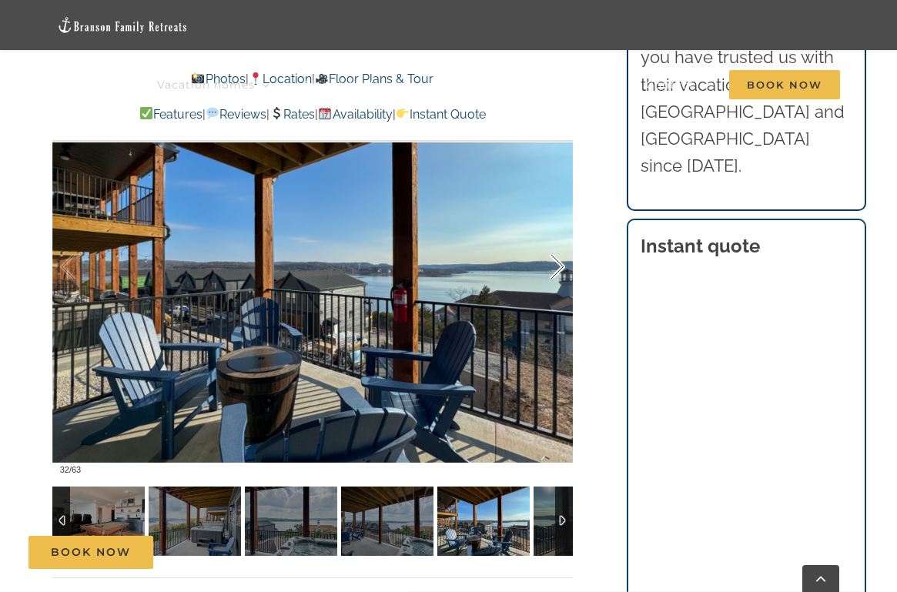
click at [559, 265] on div at bounding box center [541, 266] width 48 height 95
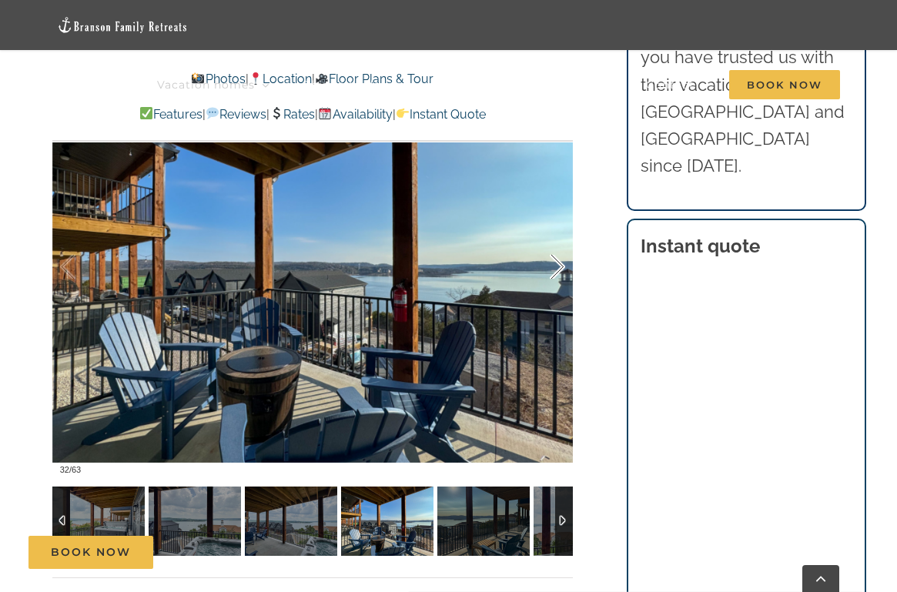
click at [559, 265] on div at bounding box center [541, 266] width 48 height 95
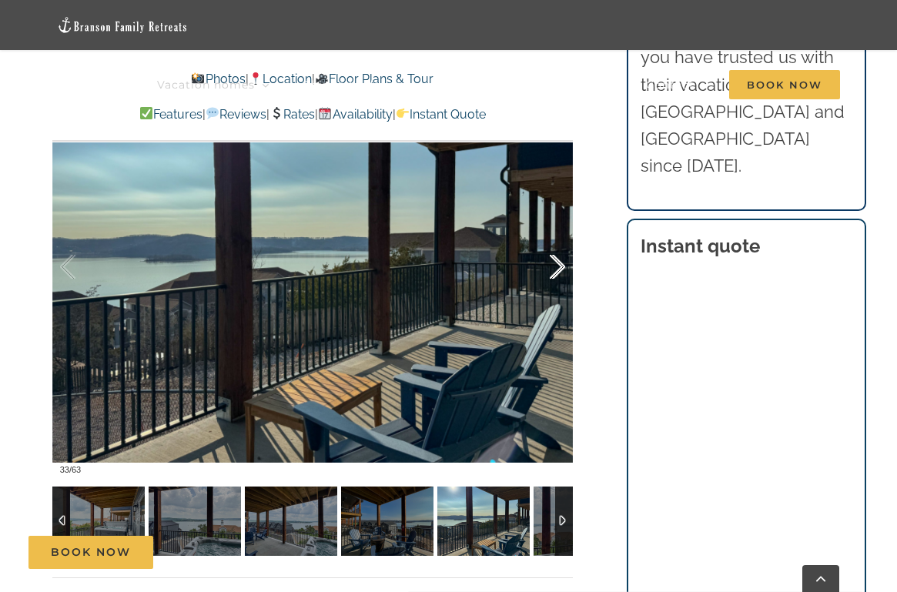
click at [559, 265] on div at bounding box center [541, 266] width 48 height 95
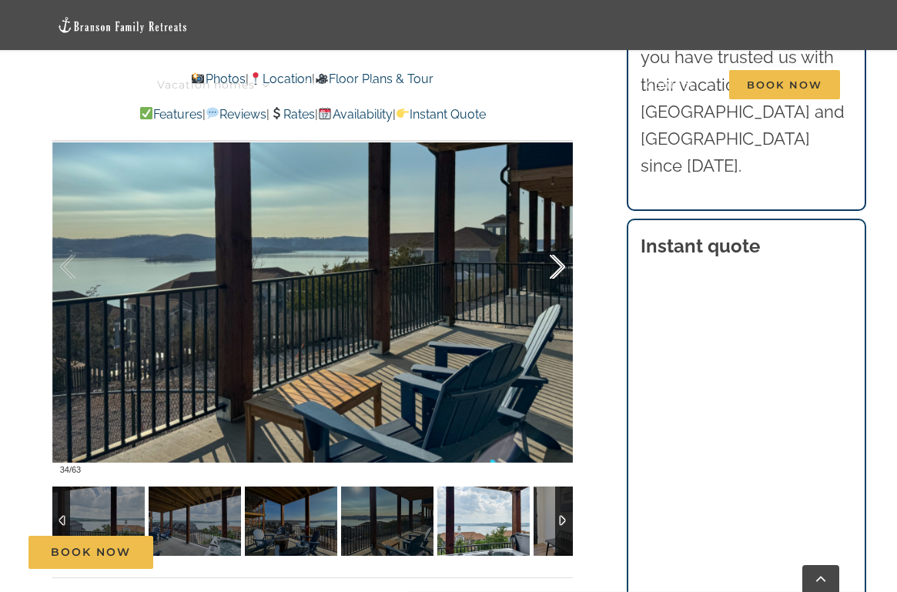
click at [559, 265] on div at bounding box center [541, 266] width 48 height 95
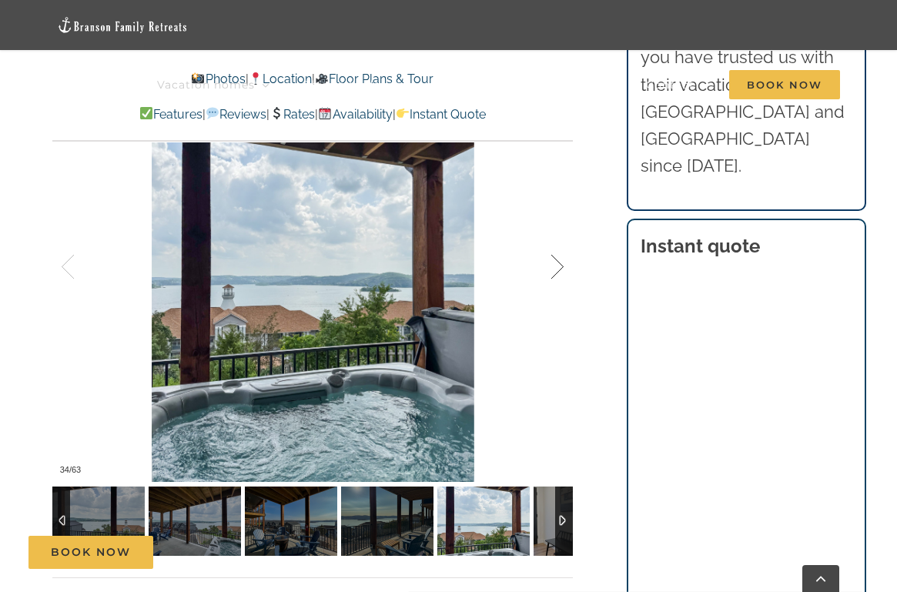
click at [559, 265] on div at bounding box center [541, 266] width 48 height 95
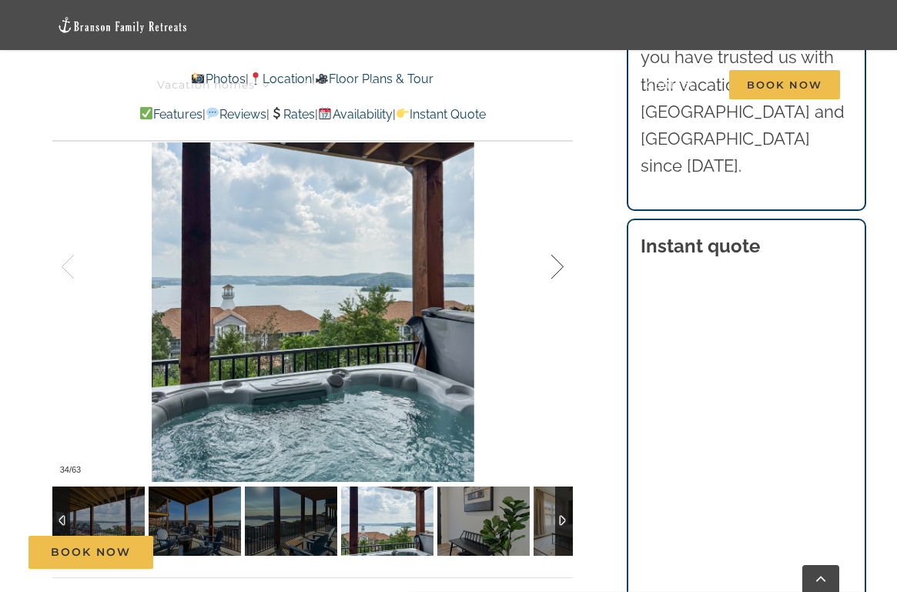
click at [559, 265] on div at bounding box center [541, 266] width 48 height 95
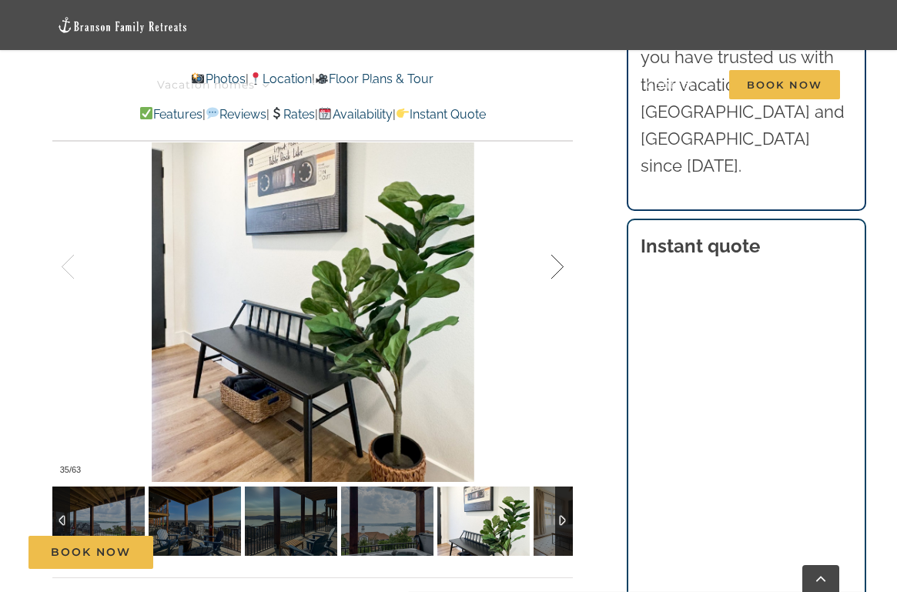
click at [559, 265] on div at bounding box center [541, 266] width 48 height 95
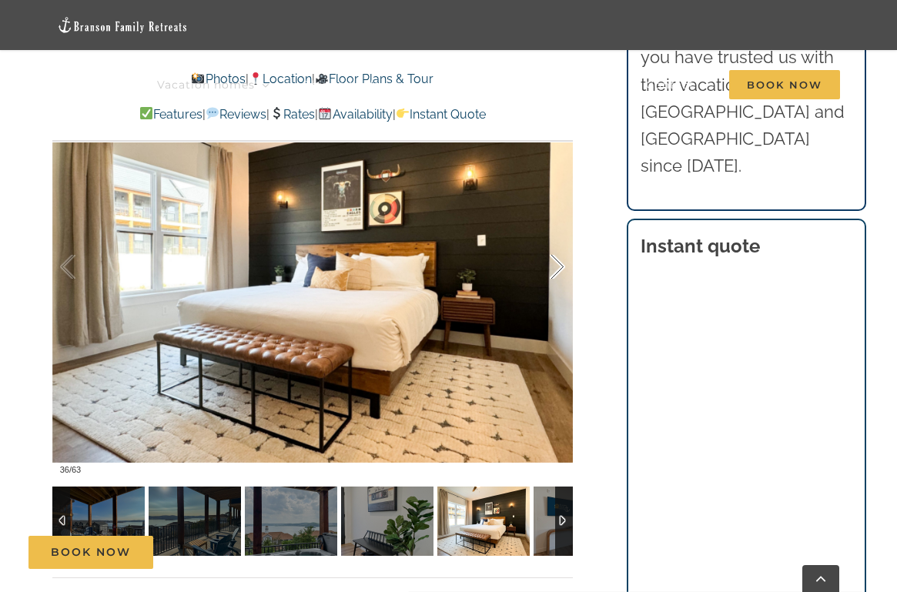
click at [559, 265] on div at bounding box center [541, 266] width 48 height 95
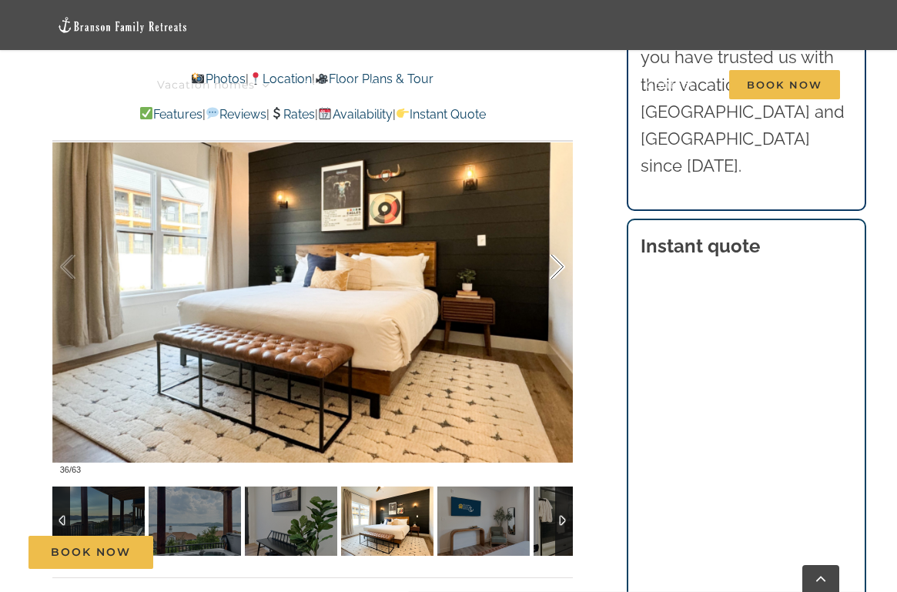
click at [559, 265] on div at bounding box center [541, 266] width 48 height 95
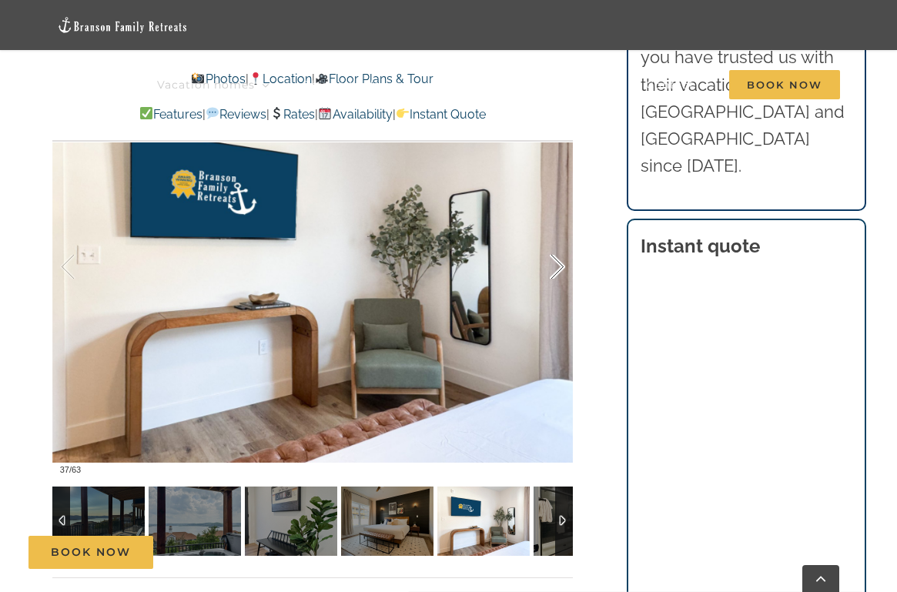
click at [559, 265] on div at bounding box center [541, 266] width 48 height 95
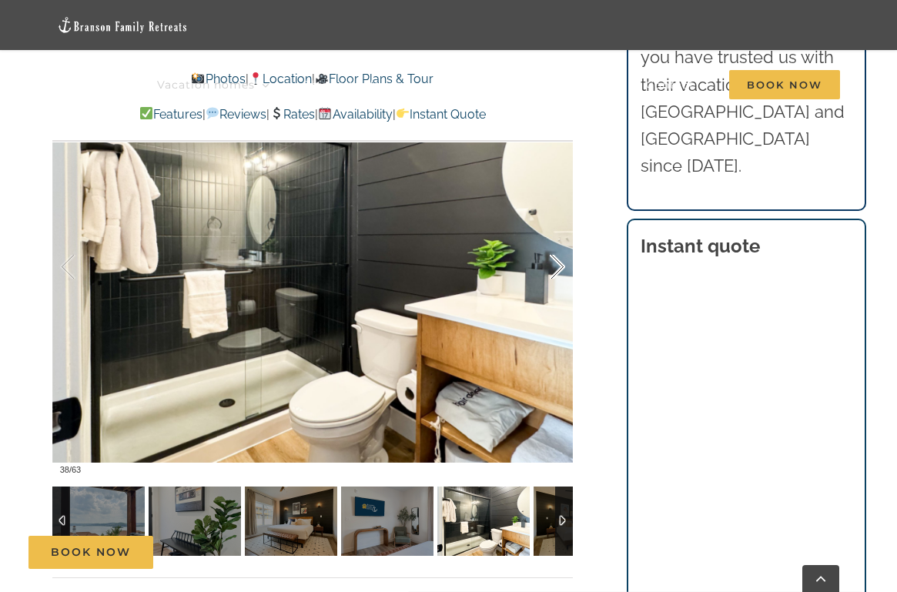
click at [559, 265] on div at bounding box center [541, 266] width 48 height 95
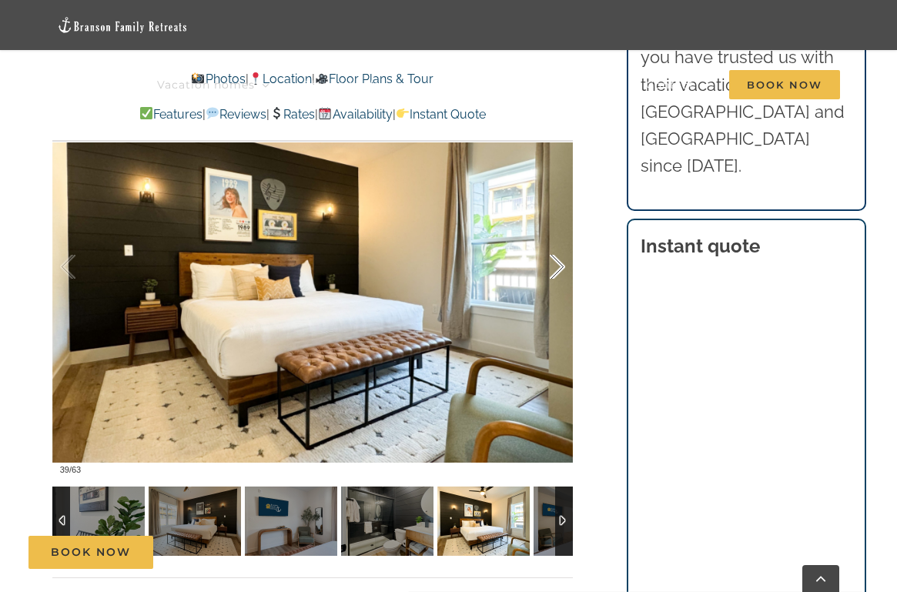
click at [559, 265] on div at bounding box center [541, 266] width 48 height 95
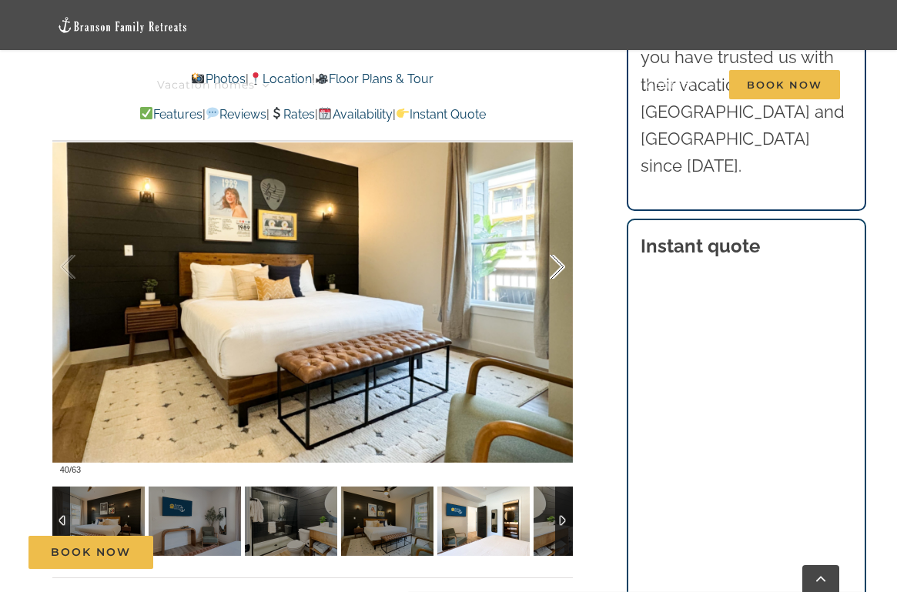
click at [559, 265] on div at bounding box center [541, 266] width 48 height 95
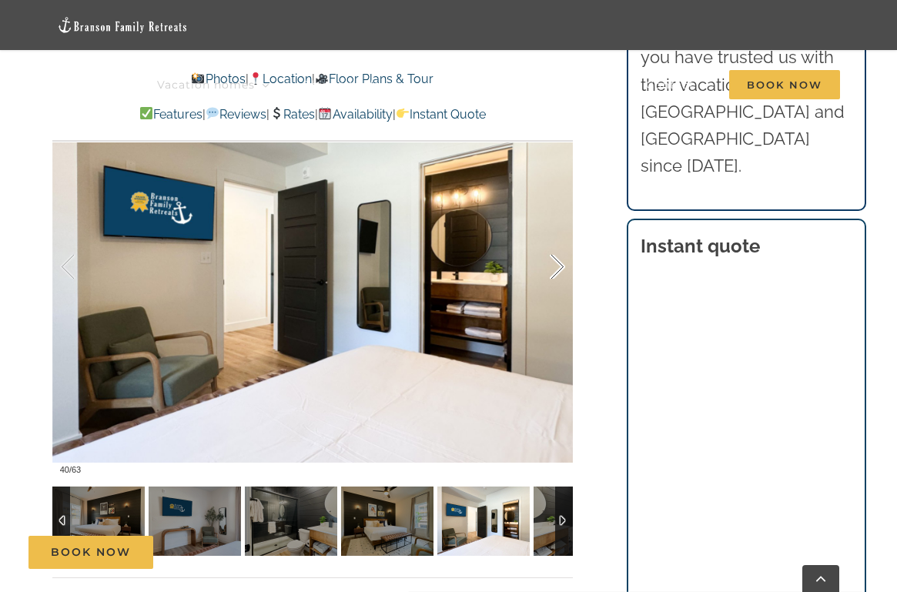
click at [559, 265] on div at bounding box center [541, 266] width 48 height 95
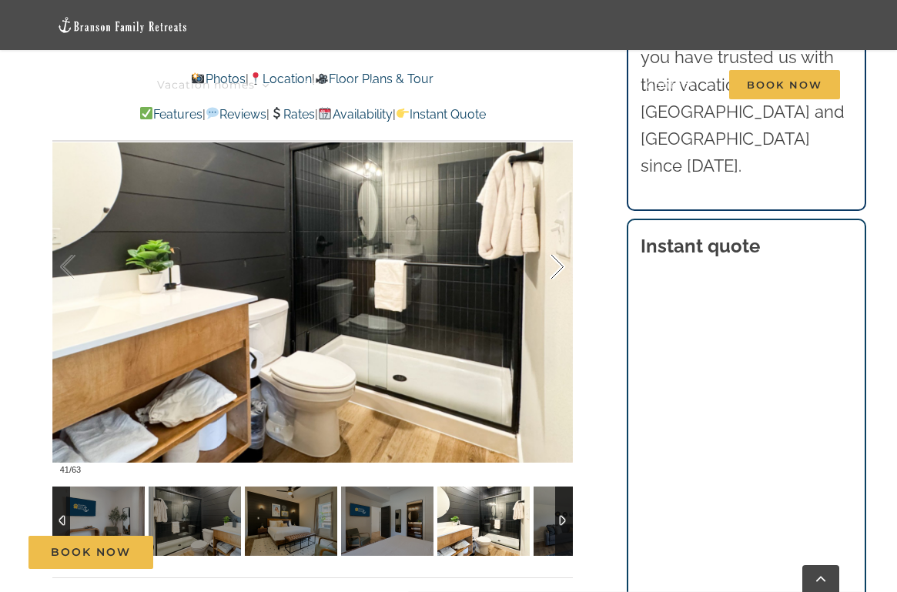
click at [559, 265] on div at bounding box center [541, 266] width 48 height 95
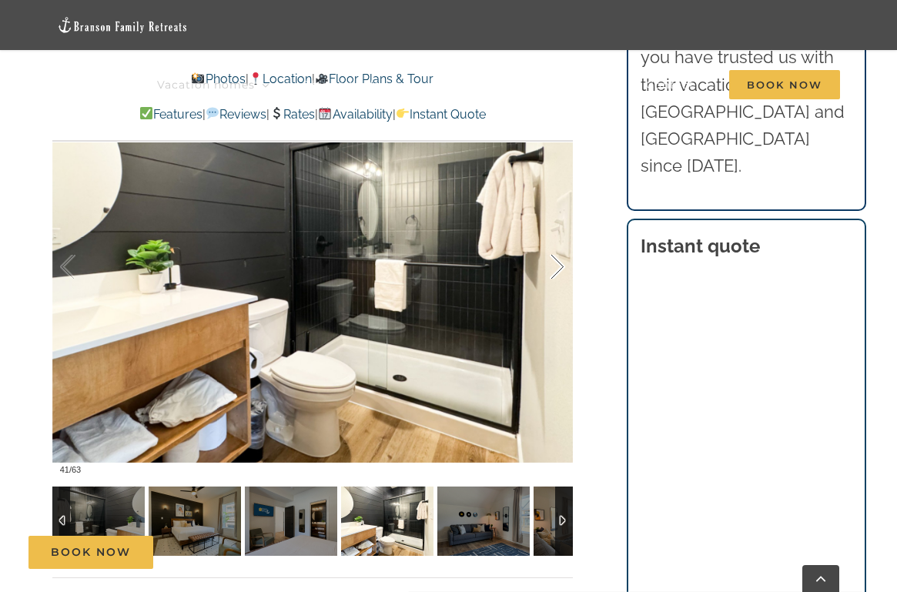
click at [559, 265] on div at bounding box center [541, 266] width 48 height 95
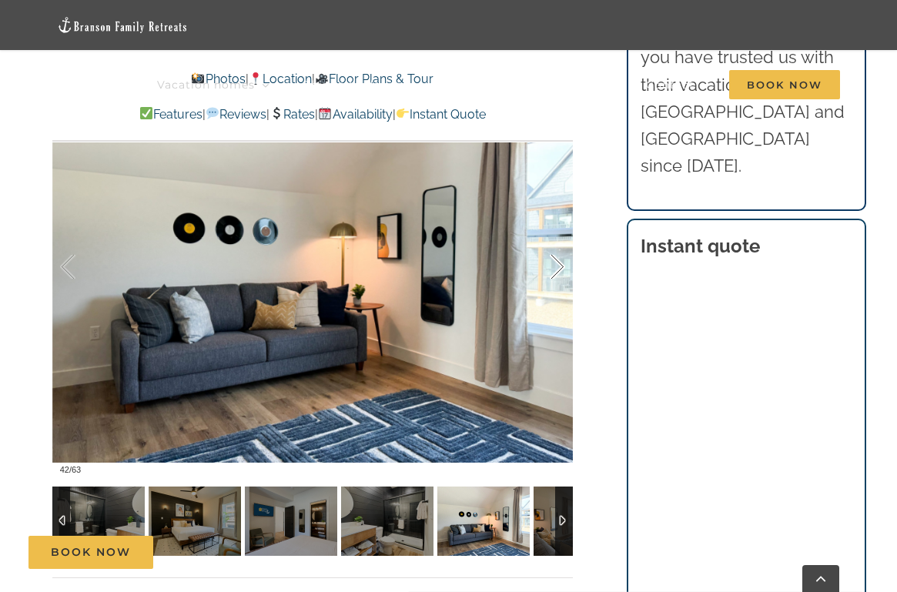
click at [559, 265] on div at bounding box center [541, 266] width 48 height 95
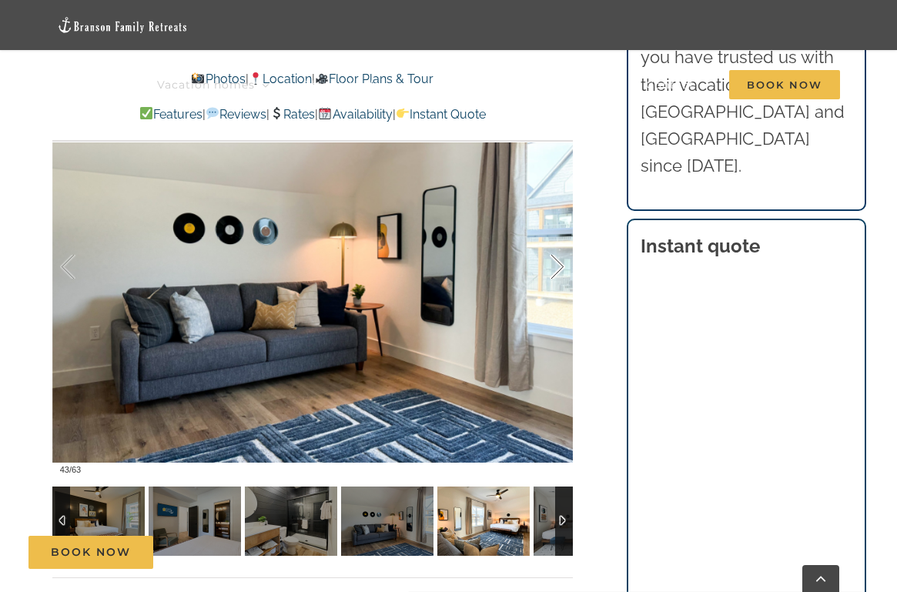
click at [559, 265] on div at bounding box center [541, 266] width 48 height 95
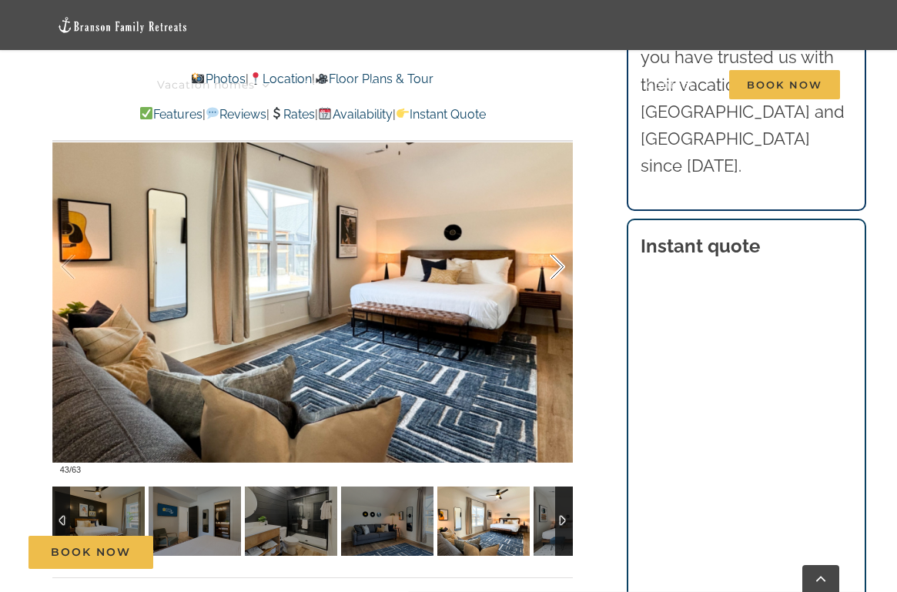
click at [559, 265] on div at bounding box center [541, 266] width 48 height 95
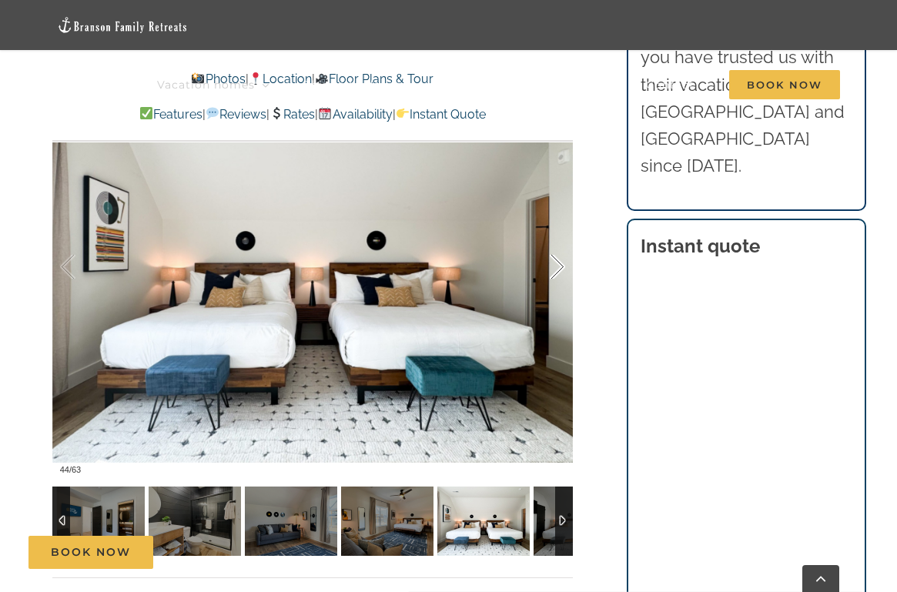
click at [559, 265] on div at bounding box center [541, 266] width 48 height 95
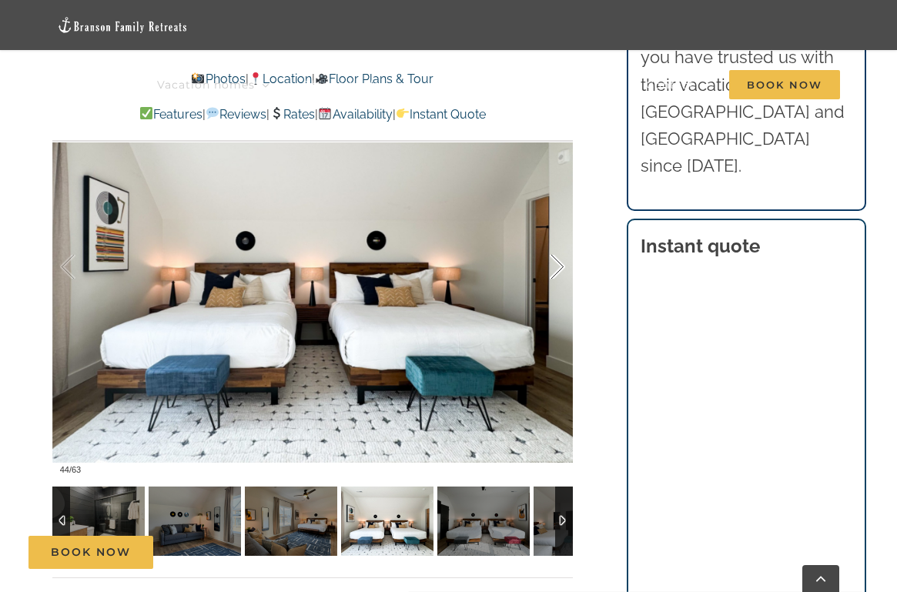
click at [559, 265] on div at bounding box center [541, 266] width 48 height 95
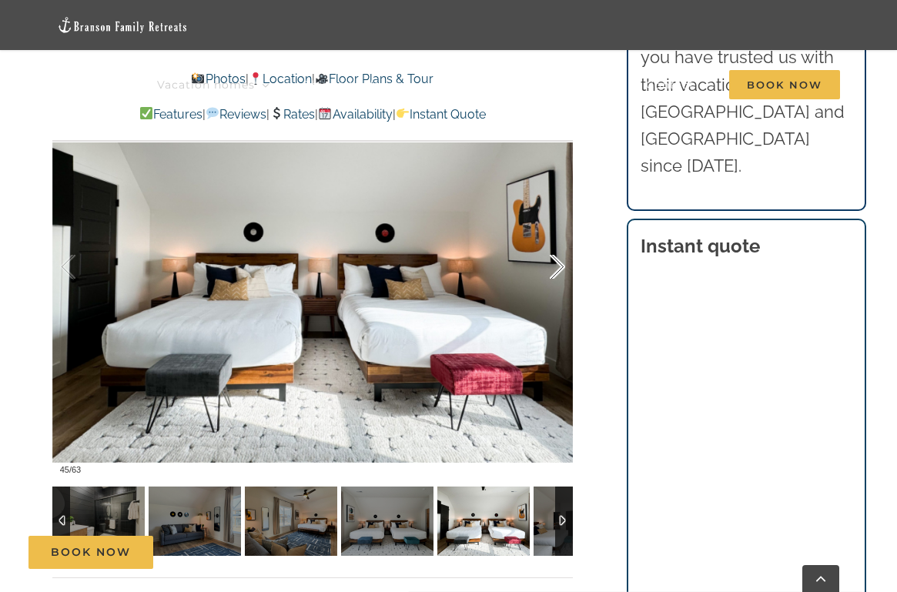
click at [559, 265] on div at bounding box center [541, 266] width 48 height 95
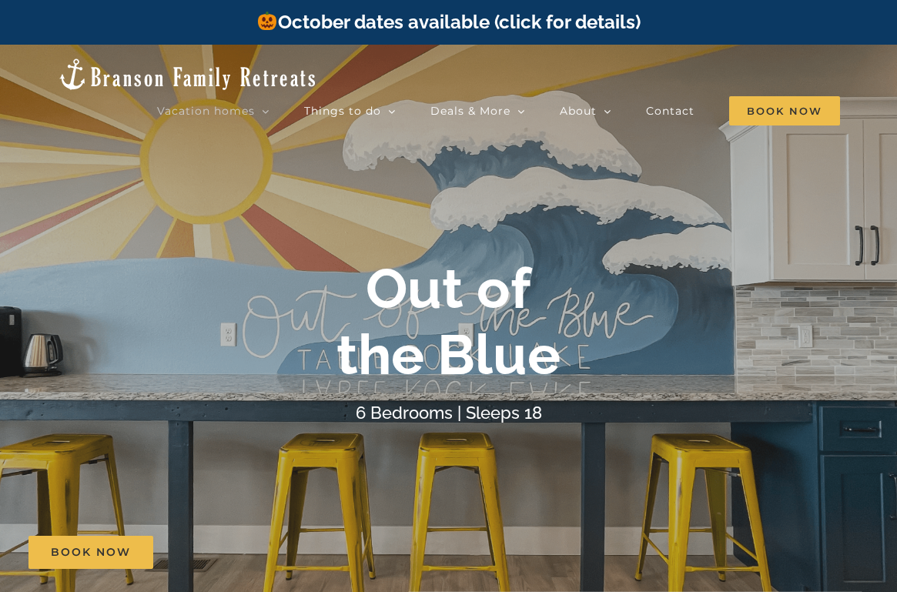
click at [777, 376] on div "Out of the Blue 6 Bedrooms | Sleeps 18" at bounding box center [448, 340] width 897 height 171
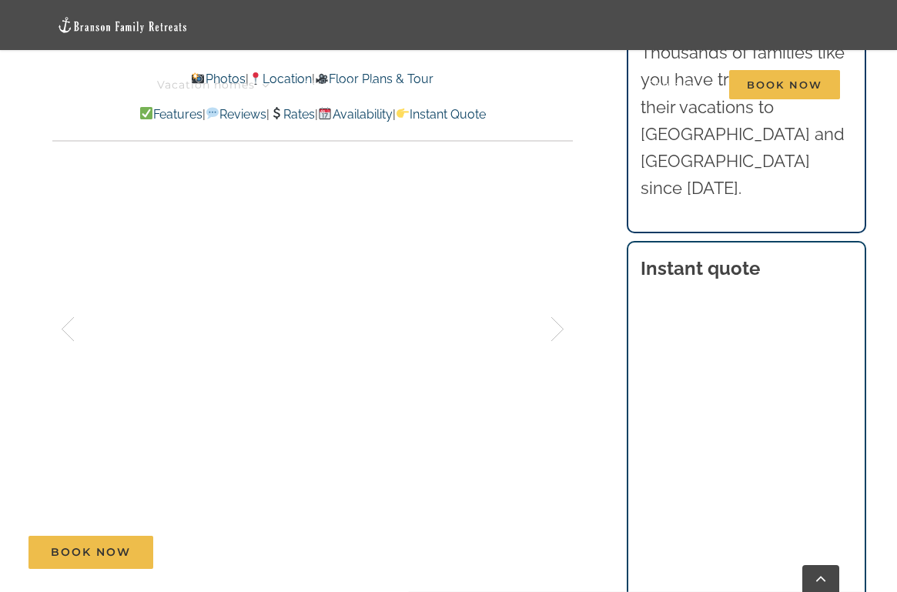
scroll to position [1036, 0]
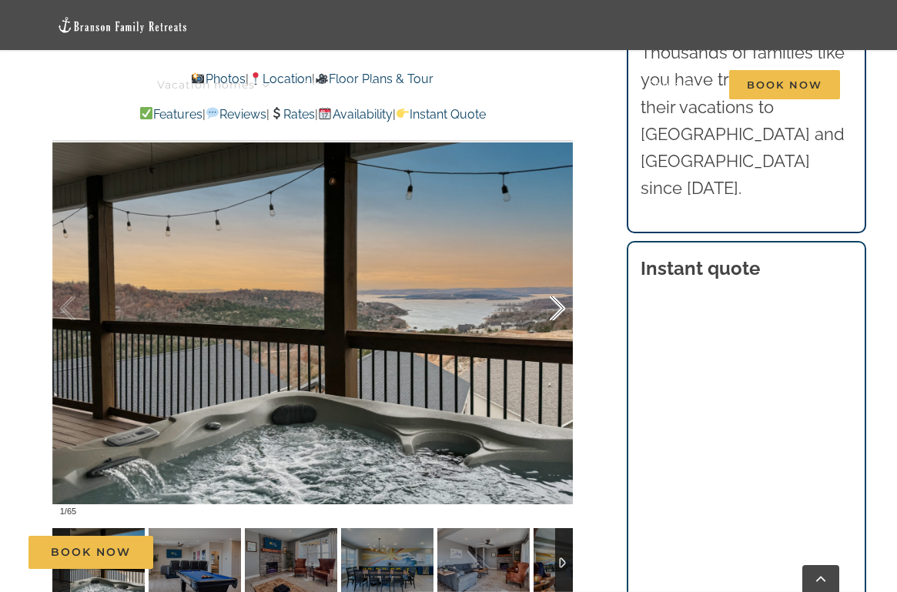
click at [556, 315] on div at bounding box center [541, 308] width 48 height 95
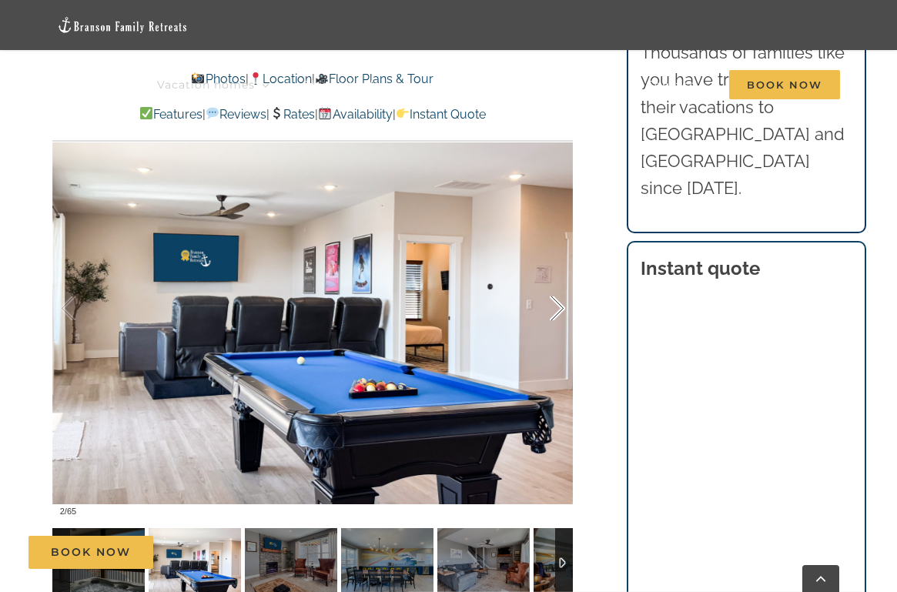
click at [556, 315] on div at bounding box center [541, 308] width 48 height 95
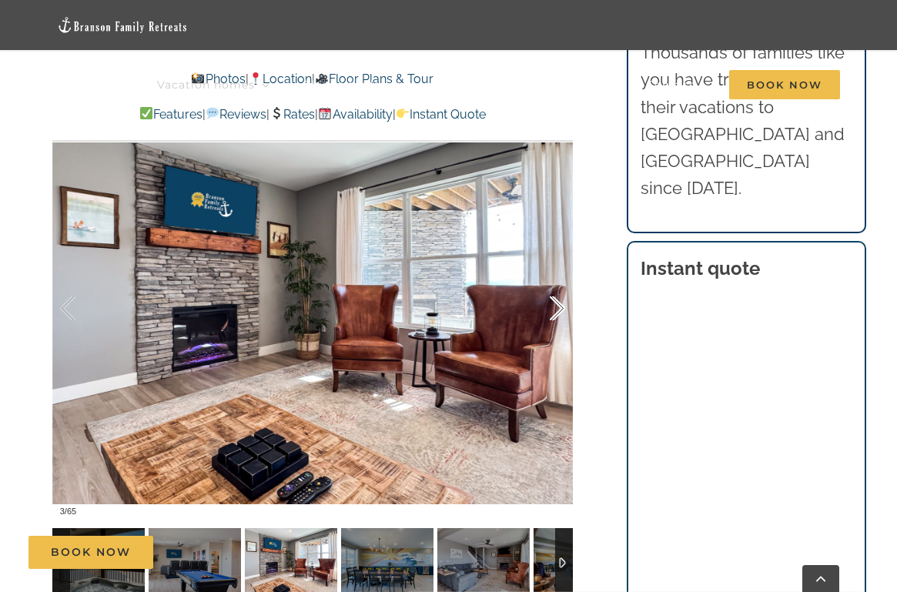
click at [556, 315] on div at bounding box center [541, 308] width 48 height 95
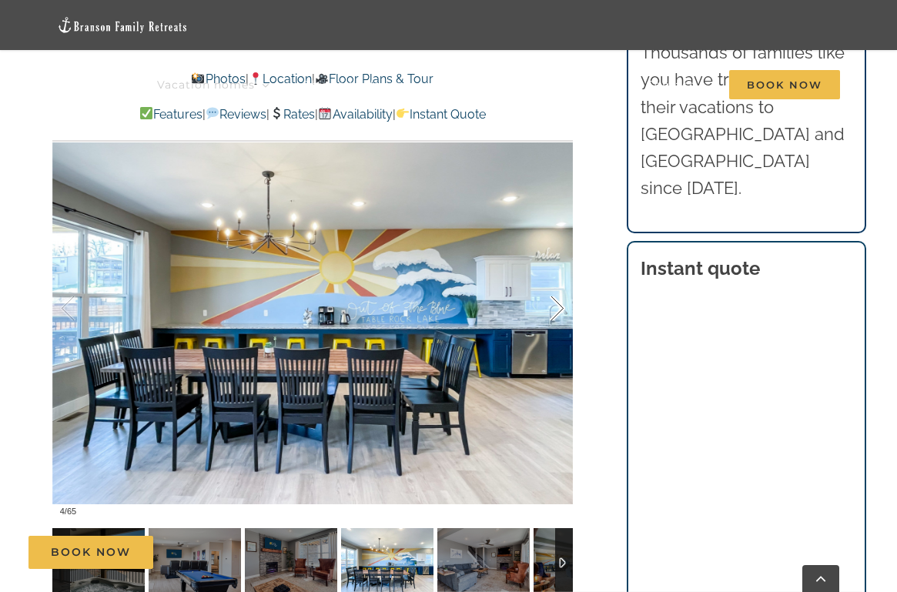
click at [556, 315] on div at bounding box center [541, 308] width 48 height 95
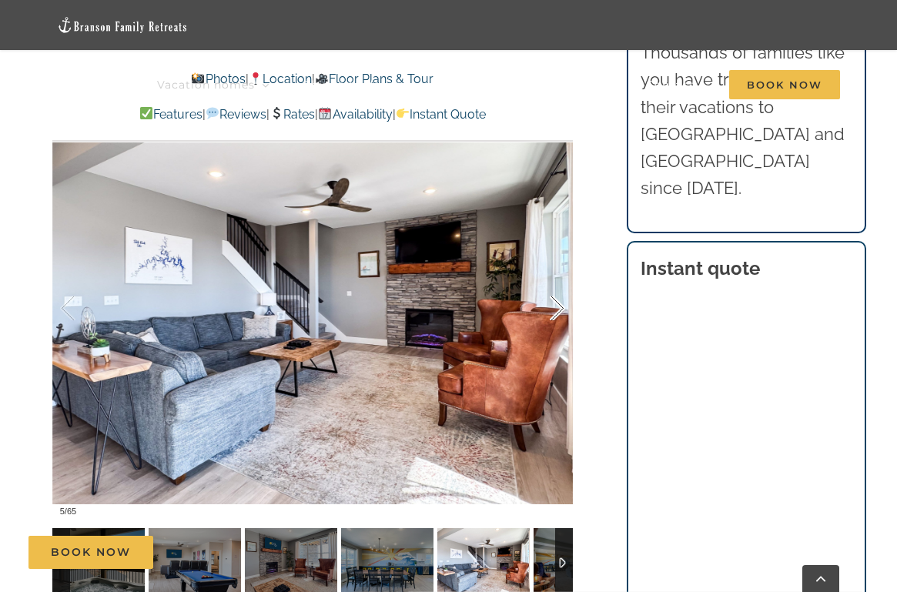
click at [556, 315] on div at bounding box center [541, 308] width 48 height 95
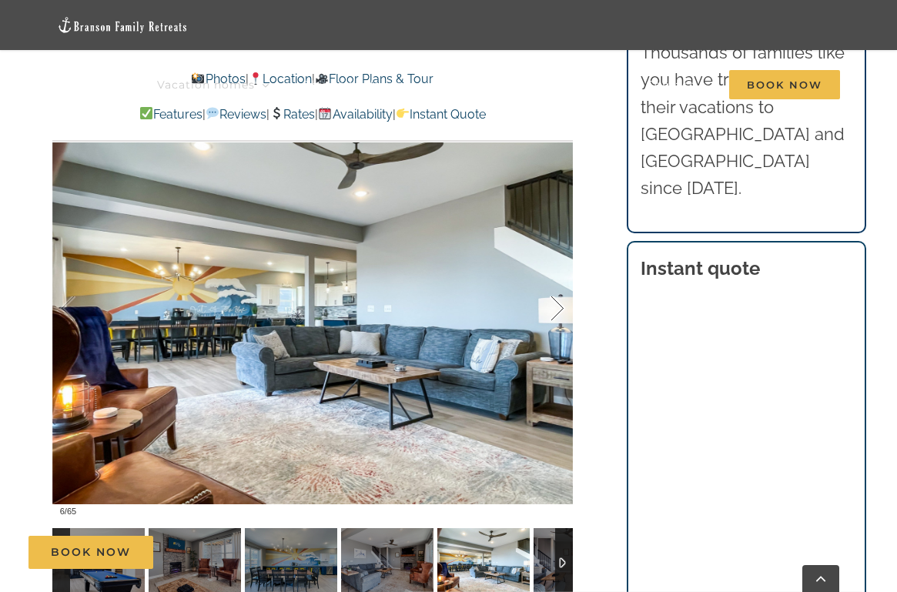
click at [556, 315] on div at bounding box center [541, 308] width 48 height 95
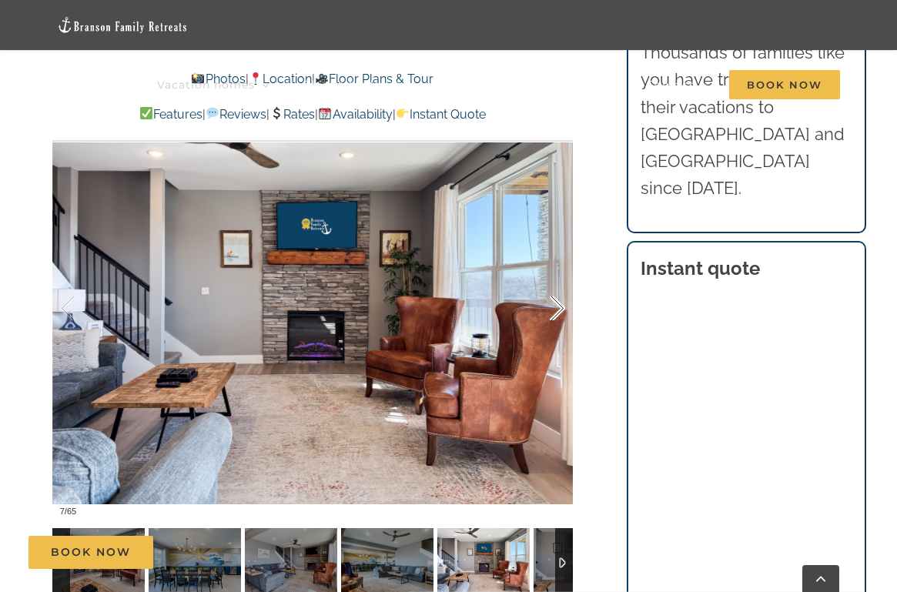
click at [556, 315] on div at bounding box center [541, 308] width 48 height 95
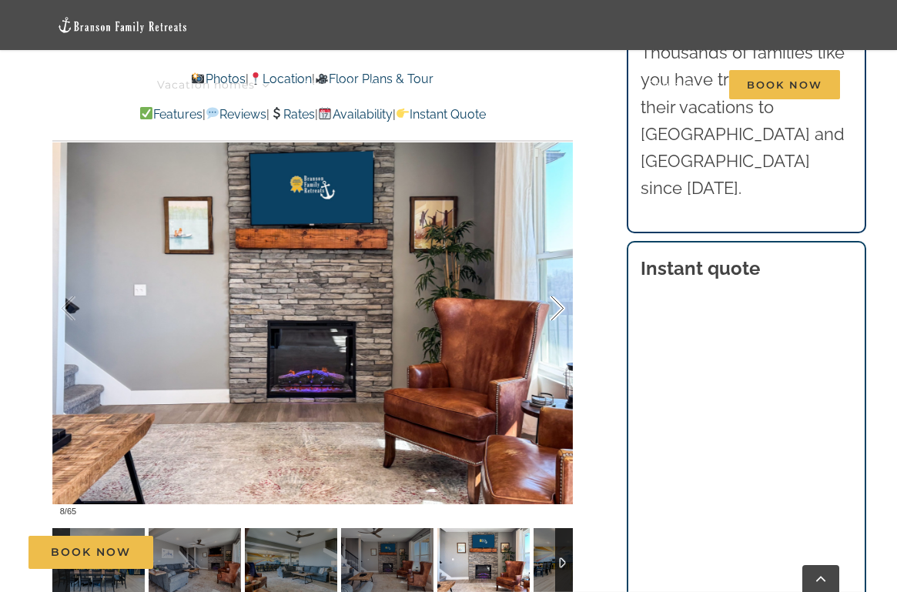
click at [556, 315] on div at bounding box center [541, 308] width 48 height 95
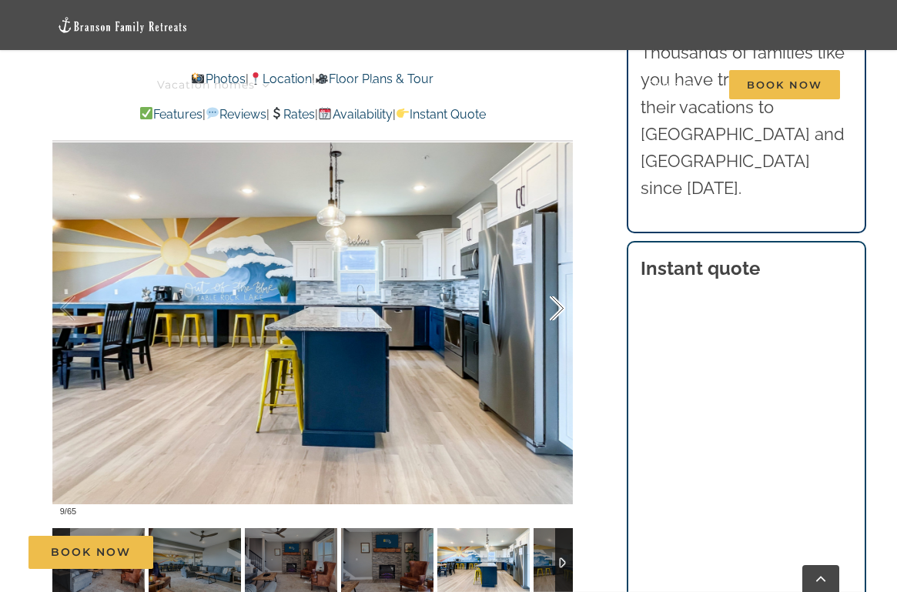
click at [556, 315] on div at bounding box center [541, 308] width 48 height 95
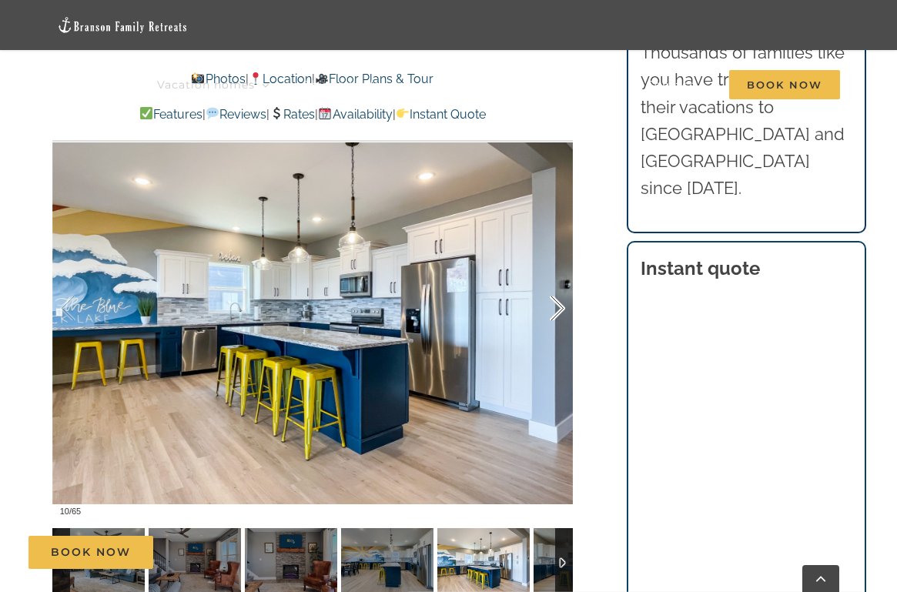
click at [556, 315] on div at bounding box center [541, 308] width 48 height 95
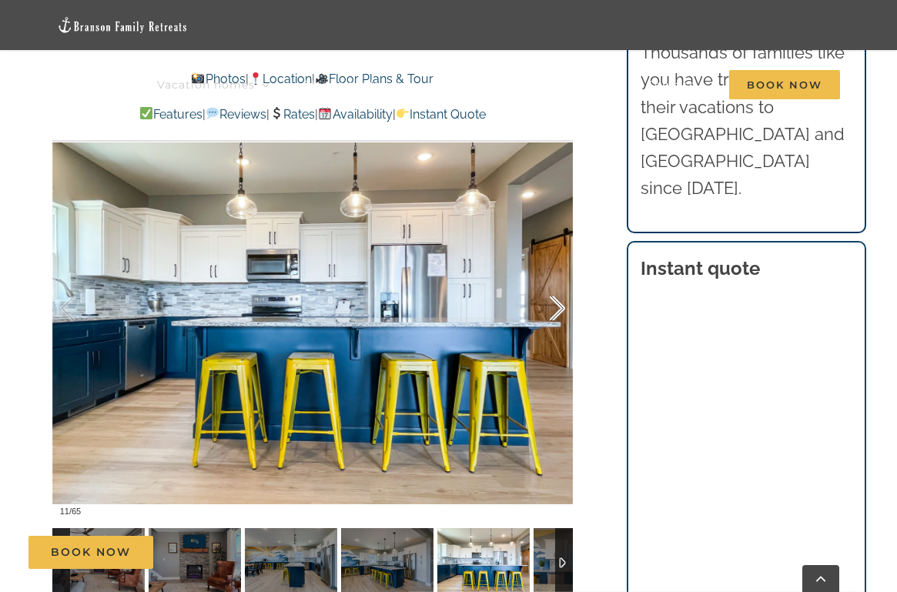
click at [556, 315] on div at bounding box center [541, 308] width 48 height 95
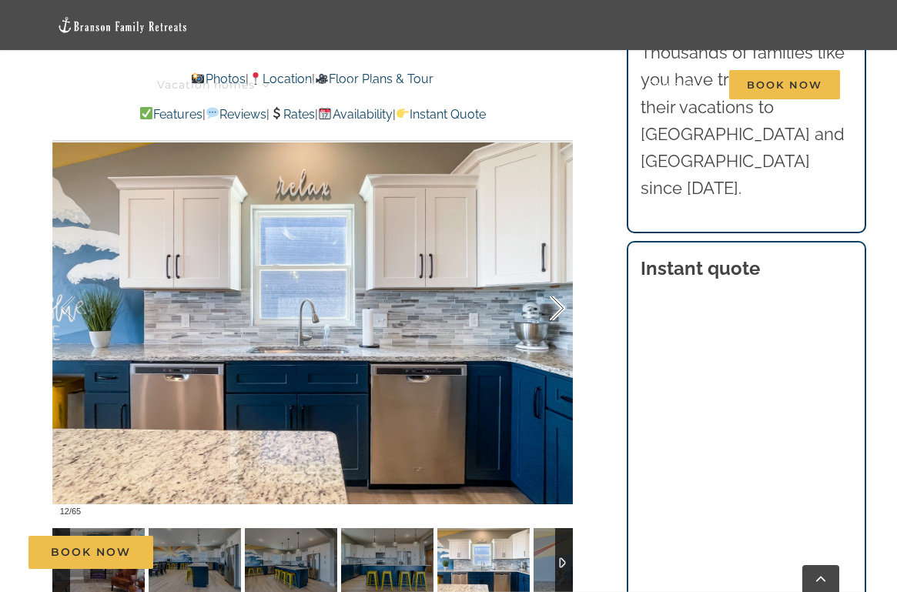
click at [549, 316] on div at bounding box center [541, 308] width 48 height 95
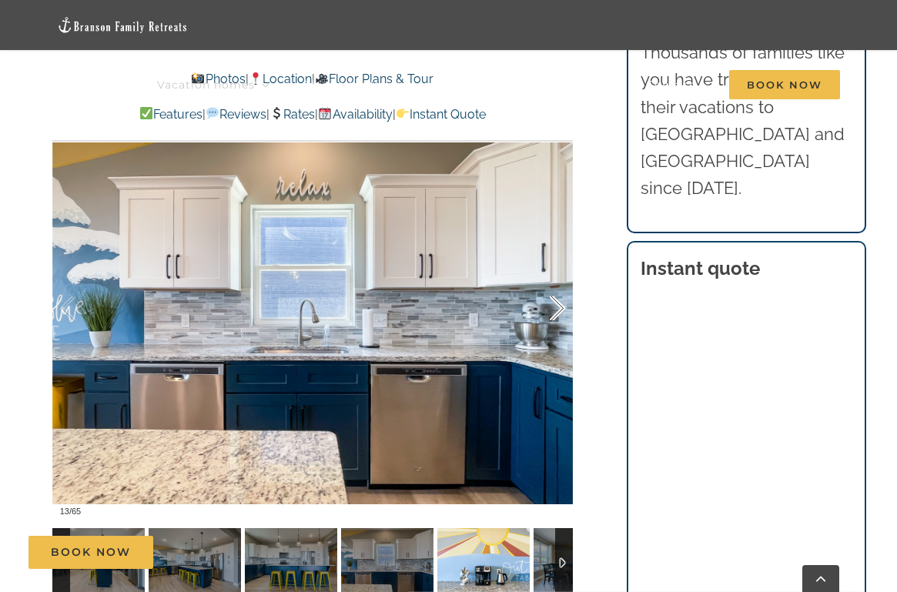
click at [549, 317] on div at bounding box center [541, 308] width 48 height 95
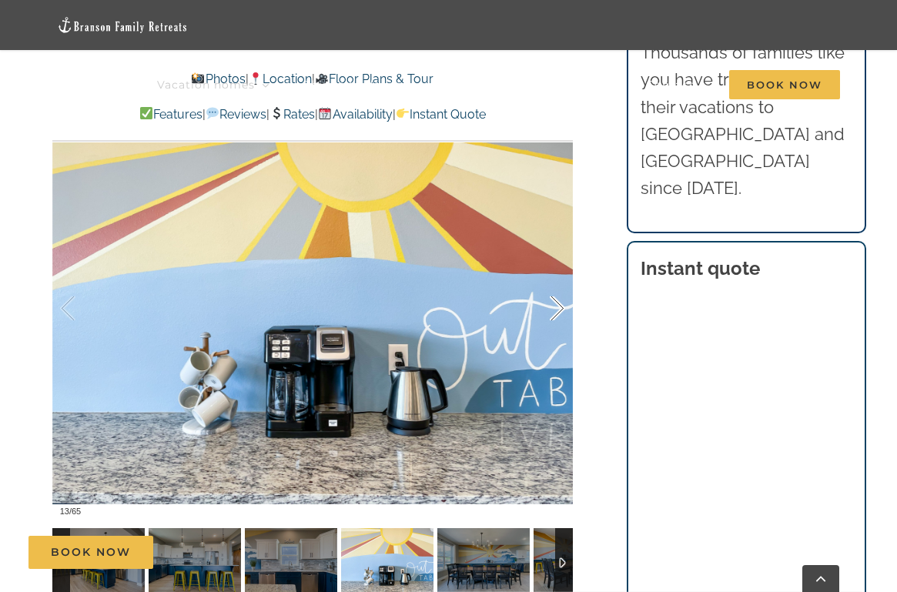
click at [549, 317] on div at bounding box center [541, 308] width 48 height 95
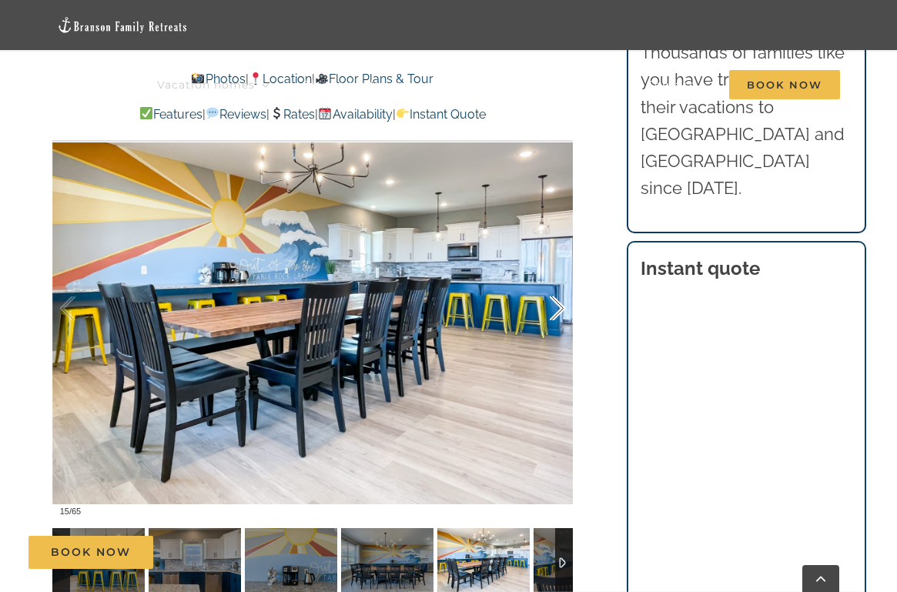
click at [549, 317] on div at bounding box center [541, 308] width 48 height 95
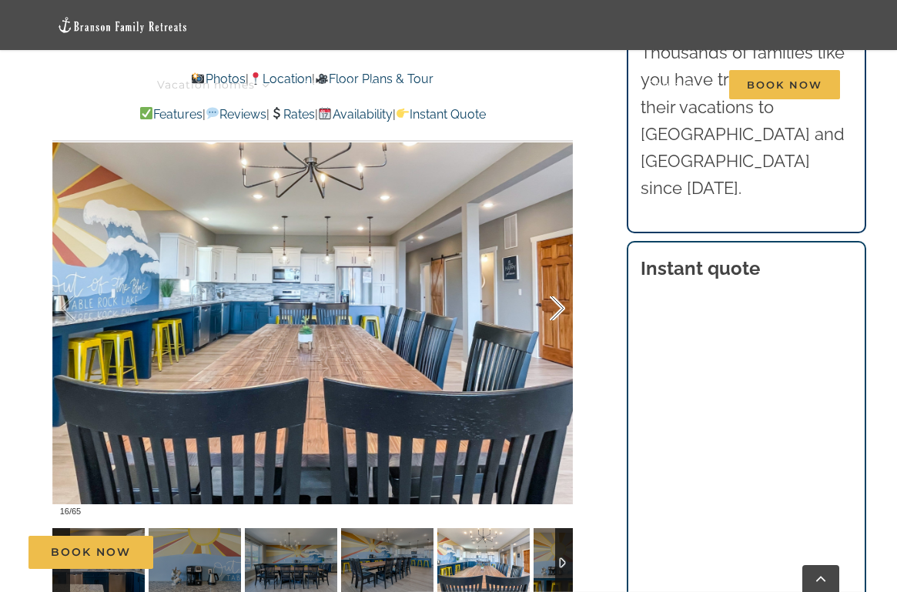
click at [549, 317] on div at bounding box center [541, 308] width 48 height 95
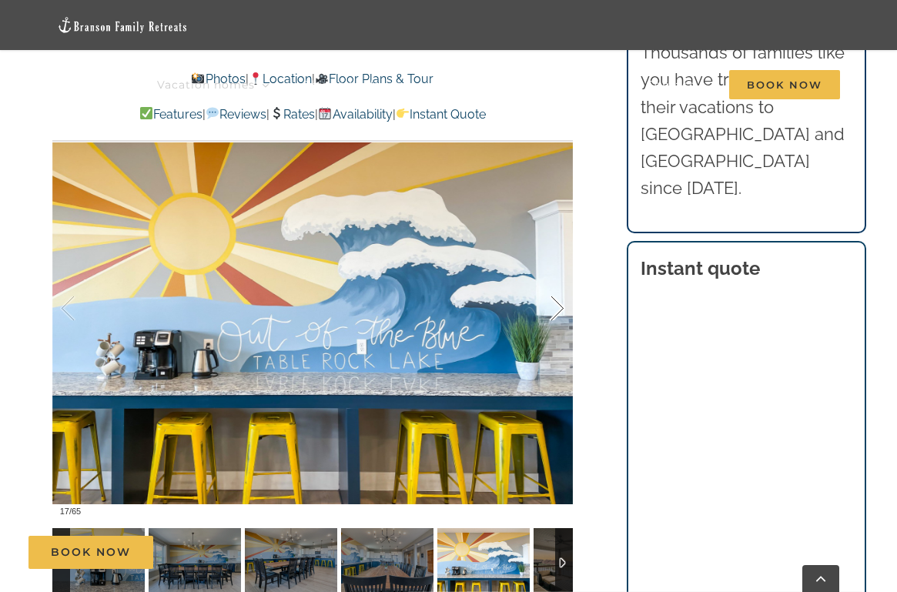
click at [549, 317] on div at bounding box center [541, 308] width 48 height 95
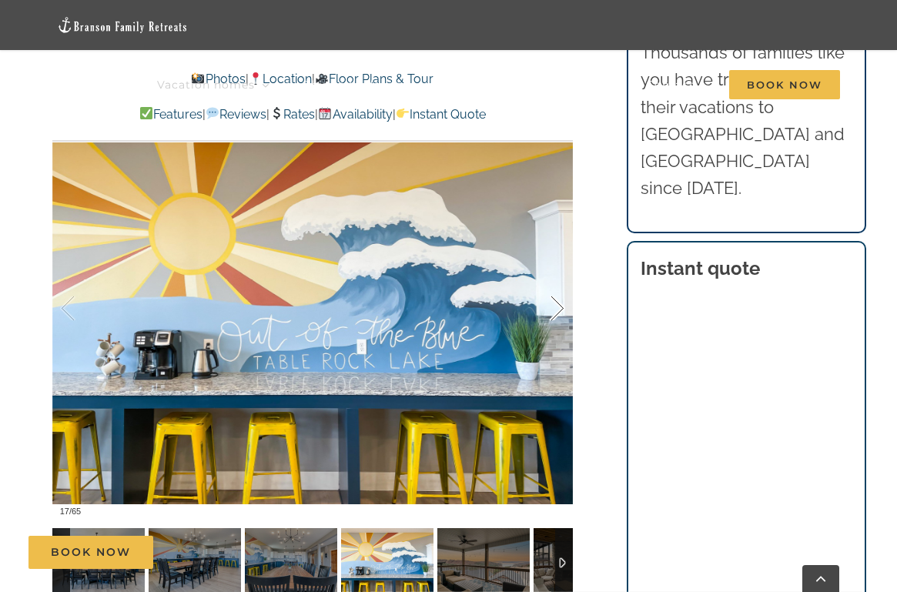
click at [549, 317] on div at bounding box center [541, 308] width 48 height 95
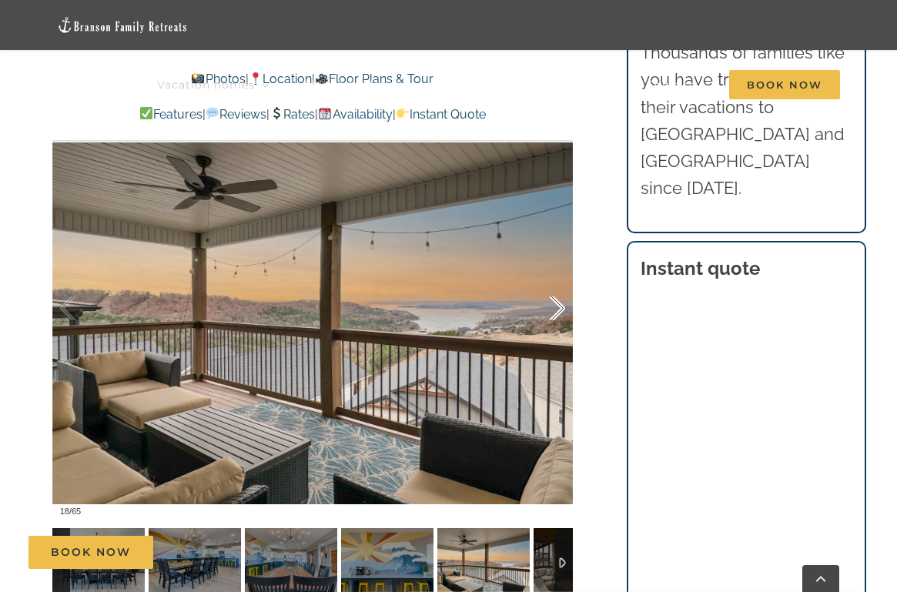
click at [549, 317] on div at bounding box center [541, 308] width 48 height 95
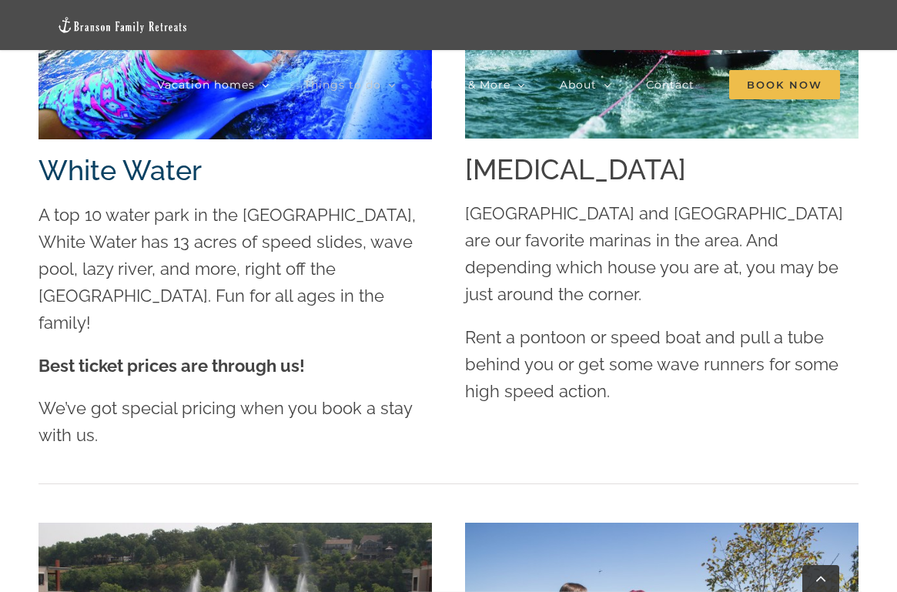
scroll to position [3107, 0]
